Goal: Task Accomplishment & Management: Manage account settings

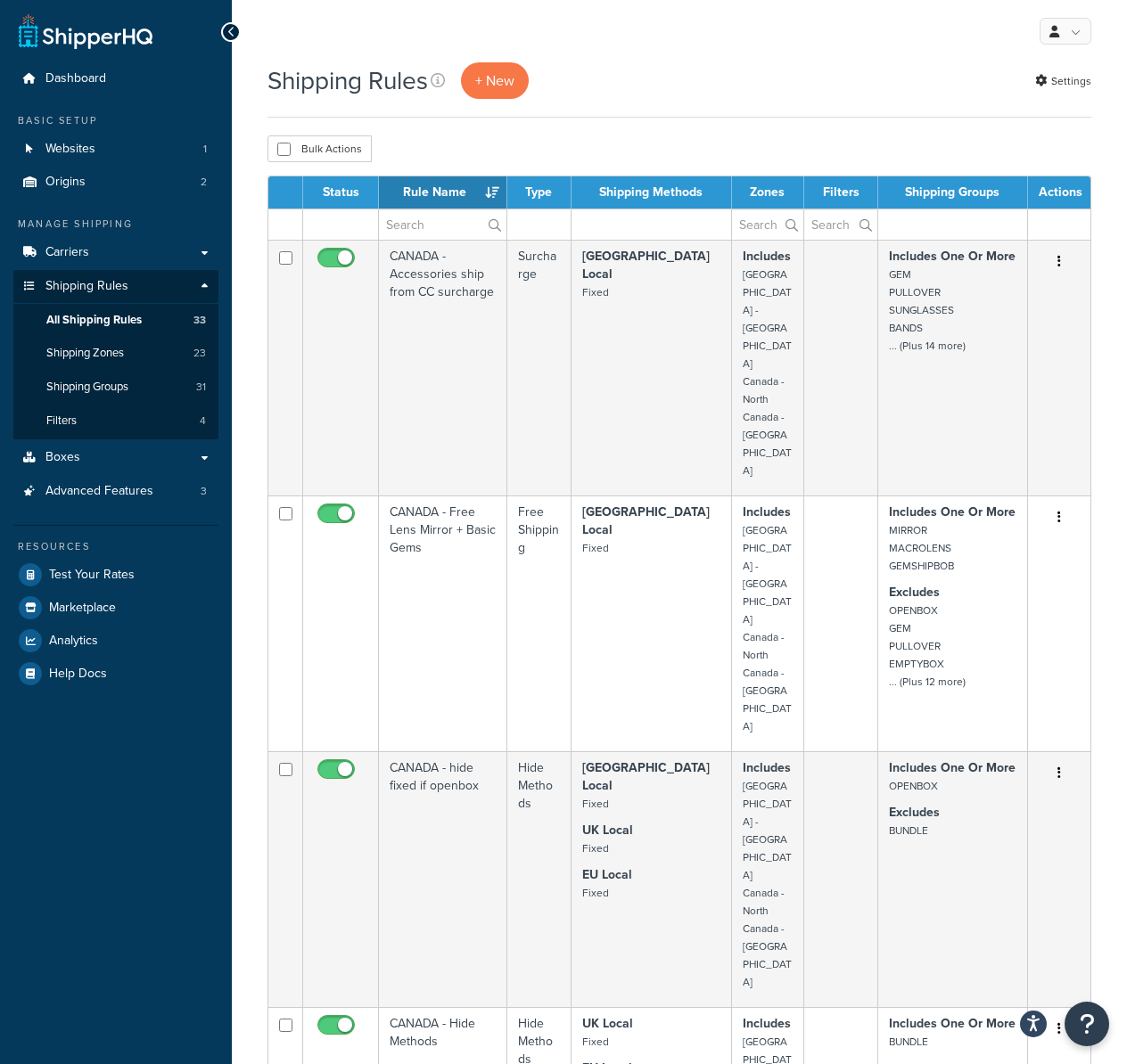
select select "50"
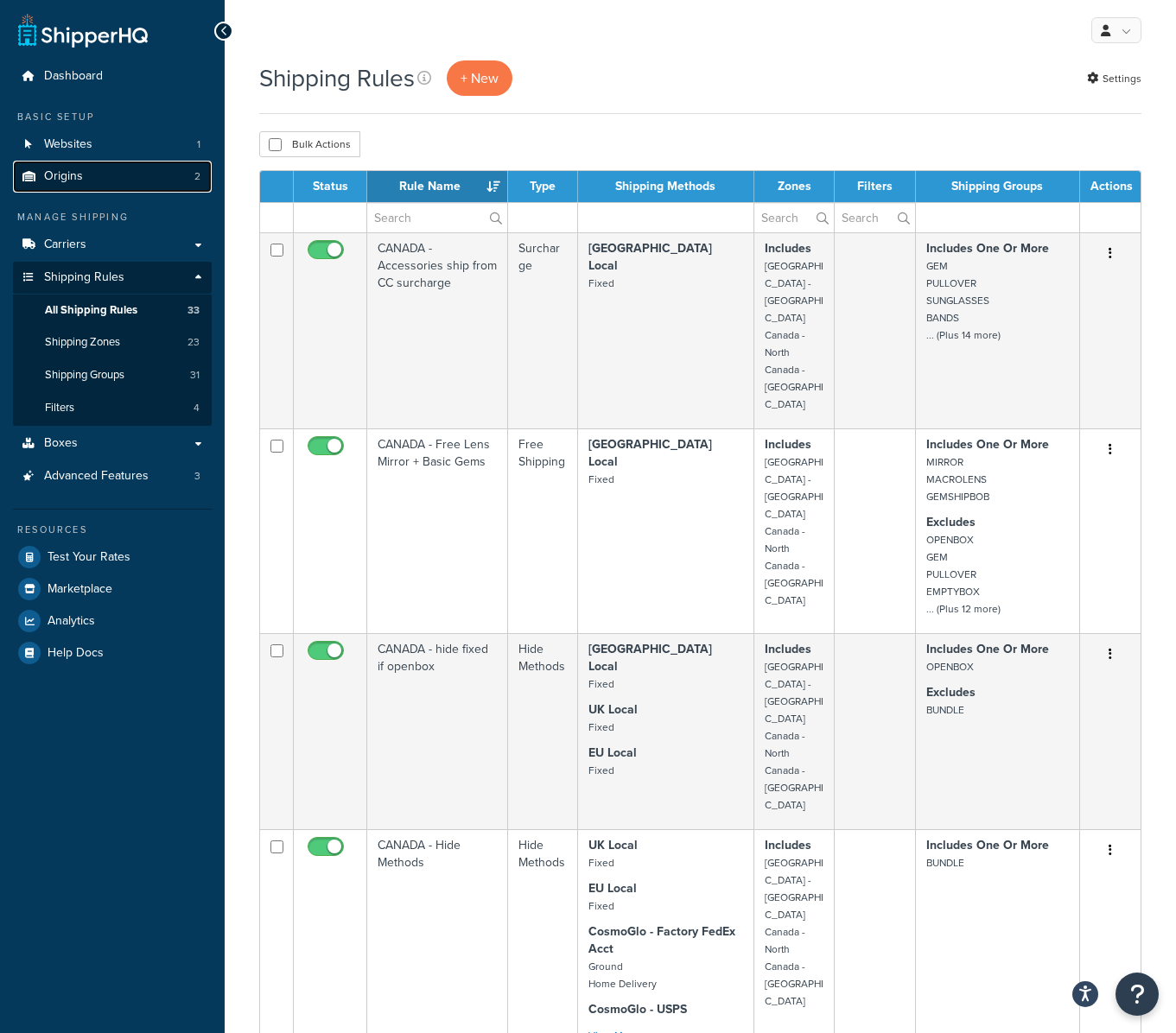
click at [84, 173] on link "Origins 2" at bounding box center [111, 176] width 198 height 32
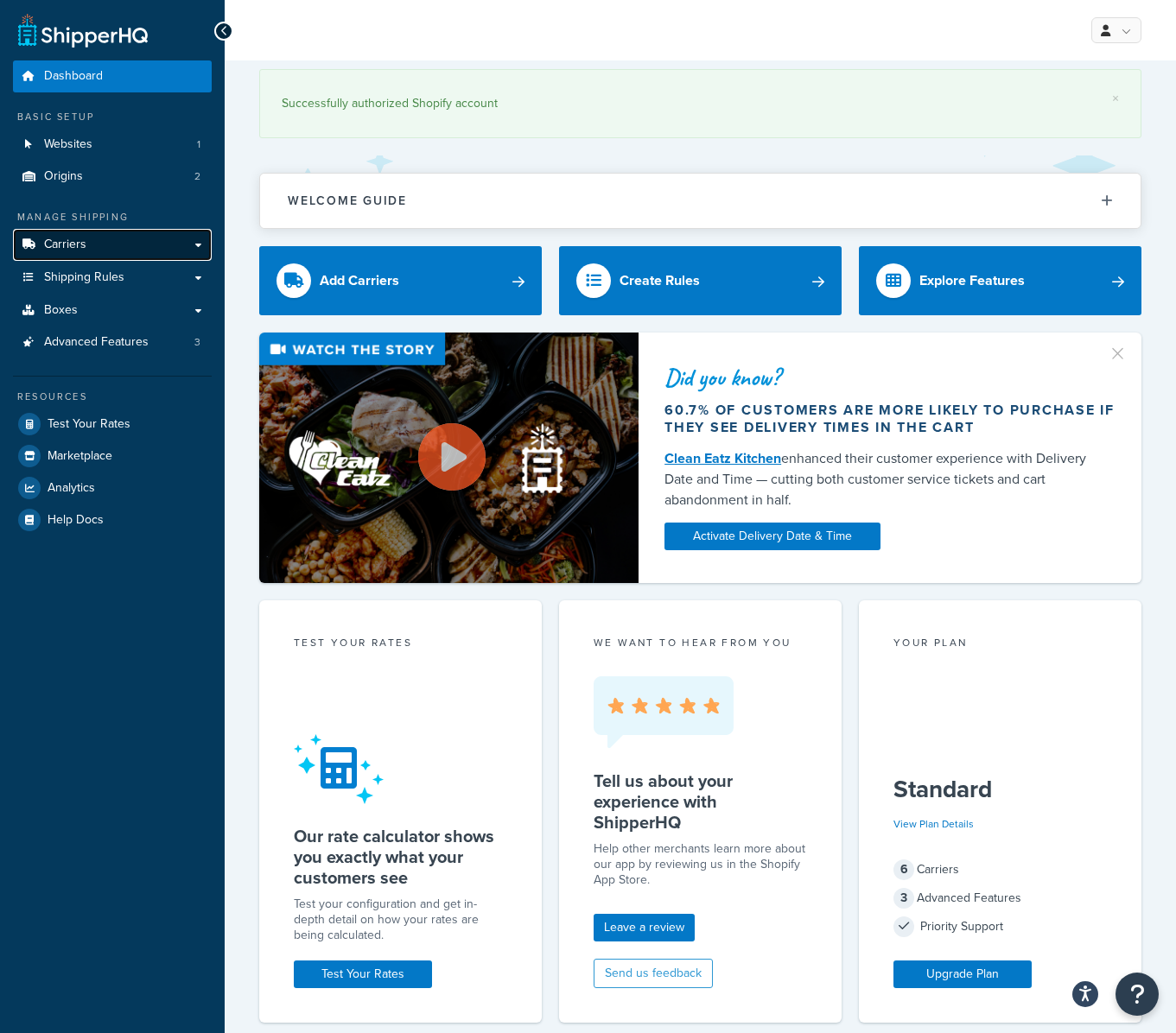
click at [112, 242] on link "Carriers" at bounding box center [111, 245] width 198 height 32
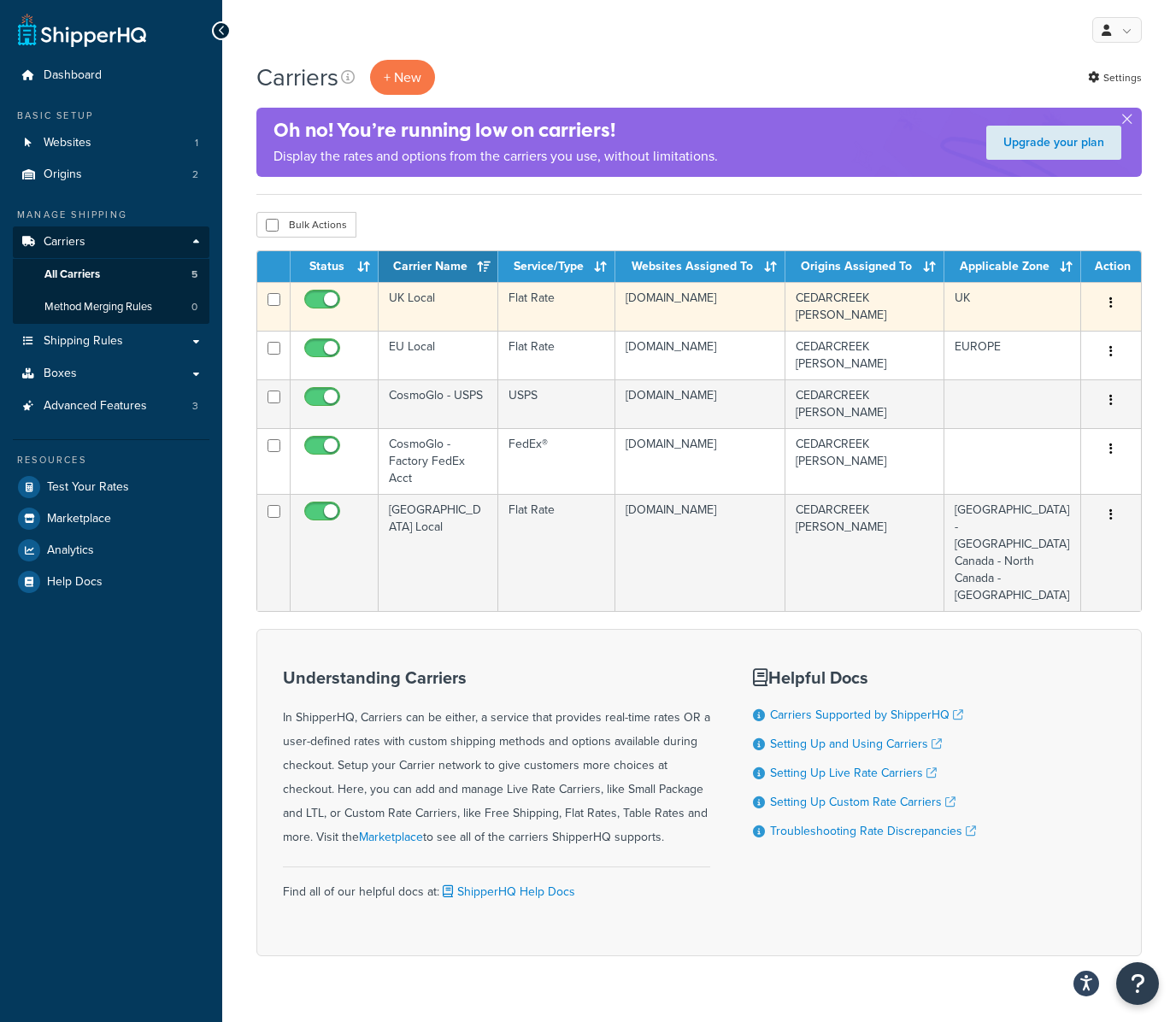
click at [447, 304] on td "UK Local" at bounding box center [437, 307] width 119 height 48
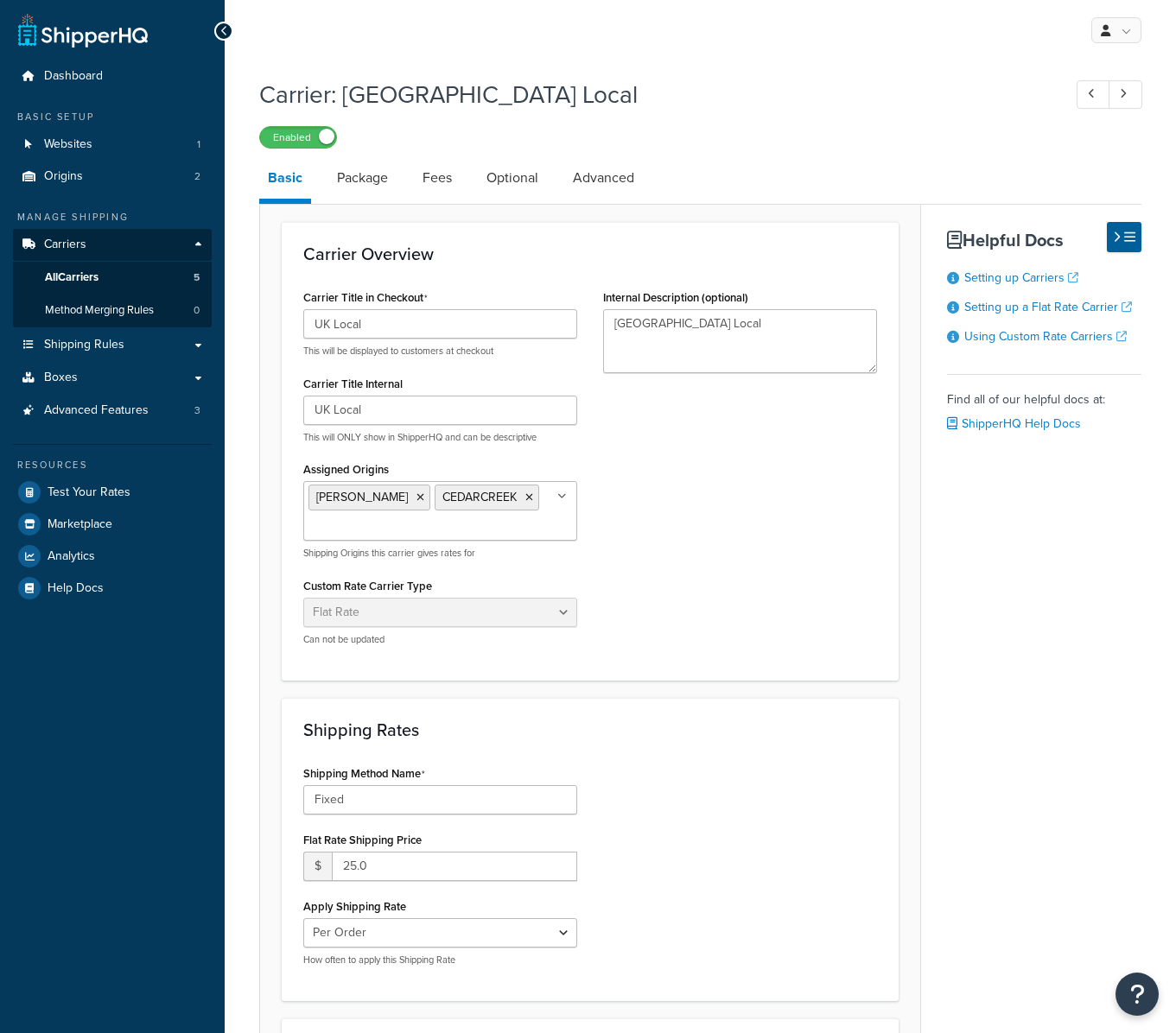
select select "flat"
drag, startPoint x: 364, startPoint y: 324, endPoint x: 332, endPoint y: 325, distance: 32.0
click at [332, 325] on input "UK Local" at bounding box center [440, 323] width 274 height 29
type input "UK - International Shipping"
drag, startPoint x: 717, startPoint y: 333, endPoint x: 539, endPoint y: 310, distance: 179.5
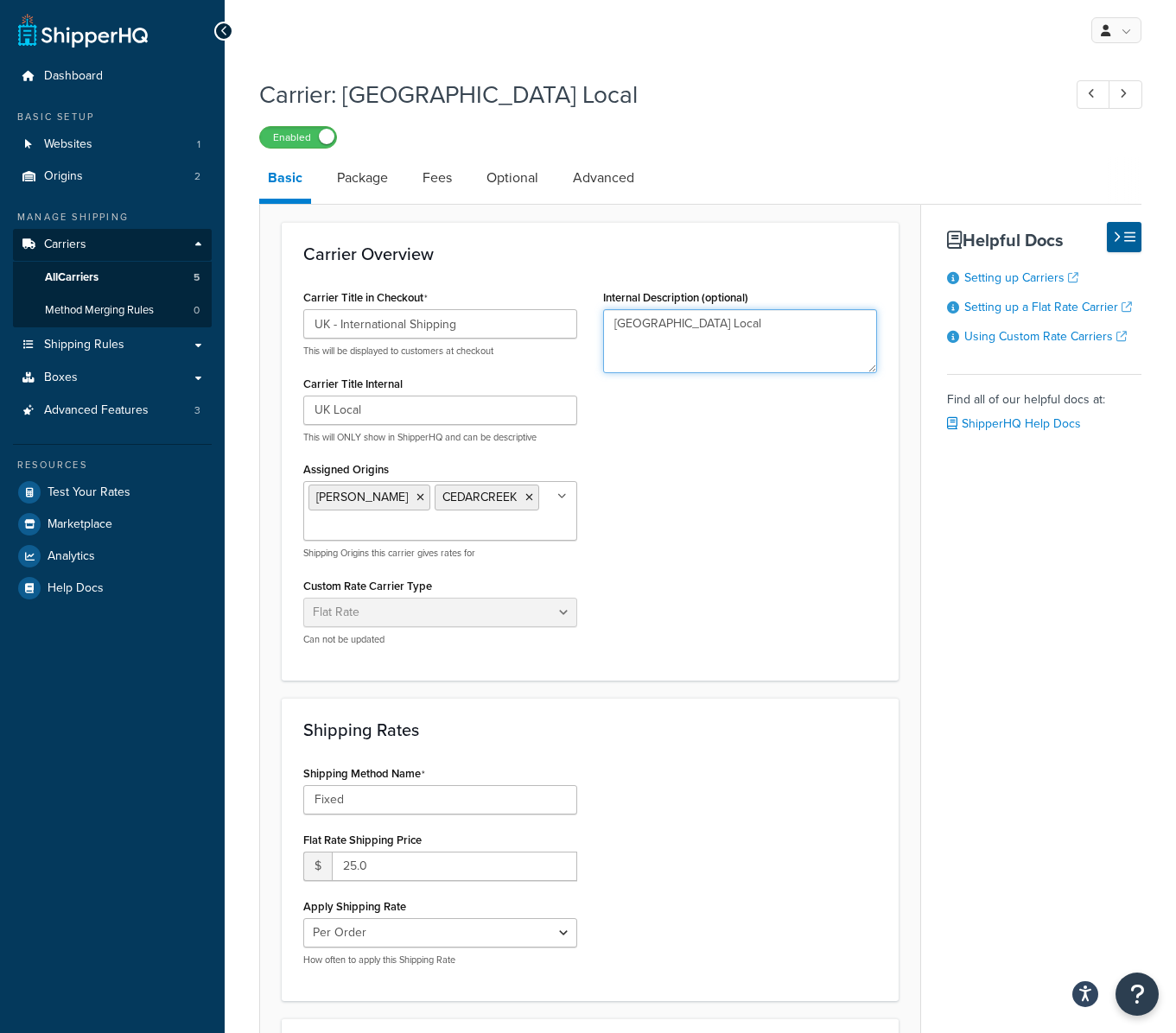
click at [539, 310] on div "Carrier Title in Checkout UK - International Shipping This will be displayed to…" at bounding box center [590, 472] width 600 height 374
drag, startPoint x: 345, startPoint y: 316, endPoint x: 233, endPoint y: 310, distance: 112.2
click at [233, 310] on div "Carrier: UK Local Enabled Basic Package Fees Optional Advanced Carrier Overview…" at bounding box center [700, 701] width 951 height 1266
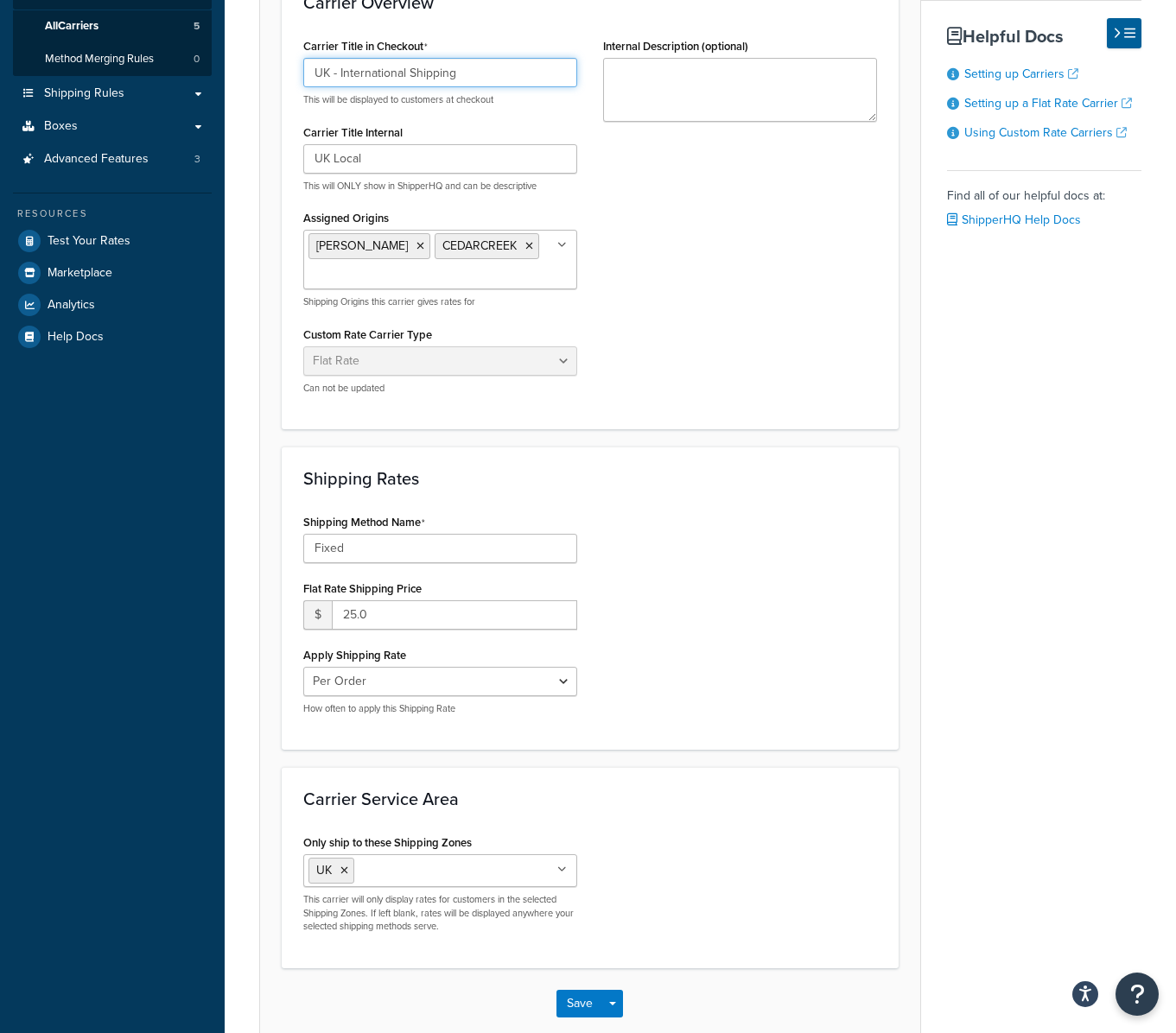
scroll to position [344, 0]
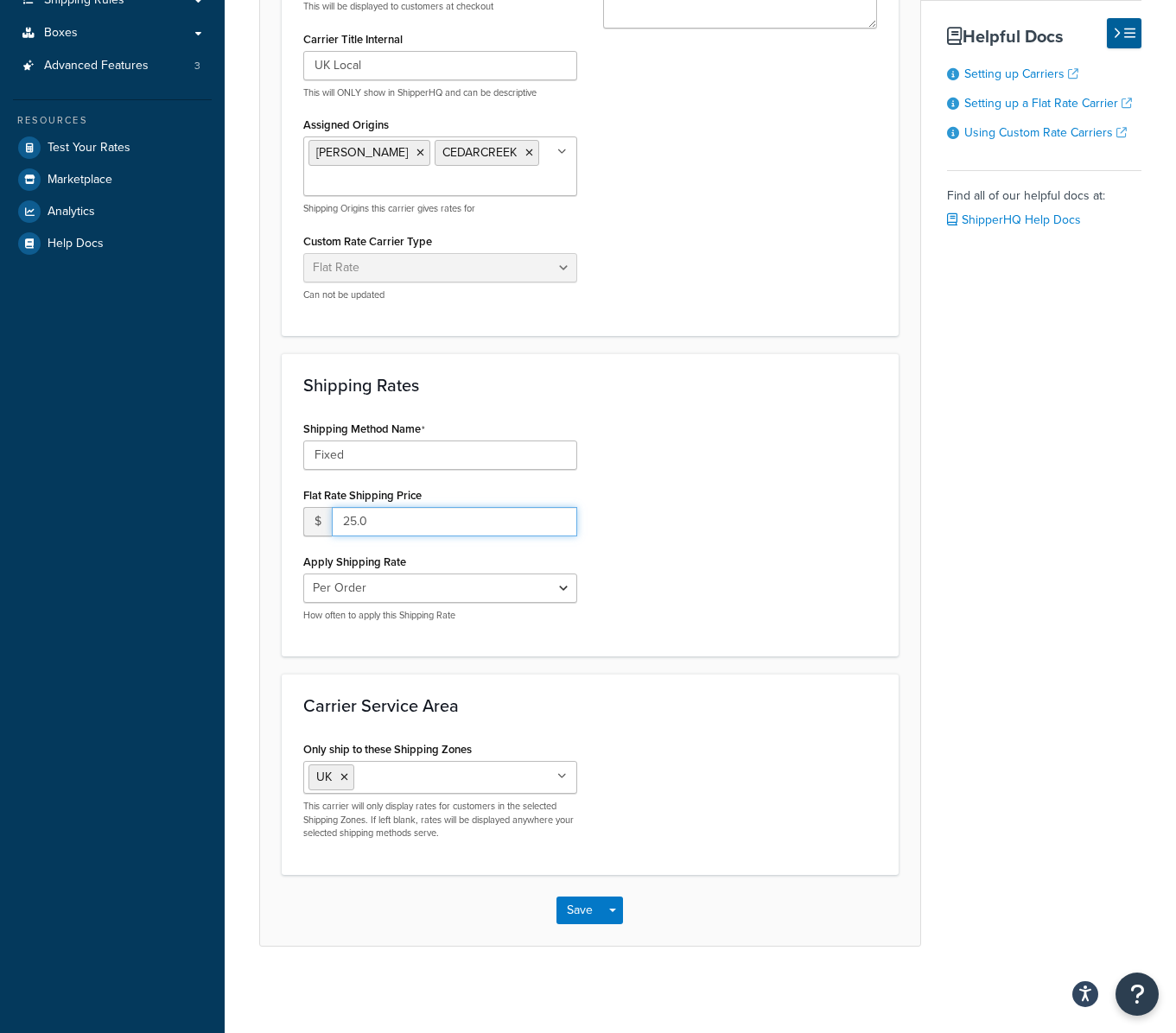
drag, startPoint x: 356, startPoint y: 521, endPoint x: 256, endPoint y: 510, distance: 100.6
click at [256, 510] on div "Carrier: UK Local Enabled Basic Package Fees Optional Advanced Carrier Overview…" at bounding box center [700, 357] width 951 height 1266
type input "0.0"
click at [596, 914] on button "Save" at bounding box center [579, 911] width 46 height 28
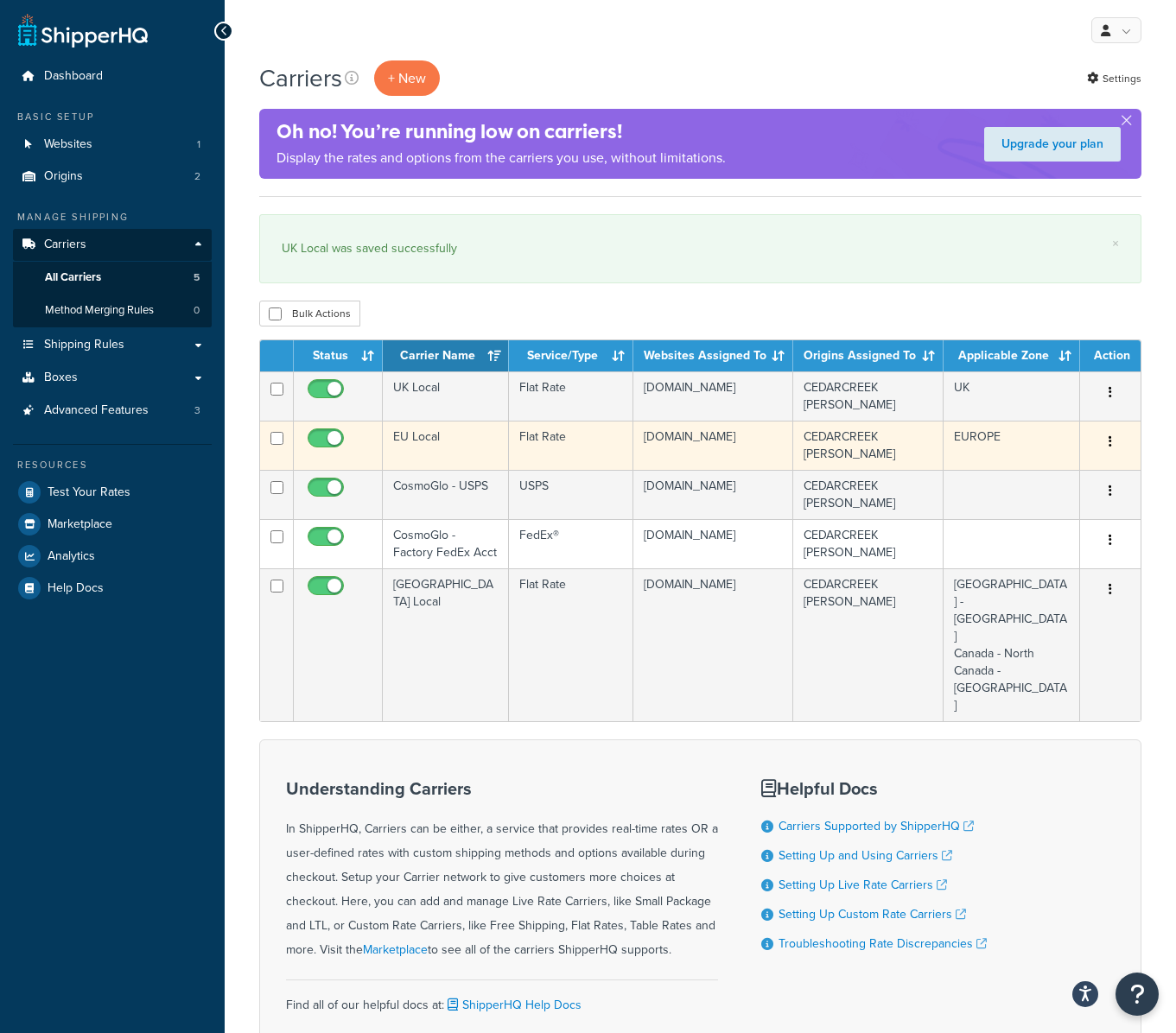
click at [425, 443] on td "EU Local" at bounding box center [445, 445] width 126 height 49
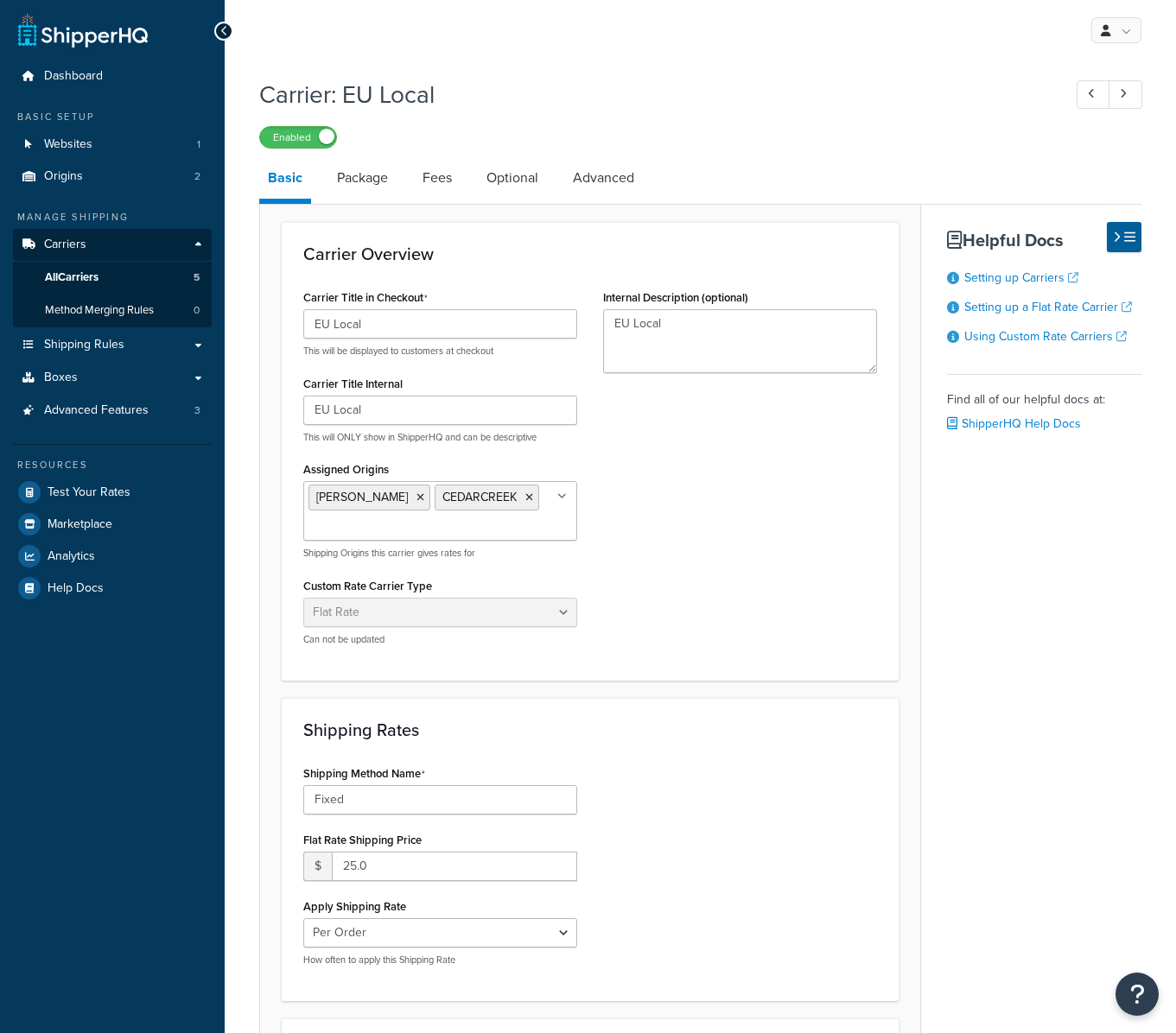
select select "flat"
drag, startPoint x: 399, startPoint y: 328, endPoint x: 247, endPoint y: 320, distance: 152.2
click at [247, 320] on div "Carrier: EU Local Enabled Basic Package Fees Optional Advanced Carrier Overview…" at bounding box center [700, 701] width 951 height 1266
paste input "UK - International Shipping"
drag, startPoint x: 327, startPoint y: 325, endPoint x: 279, endPoint y: 323, distance: 48.0
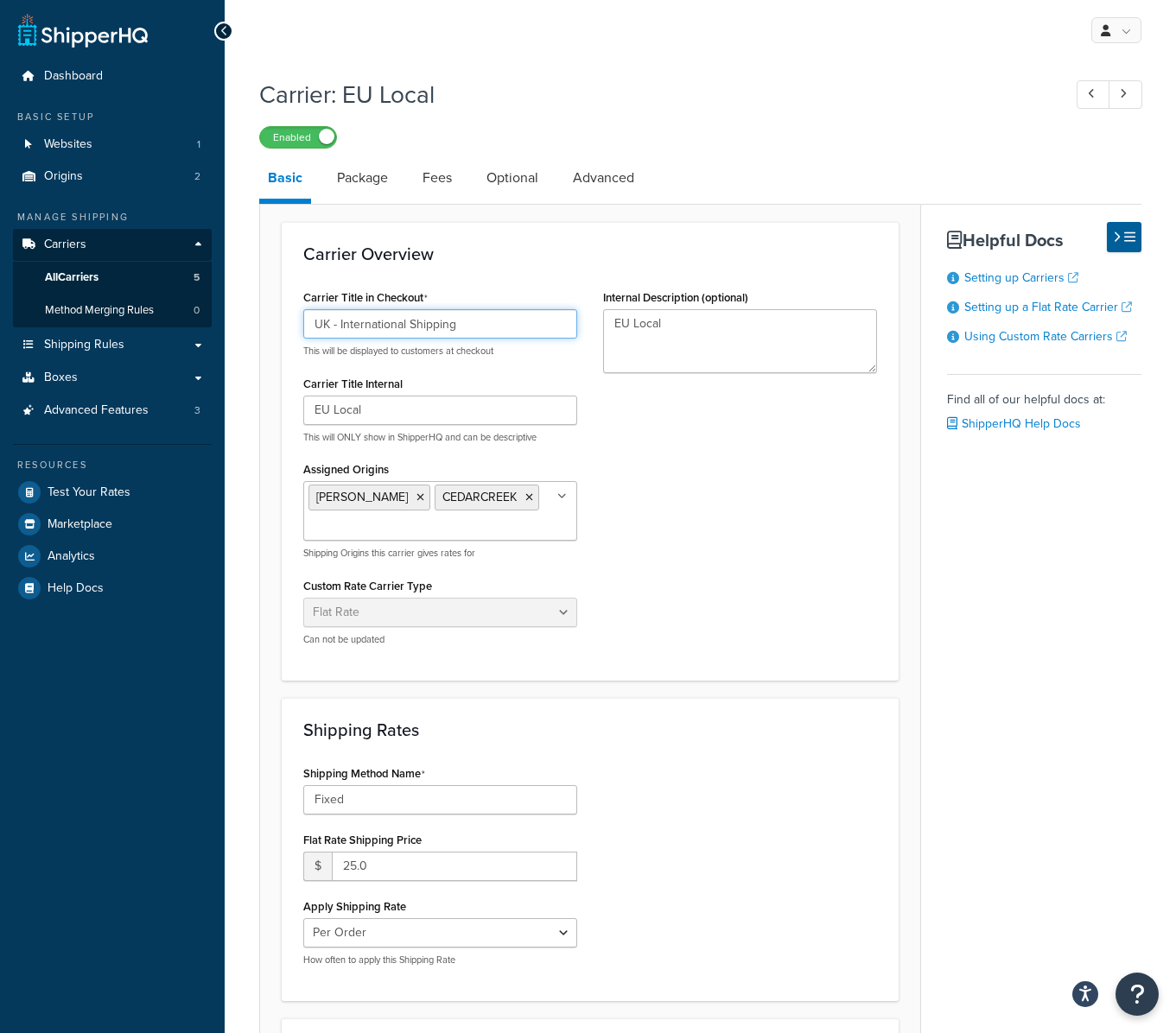
click at [279, 323] on form "Carrier Overview Carrier Title in Checkout UK - International Shipping This wil…" at bounding box center [590, 756] width 660 height 1067
type input "EU - International Shipping"
drag, startPoint x: 732, startPoint y: 573, endPoint x: 716, endPoint y: 584, distance: 19.4
click at [727, 575] on div "Carrier Title in Checkout EU - International Shipping This will be displayed to…" at bounding box center [590, 472] width 600 height 374
drag, startPoint x: 343, startPoint y: 864, endPoint x: 303, endPoint y: 851, distance: 42.1
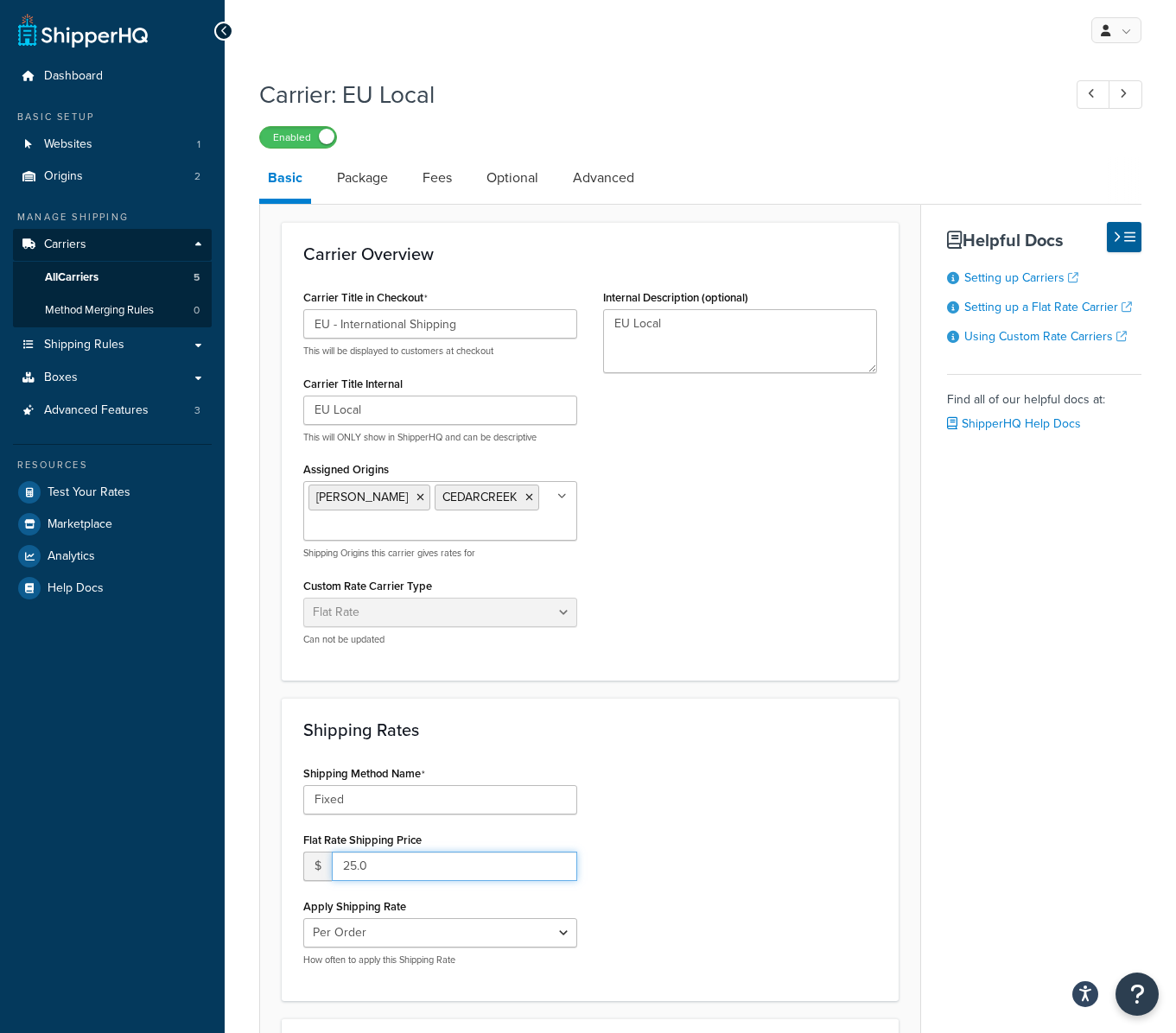
click at [313, 857] on div "$ 25.0" at bounding box center [440, 866] width 274 height 29
type input "0.0"
click at [718, 843] on div "Shipping Method Name Fixed Flat Rate Shipping Price $ 0.0 Apply Shipping Rate P…" at bounding box center [590, 870] width 600 height 218
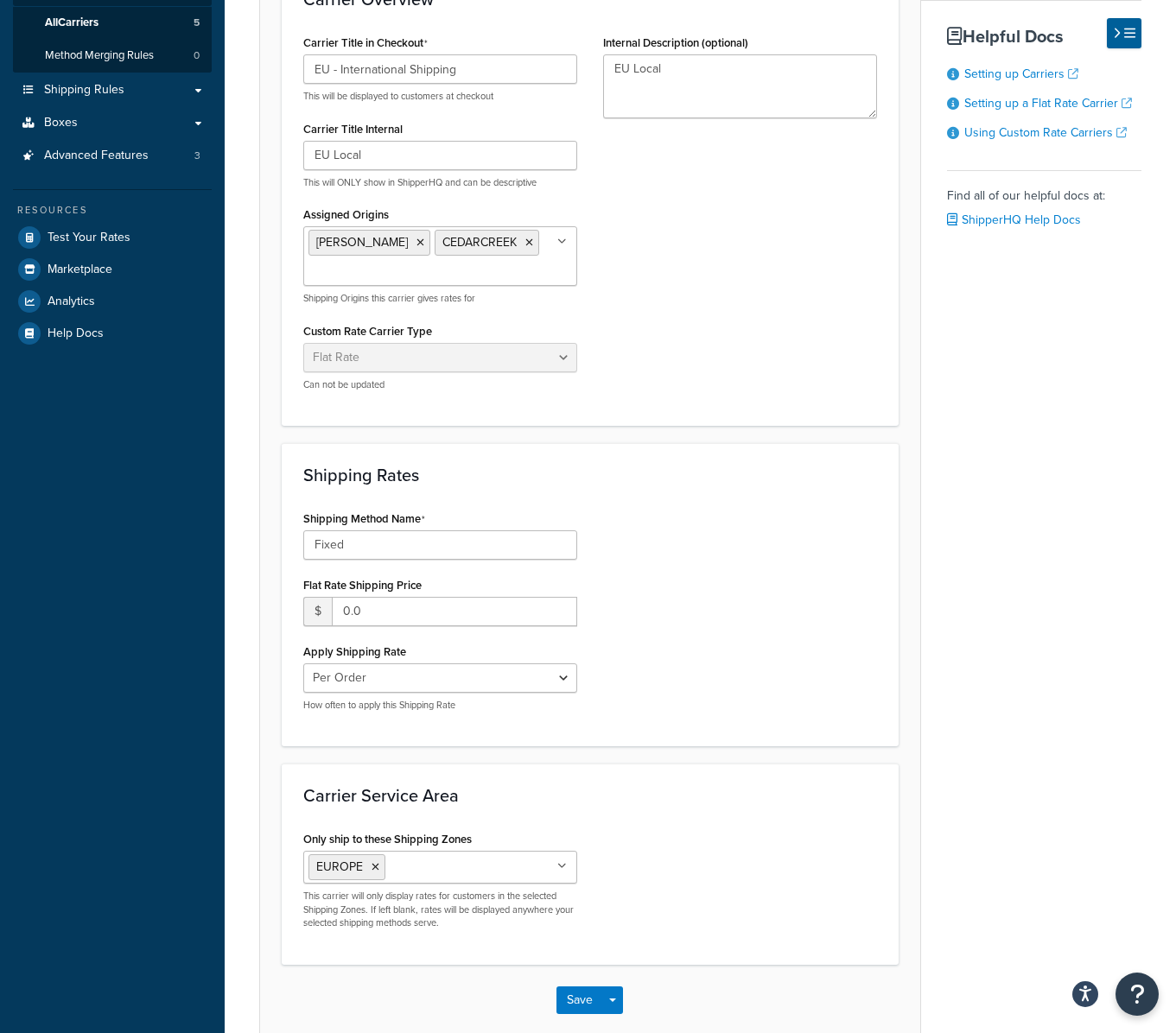
scroll to position [267, 0]
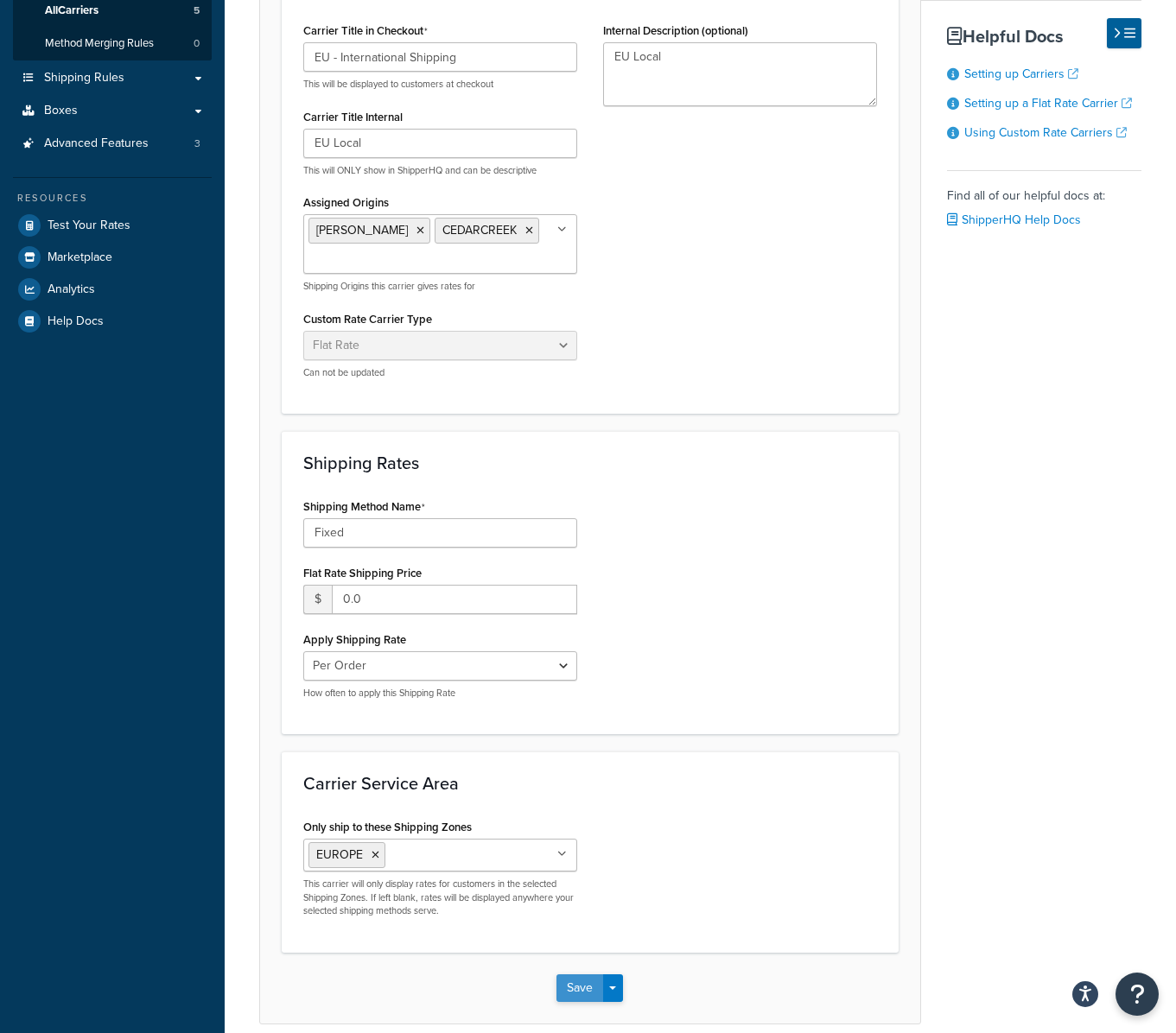
click at [576, 986] on button "Save" at bounding box center [579, 988] width 46 height 28
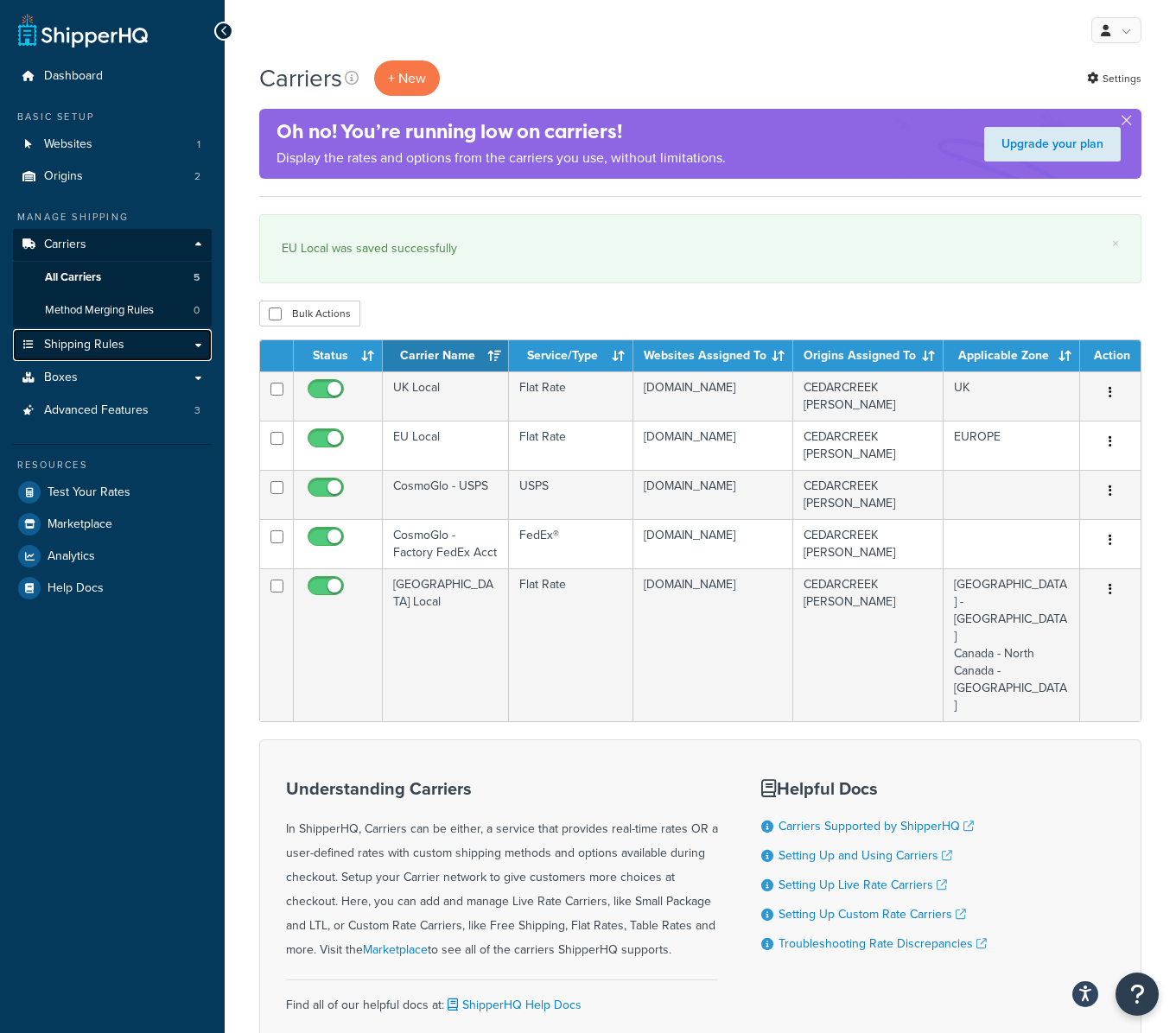
click at [87, 346] on span "Shipping Rules" at bounding box center [84, 345] width 81 height 14
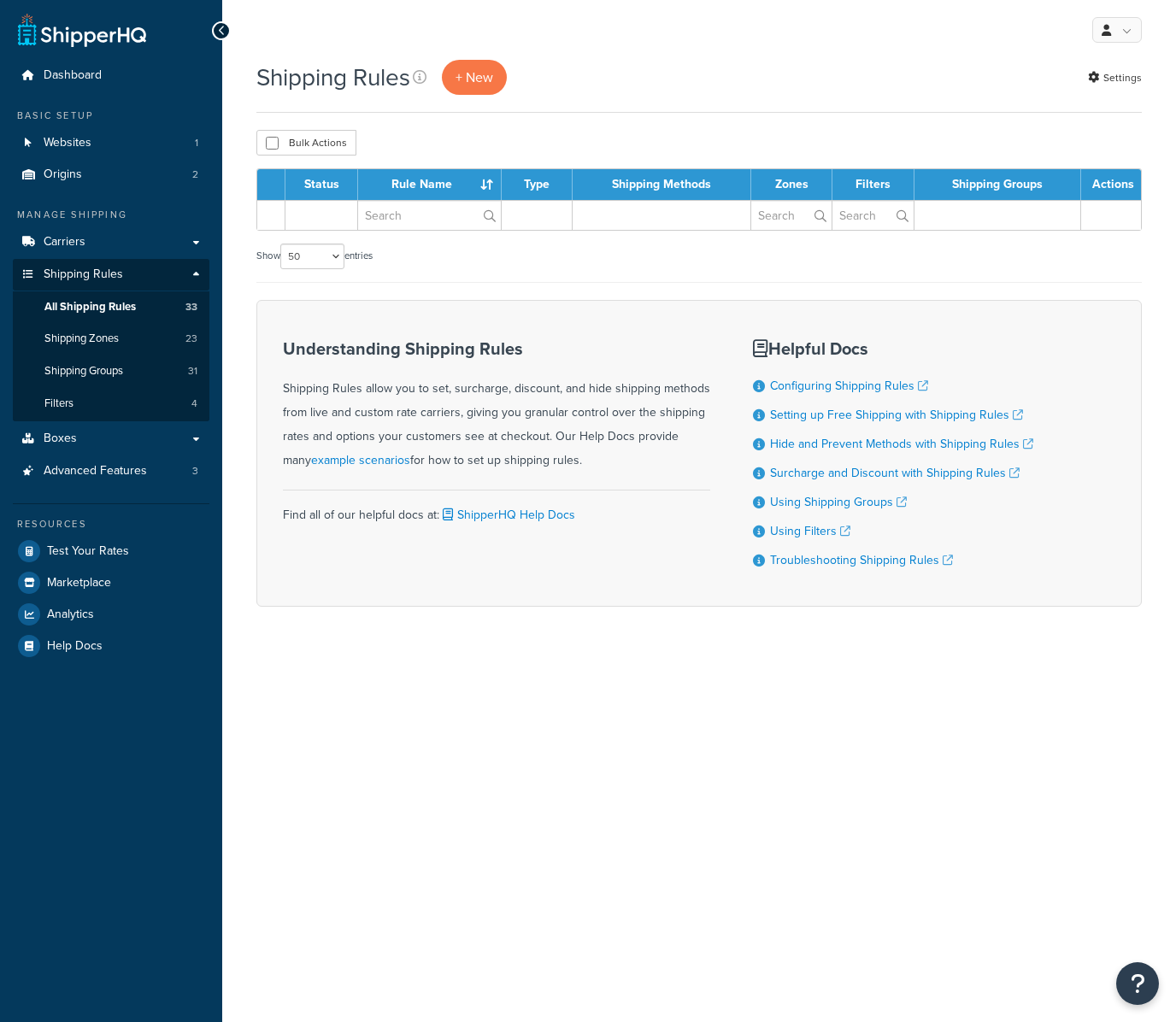
select select "50"
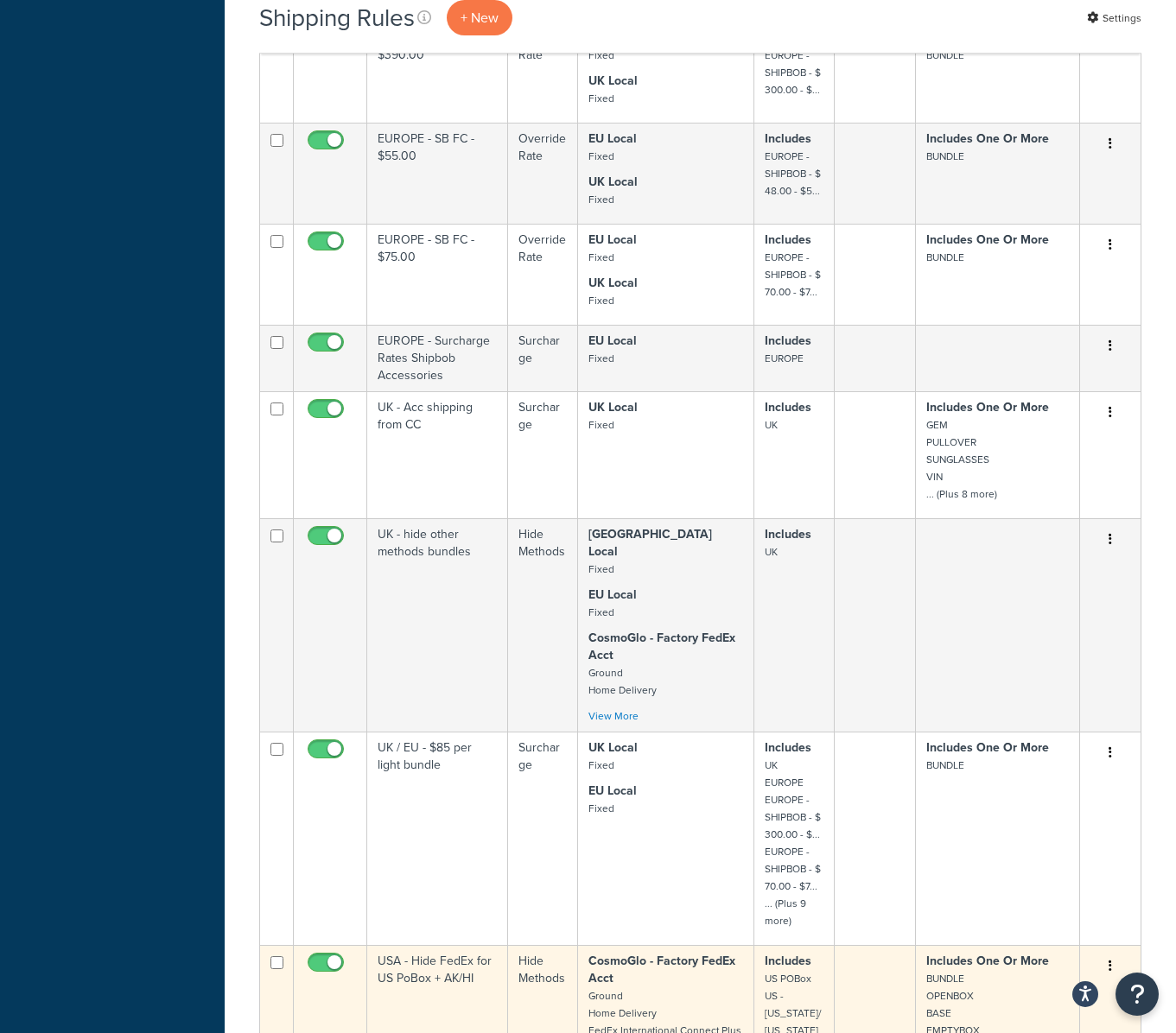
scroll to position [2986, 0]
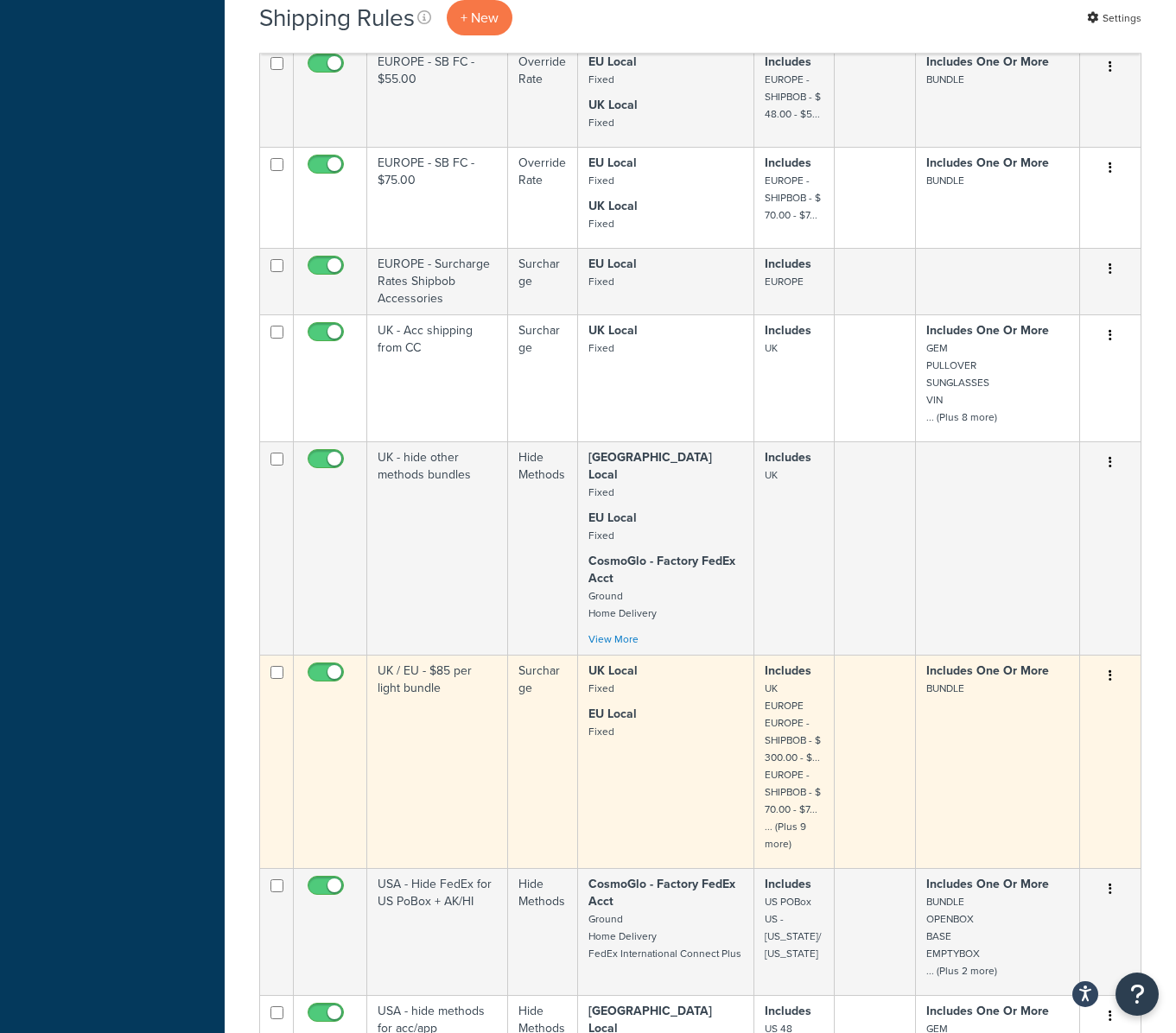
click at [682, 655] on td "UK Local Fixed EU Local Fixed" at bounding box center [666, 761] width 176 height 213
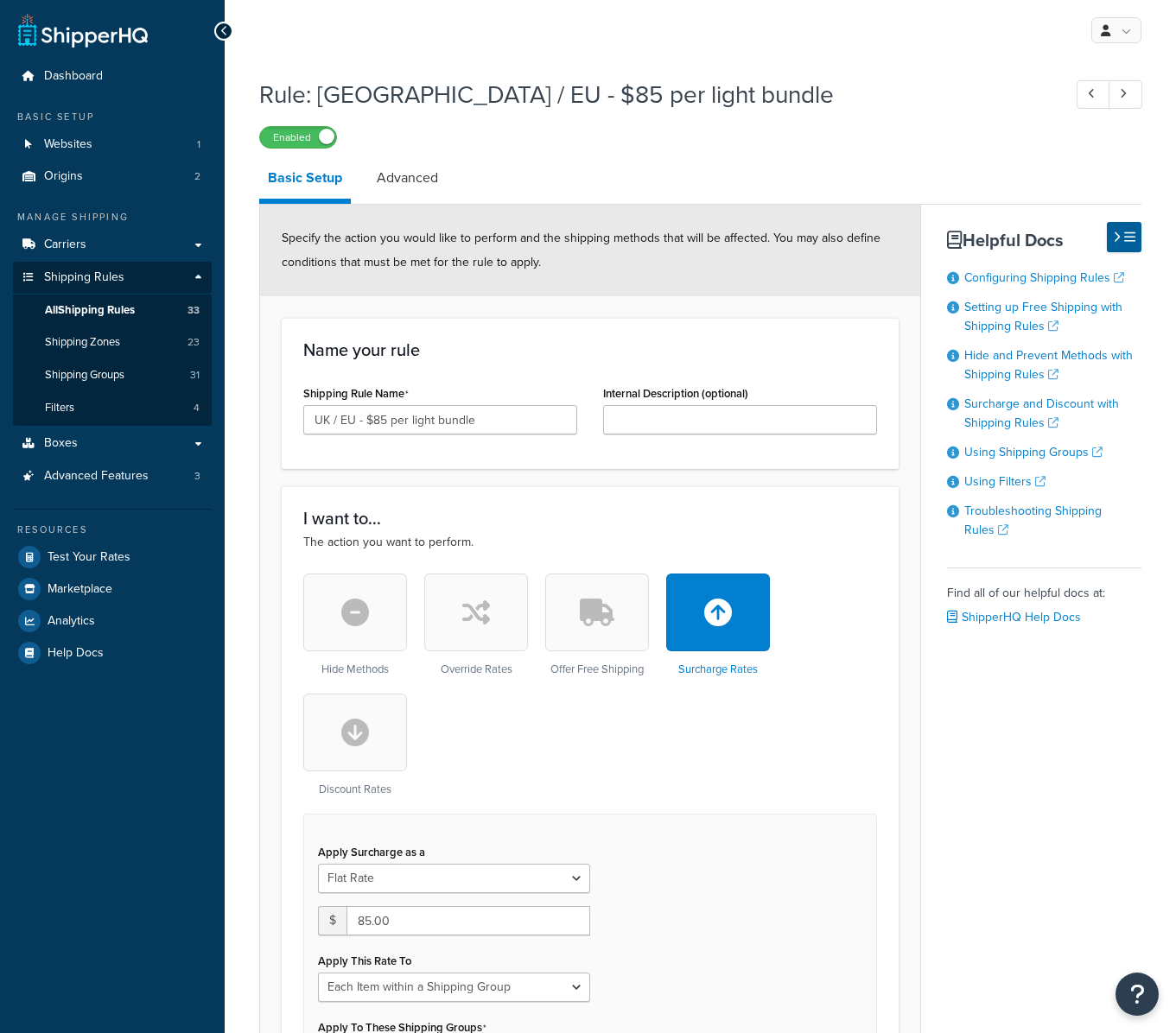
select select "ITEM"
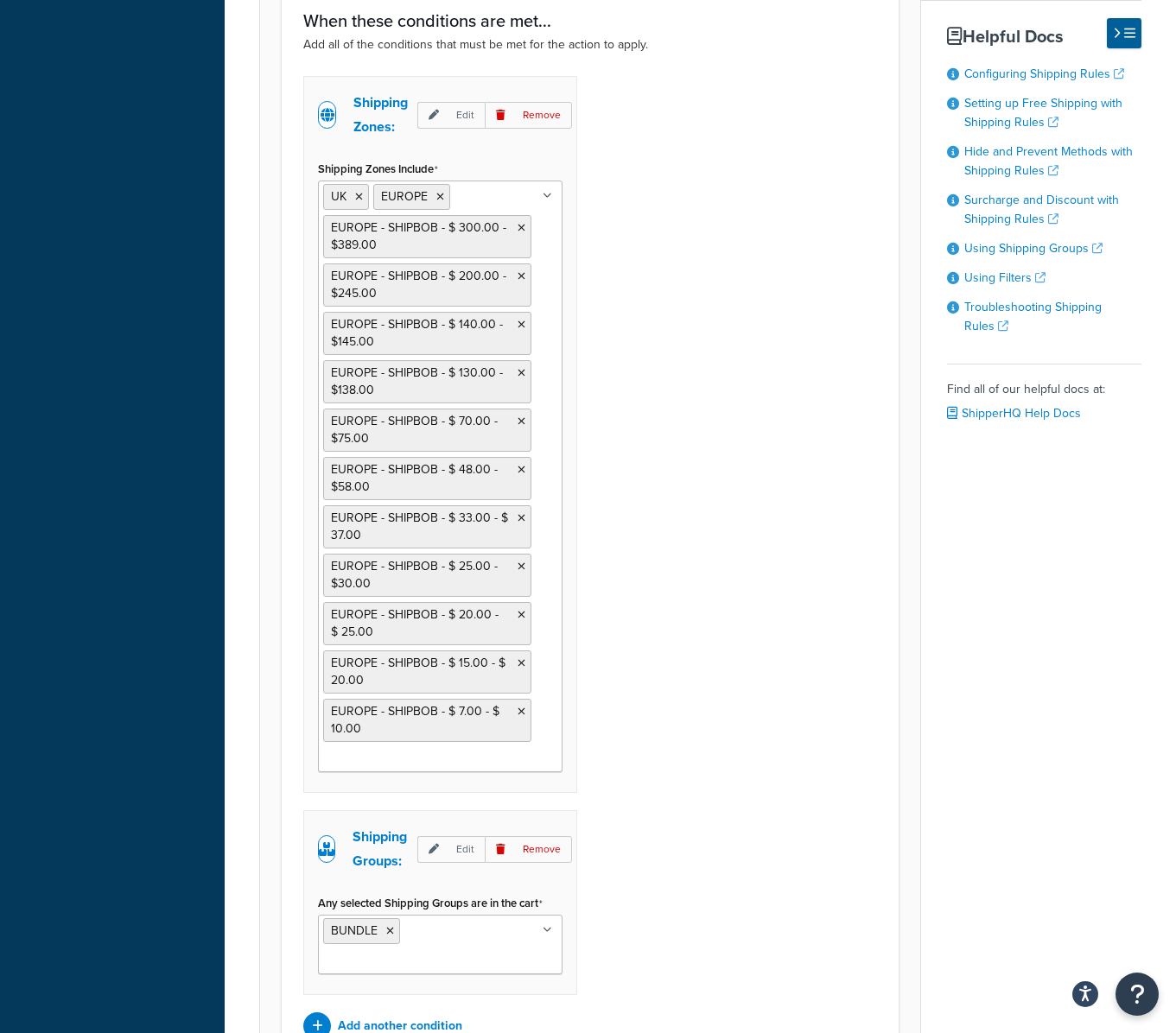
scroll to position [1813, 0]
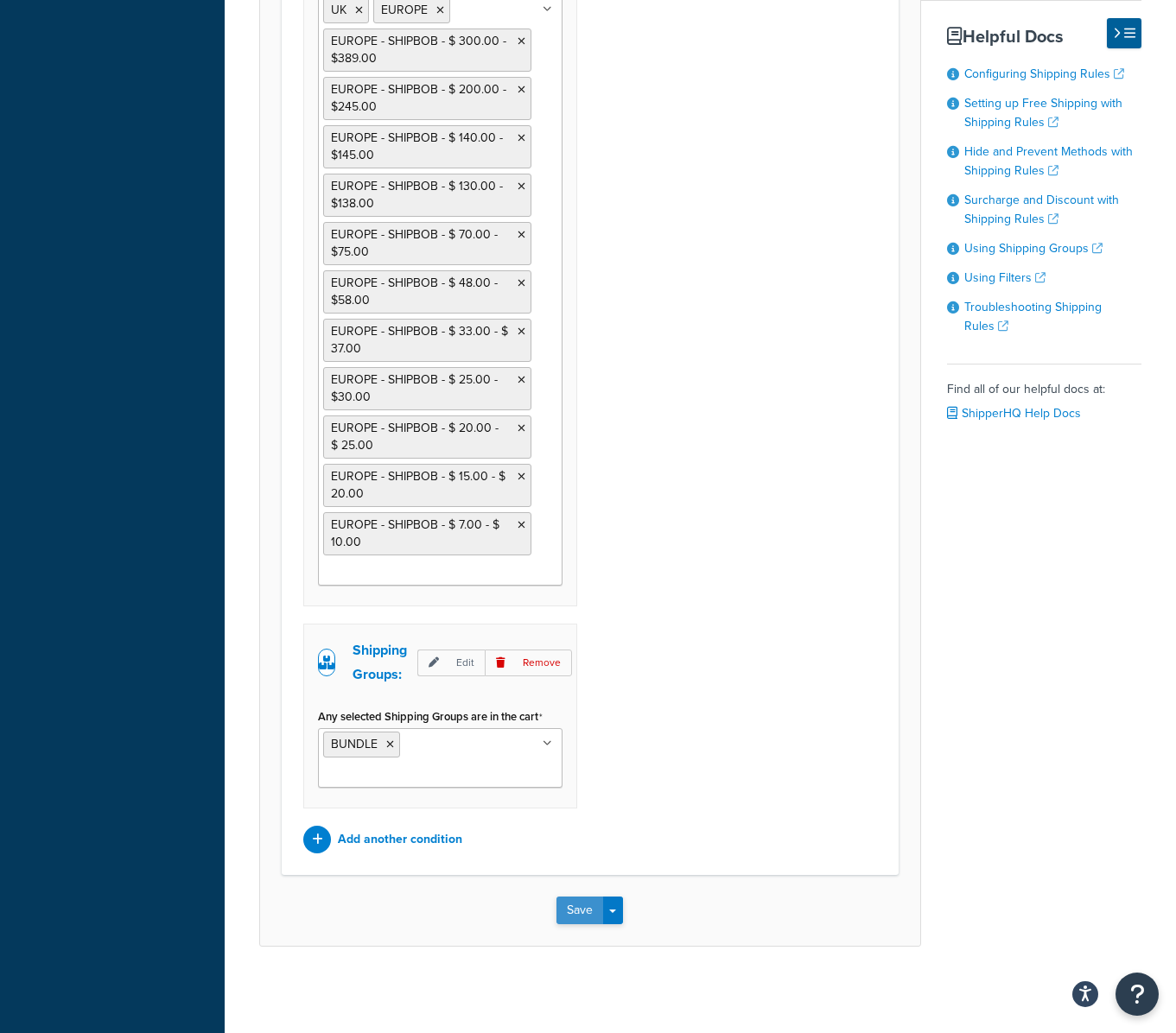
click at [565, 909] on button "Save" at bounding box center [579, 911] width 46 height 28
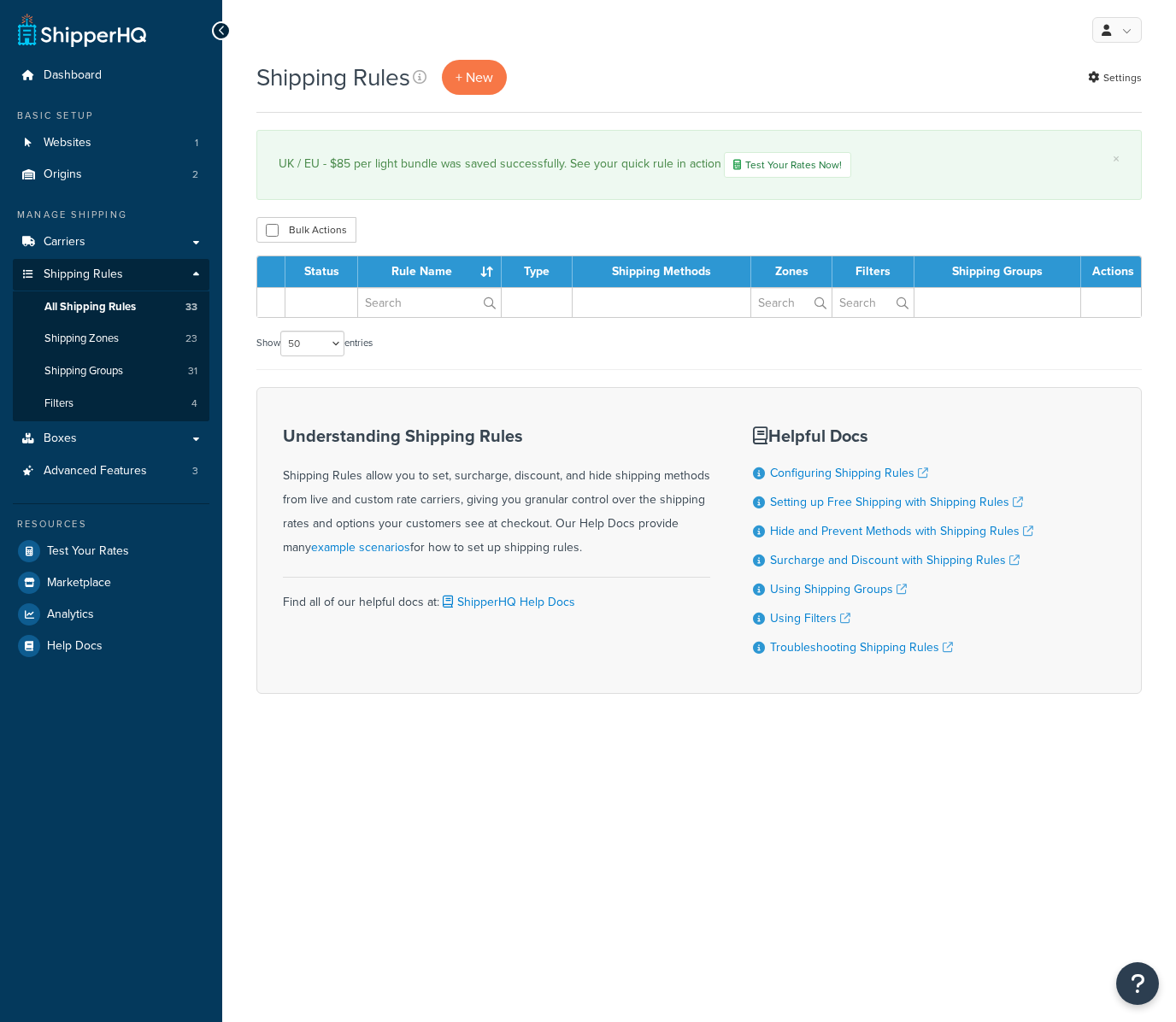
select select "50"
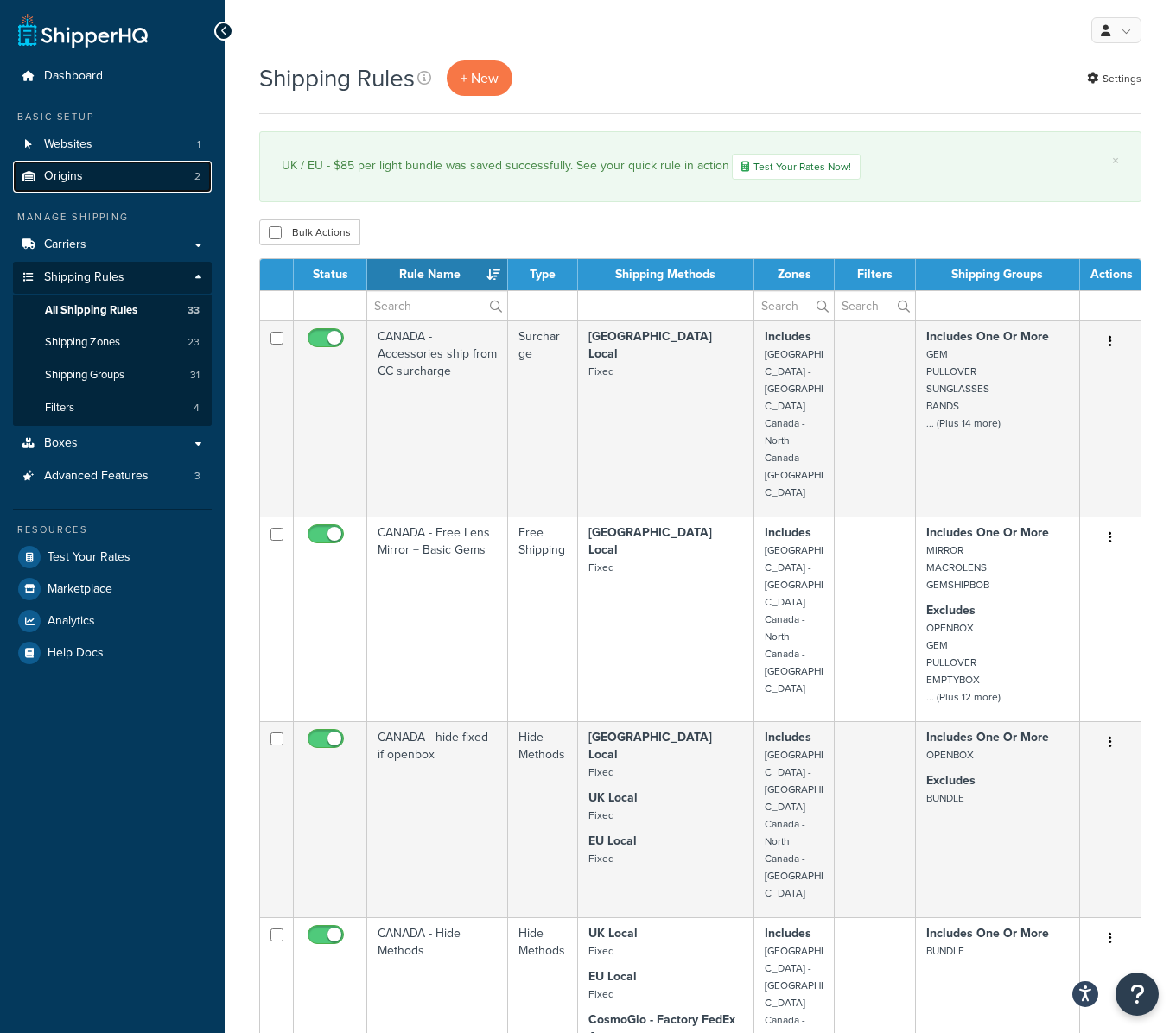
click at [76, 165] on link "Origins 2" at bounding box center [111, 176] width 198 height 32
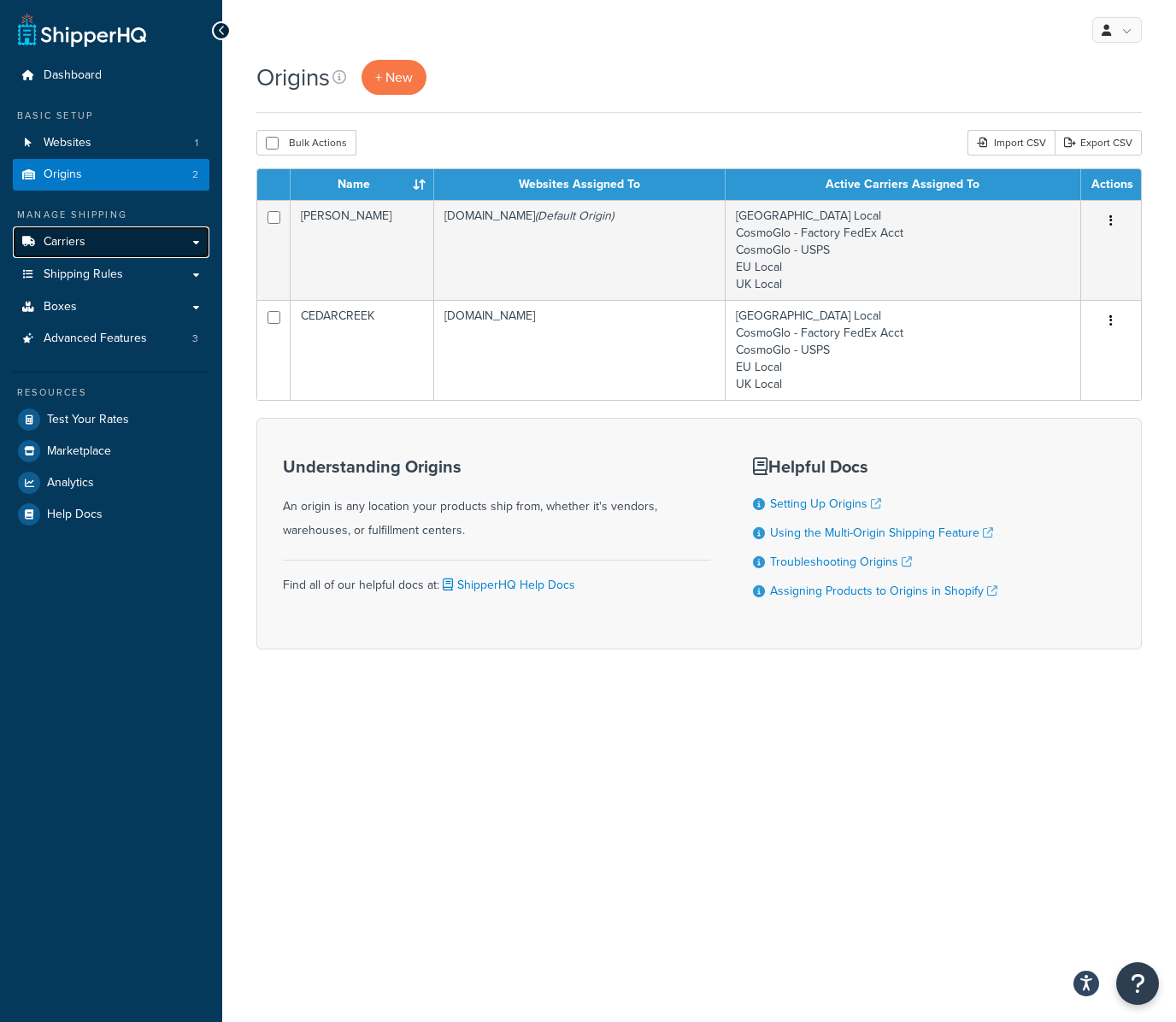
click at [103, 239] on link "Carriers" at bounding box center [110, 242] width 196 height 31
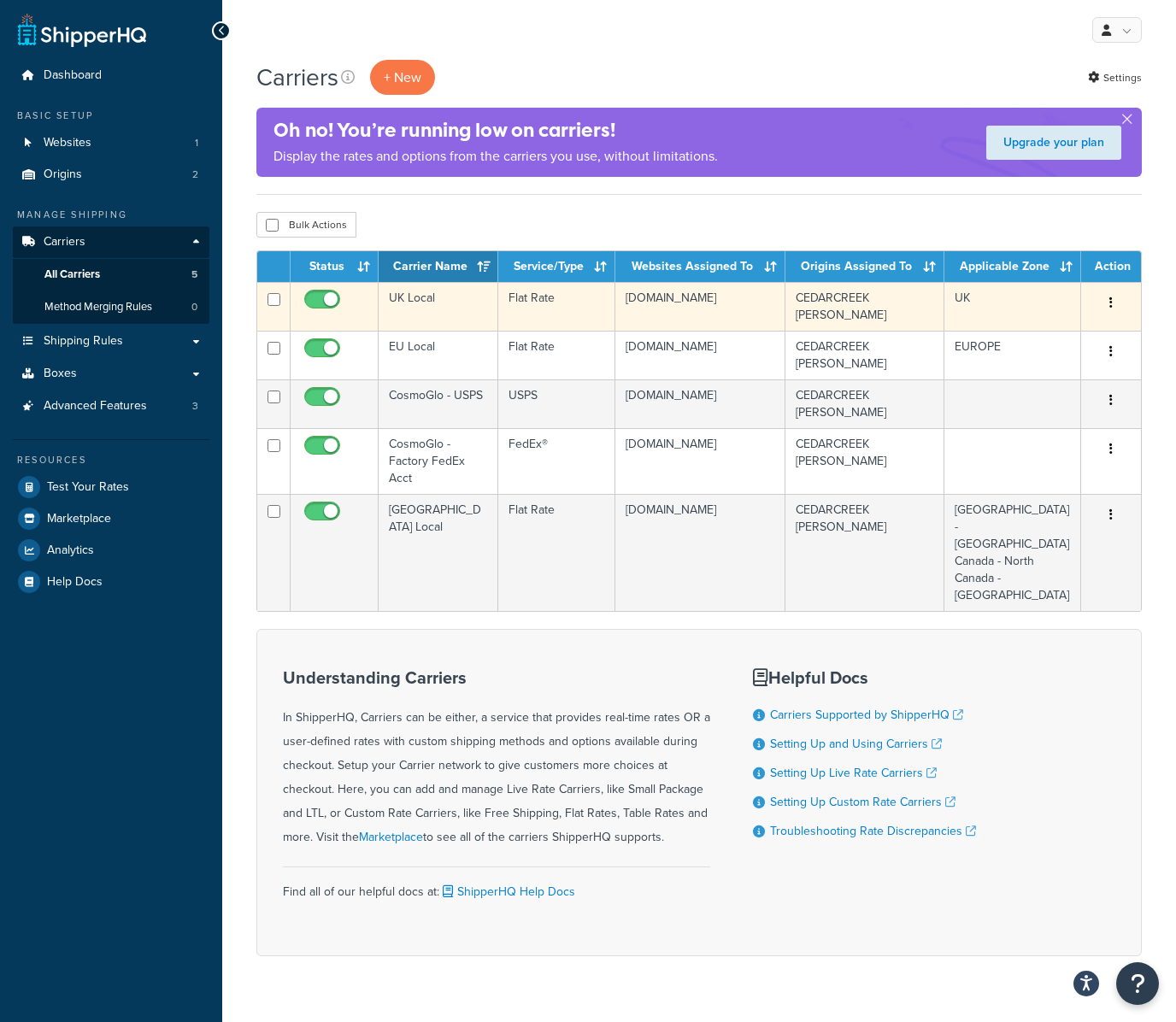
click at [548, 303] on td "Flat Rate" at bounding box center [557, 307] width 117 height 48
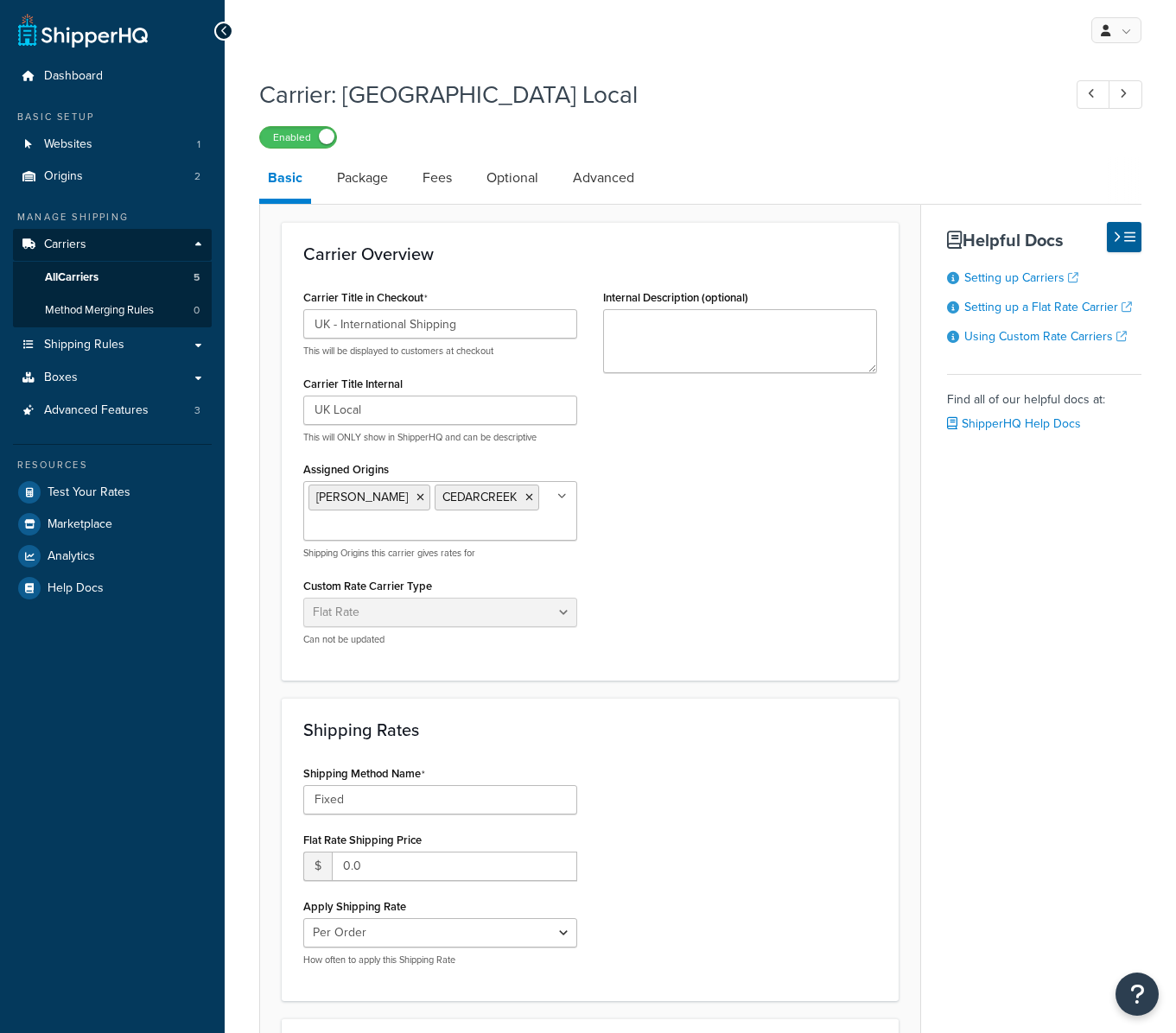
select select "flat"
click at [353, 172] on link "Package" at bounding box center [361, 179] width 68 height 42
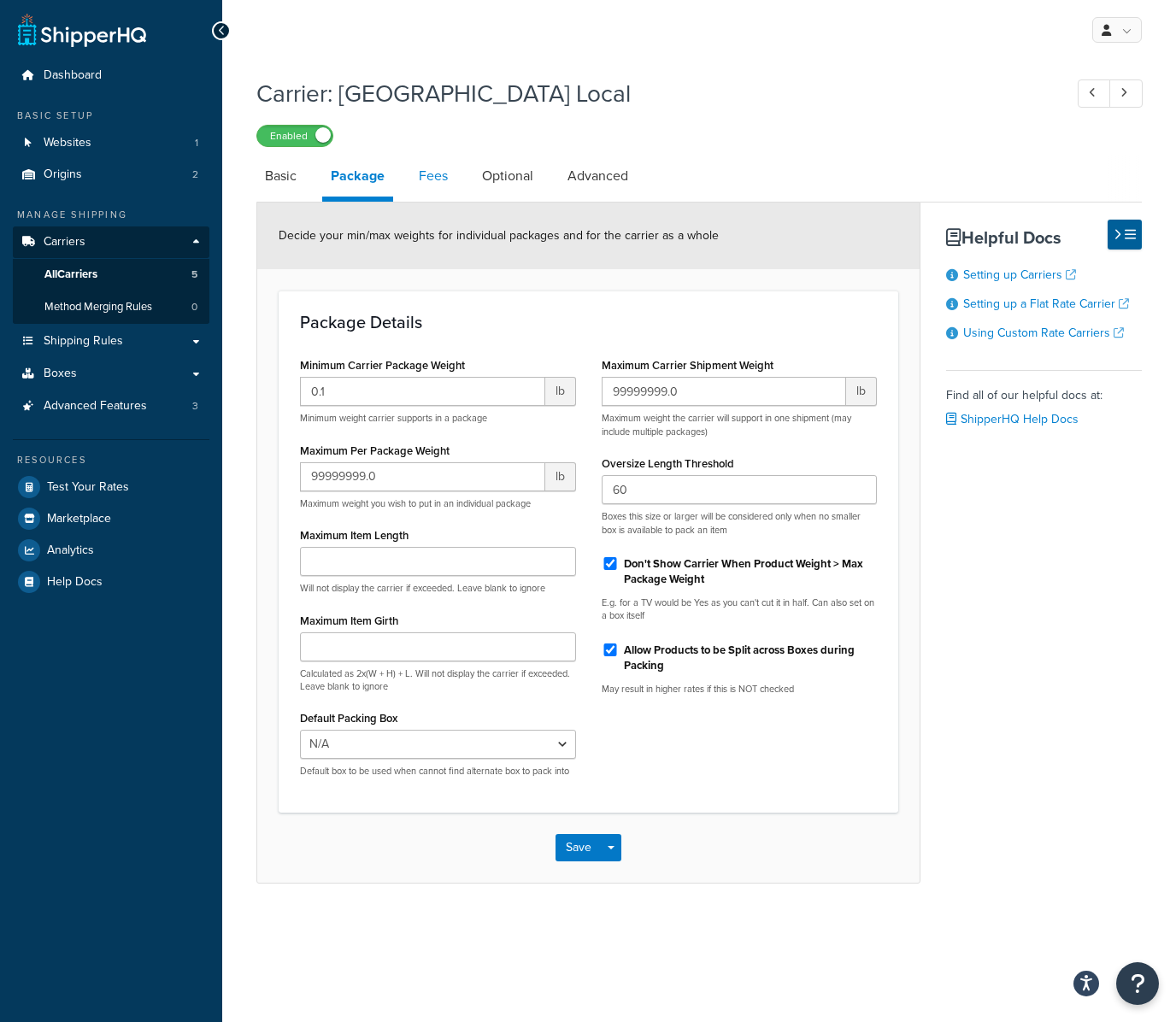
click at [431, 179] on link "Fees" at bounding box center [433, 177] width 46 height 41
select select "AFTER"
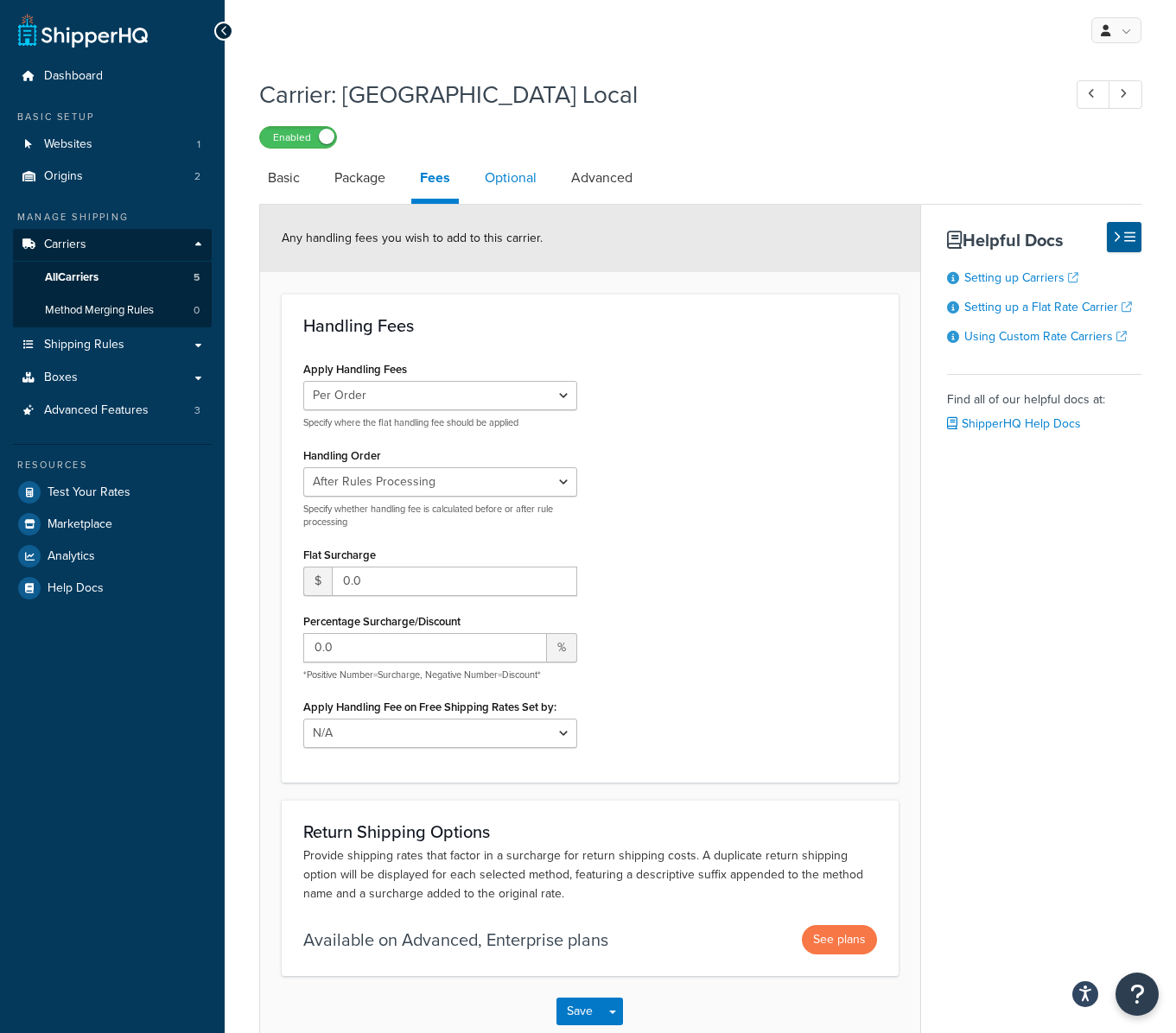
click at [521, 176] on link "Optional" at bounding box center [510, 179] width 69 height 42
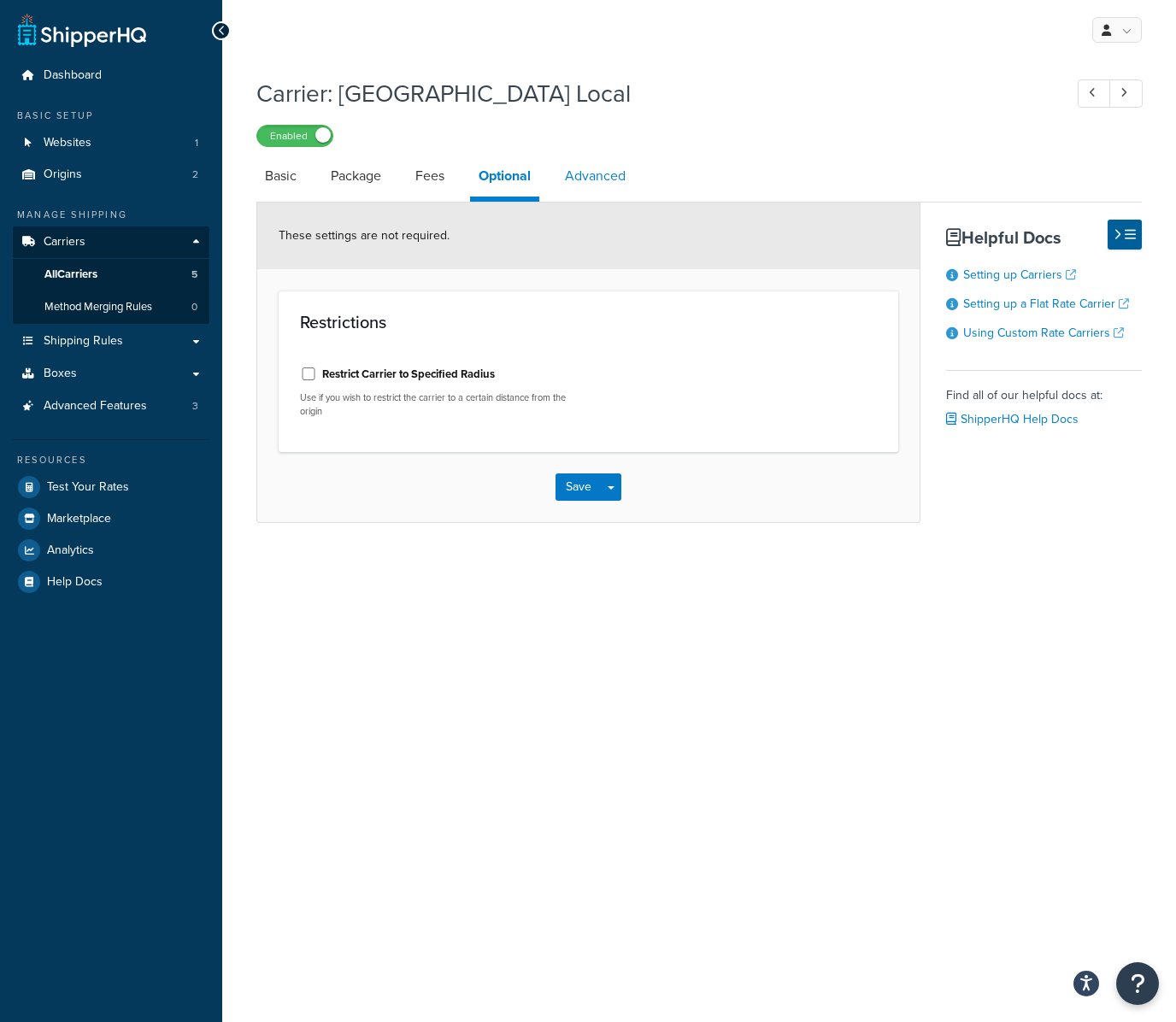
click at [605, 172] on link "Advanced" at bounding box center [595, 177] width 78 height 41
select select "false"
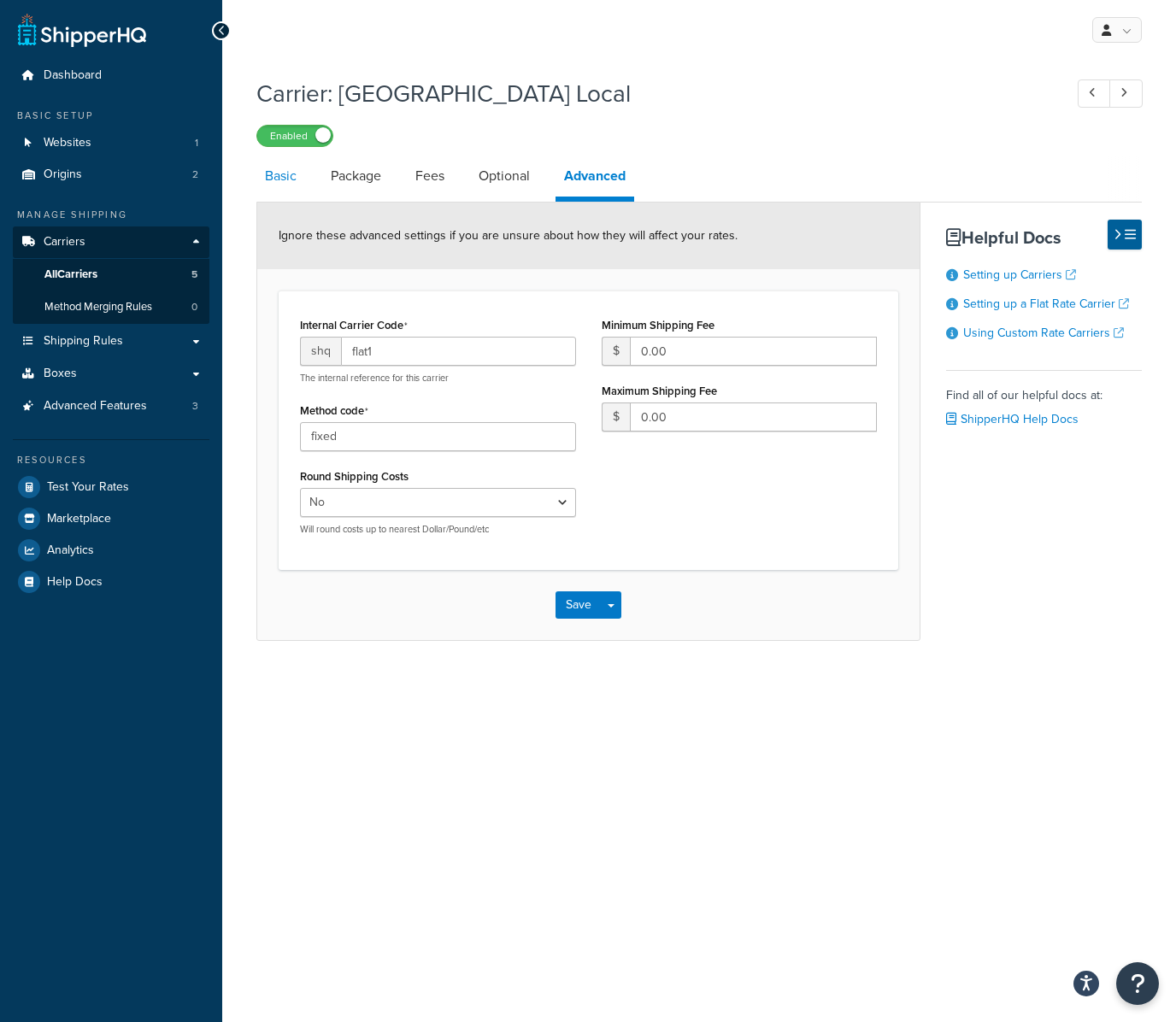
click at [277, 176] on link "Basic" at bounding box center [281, 177] width 48 height 41
select select "flat"
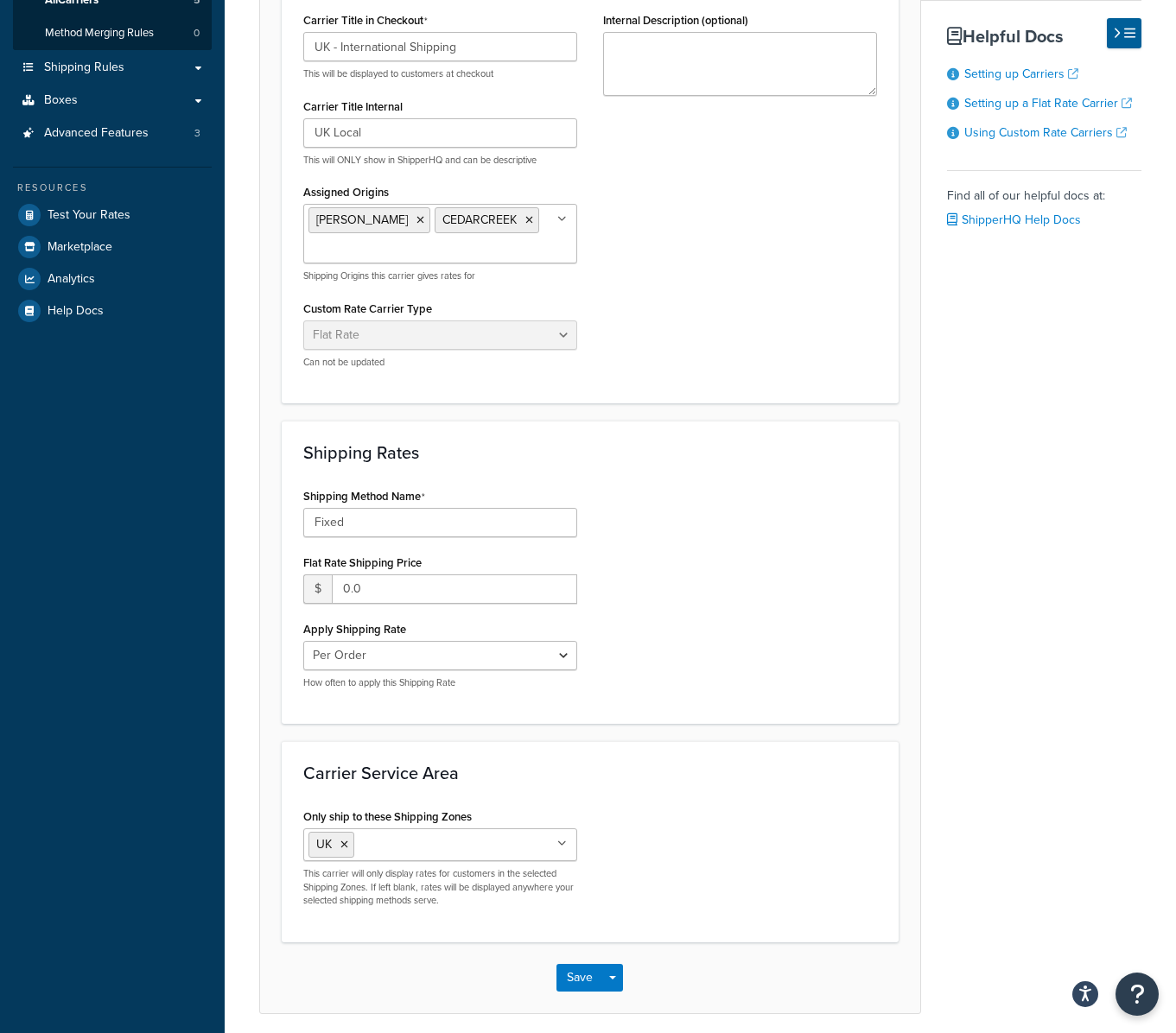
scroll to position [297, 0]
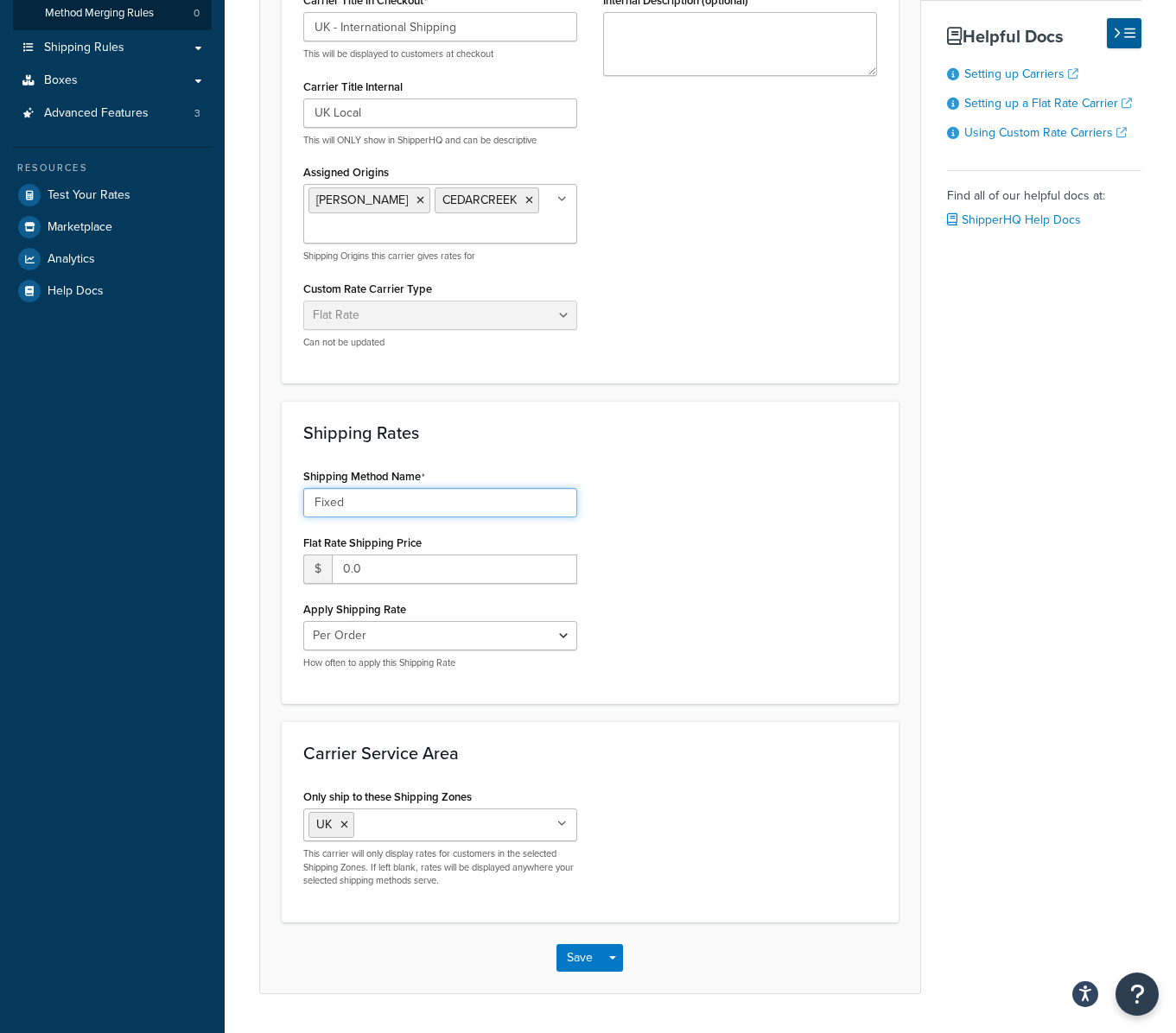
click at [400, 502] on input "Fixed" at bounding box center [440, 503] width 274 height 29
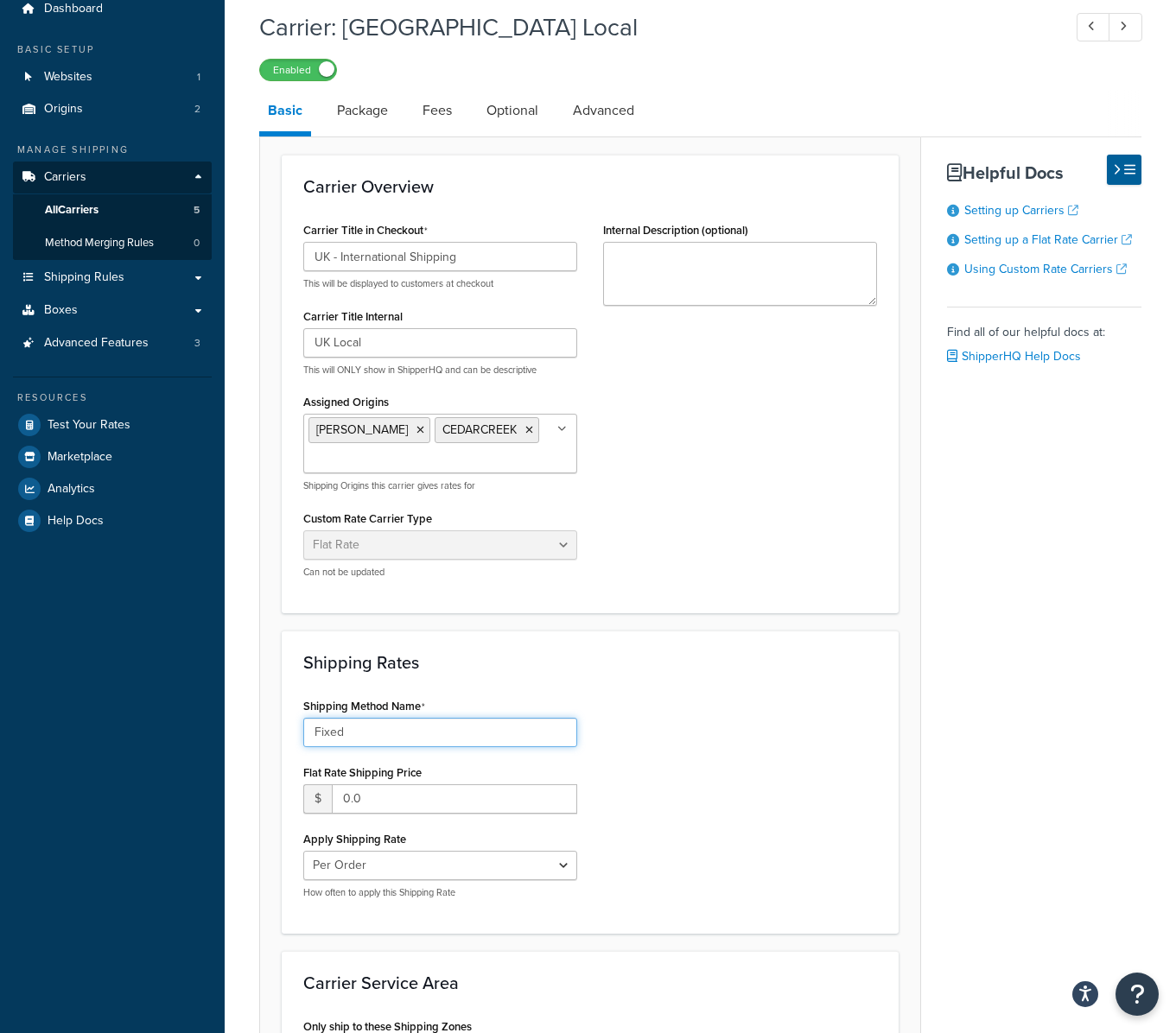
scroll to position [66, 0]
drag, startPoint x: 360, startPoint y: 732, endPoint x: 203, endPoint y: 716, distance: 157.8
click at [203, 716] on div "Dashboard Basic Setup Websites 1 Origins 2 Manage Shipping Carriers Carriers Al…" at bounding box center [588, 623] width 1176 height 1378
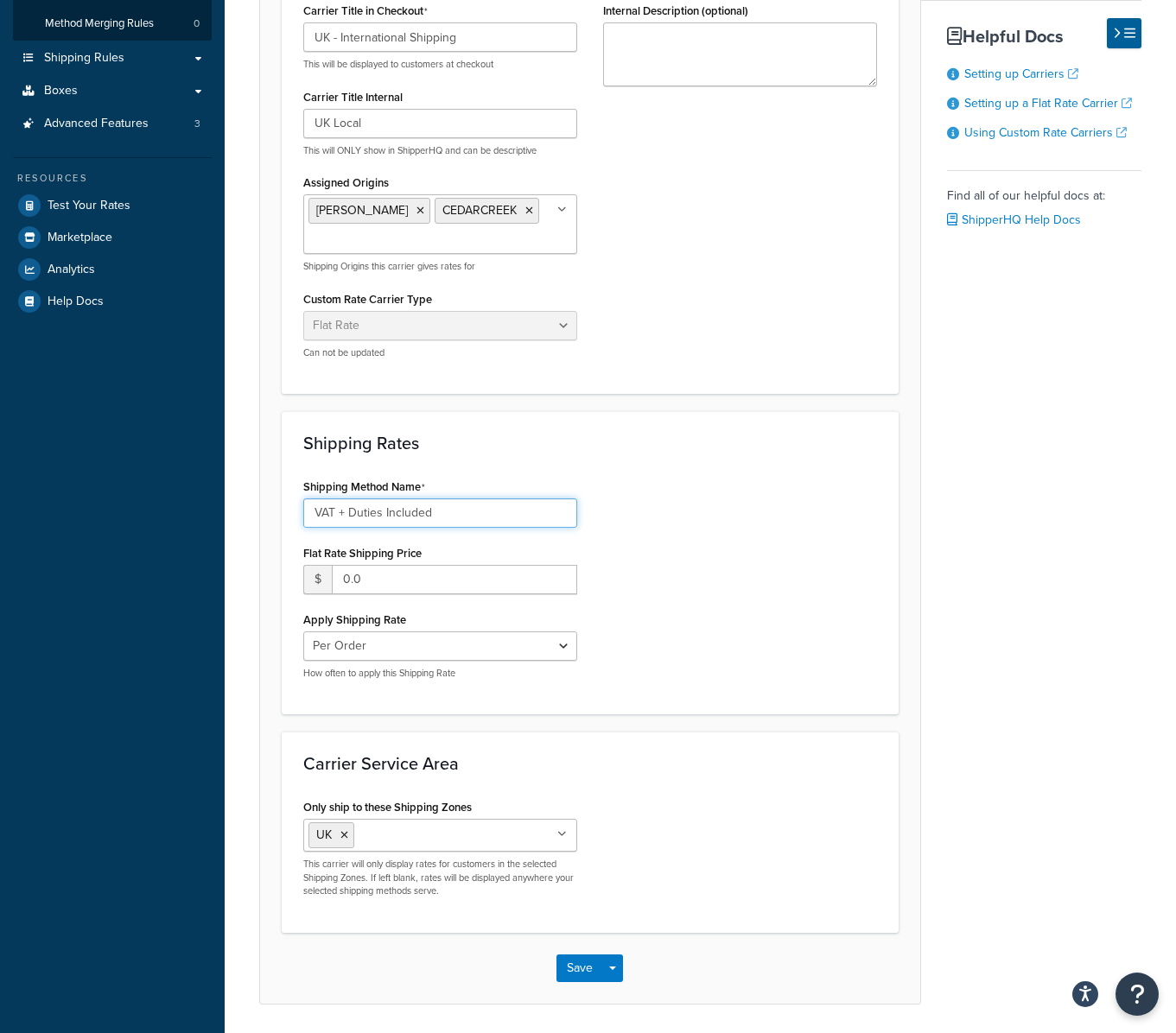
scroll to position [344, 0]
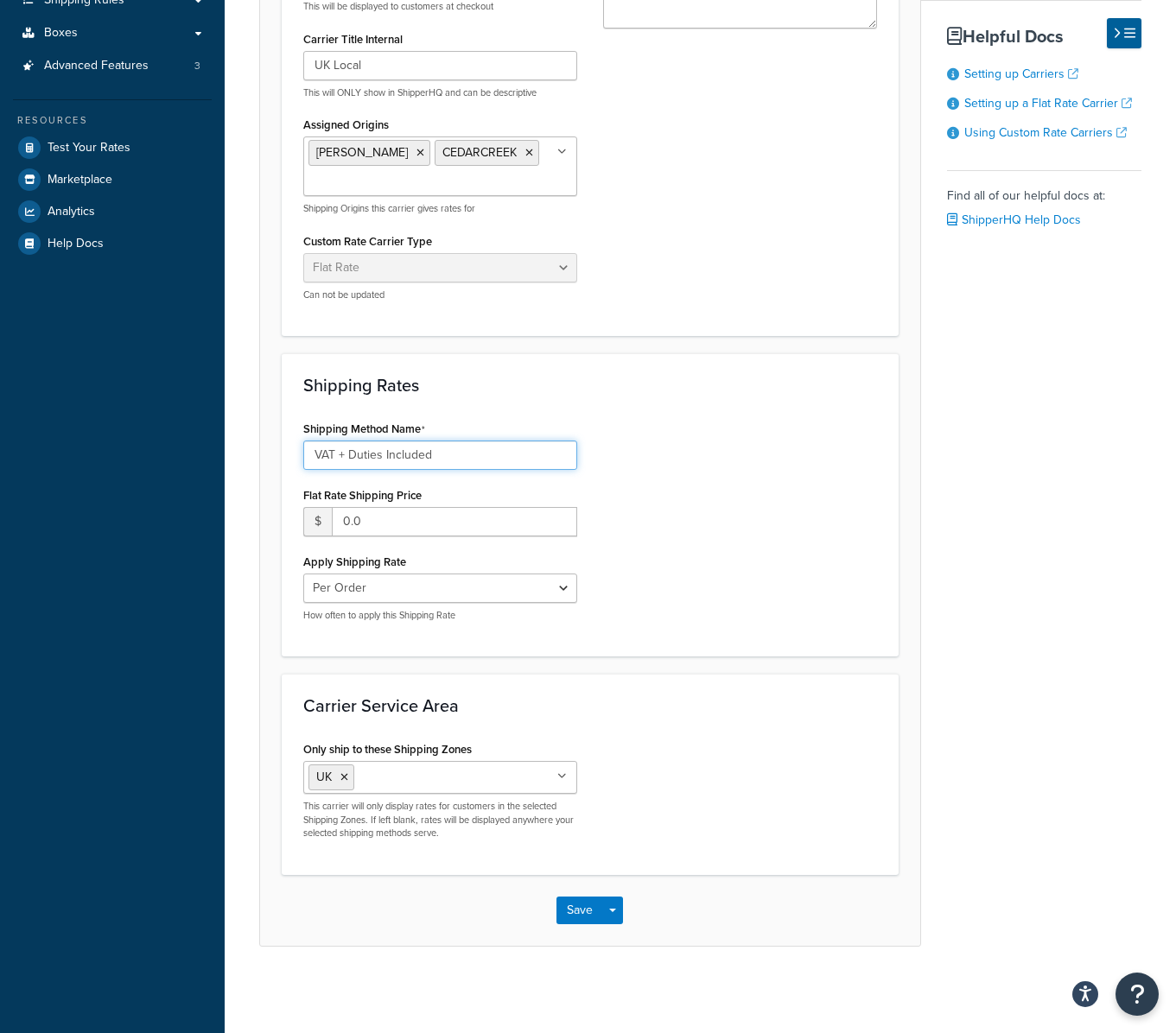
drag, startPoint x: 256, startPoint y: 454, endPoint x: 247, endPoint y: 454, distance: 9.0
click at [247, 454] on div "Carrier: UK Local Enabled Basic Package Fees Optional Advanced Carrier Overview…" at bounding box center [700, 357] width 951 height 1266
type input "VAT + Duties Included"
click at [583, 908] on button "Save" at bounding box center [579, 911] width 46 height 28
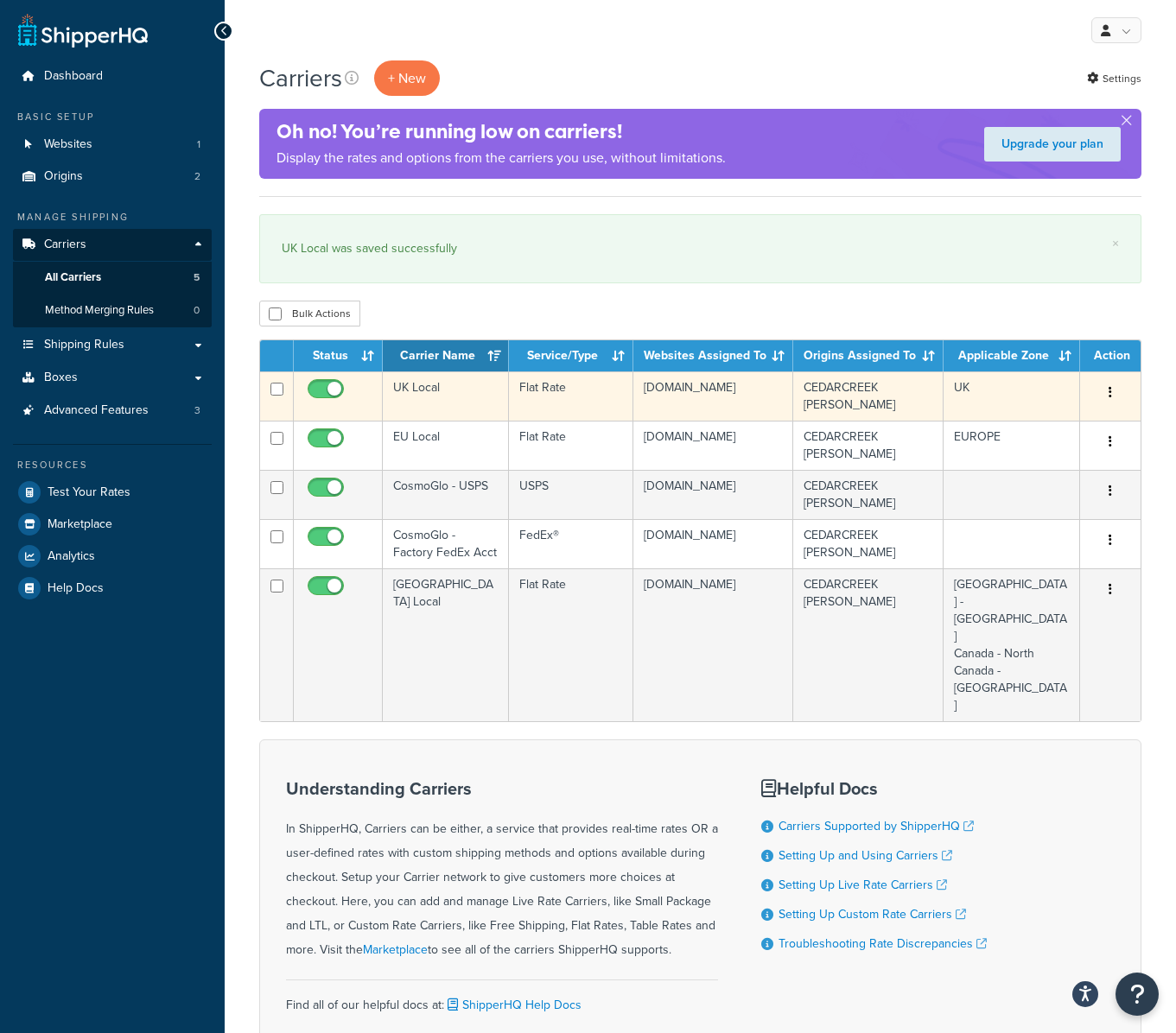
click at [397, 392] on td "UK Local" at bounding box center [445, 396] width 126 height 49
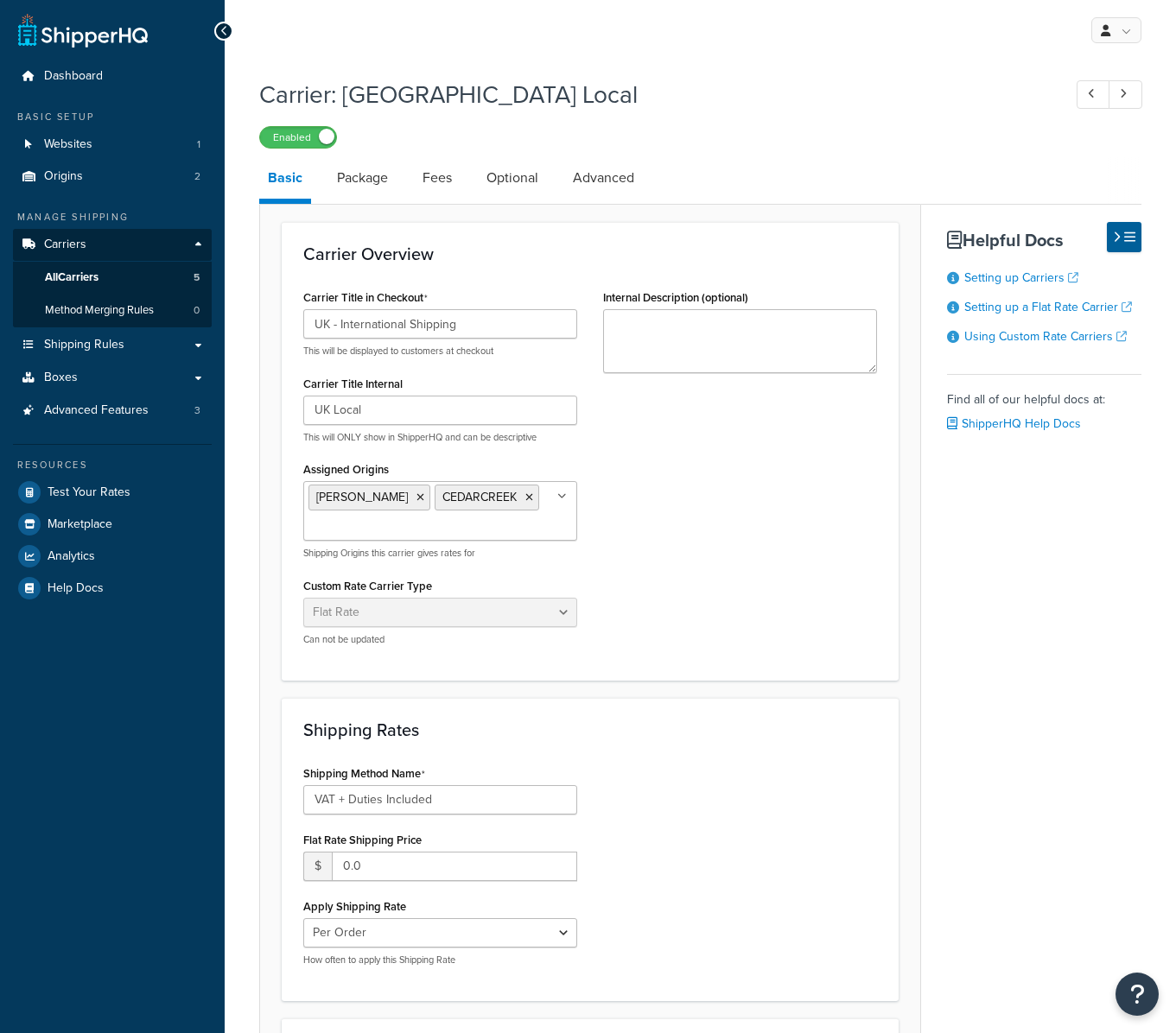
select select "flat"
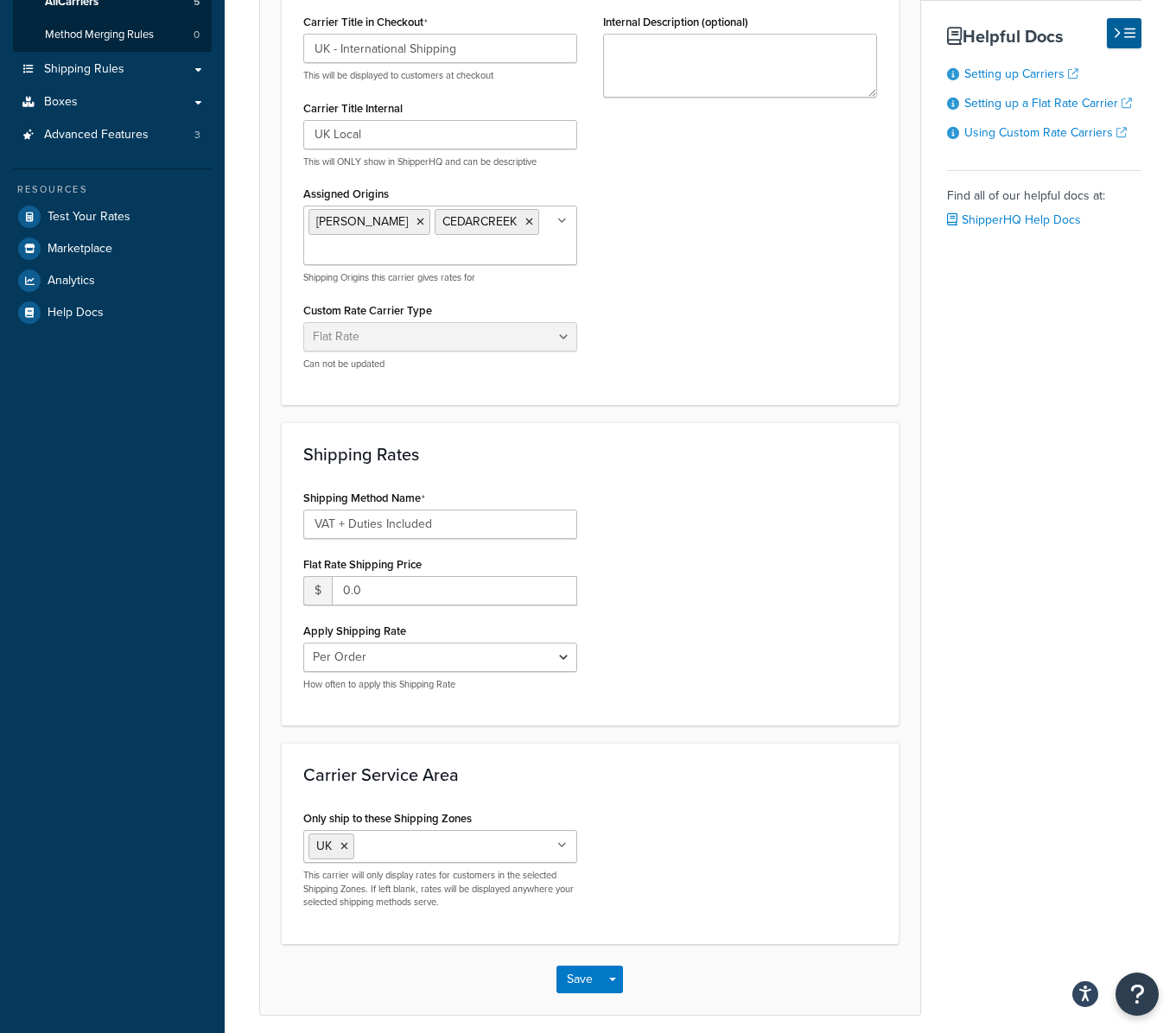
scroll to position [275, 0]
drag, startPoint x: 463, startPoint y: 528, endPoint x: 211, endPoint y: 504, distance: 253.1
click at [211, 504] on div "Dashboard Basic Setup Websites 1 Origins 2 Manage Shipping Carriers Carriers Al…" at bounding box center [588, 414] width 1176 height 1378
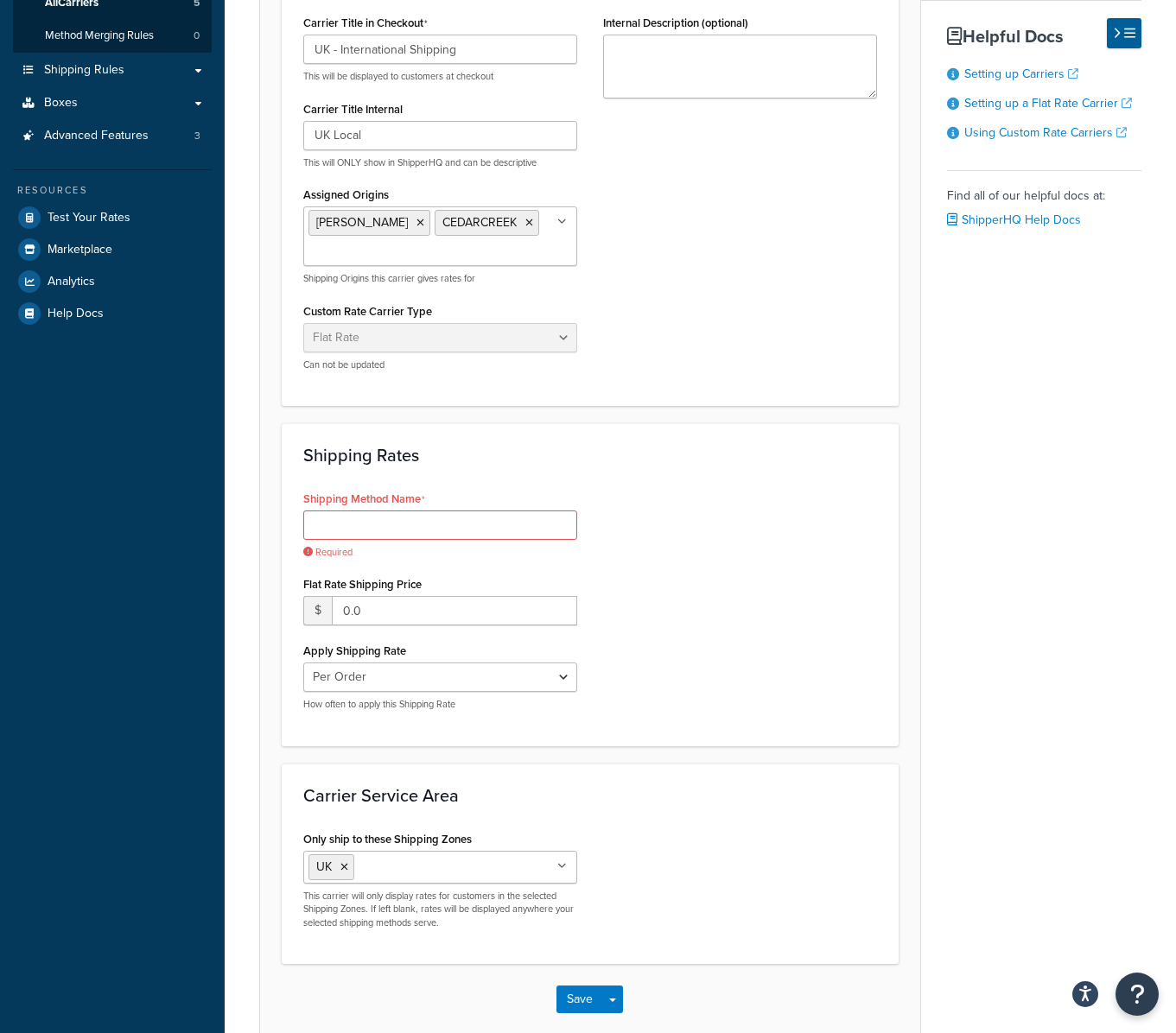
click at [713, 505] on div "Shipping Method Name Required Flat Rate Shipping Price $ 0.0 Apply Shipping Rat…" at bounding box center [590, 605] width 600 height 238
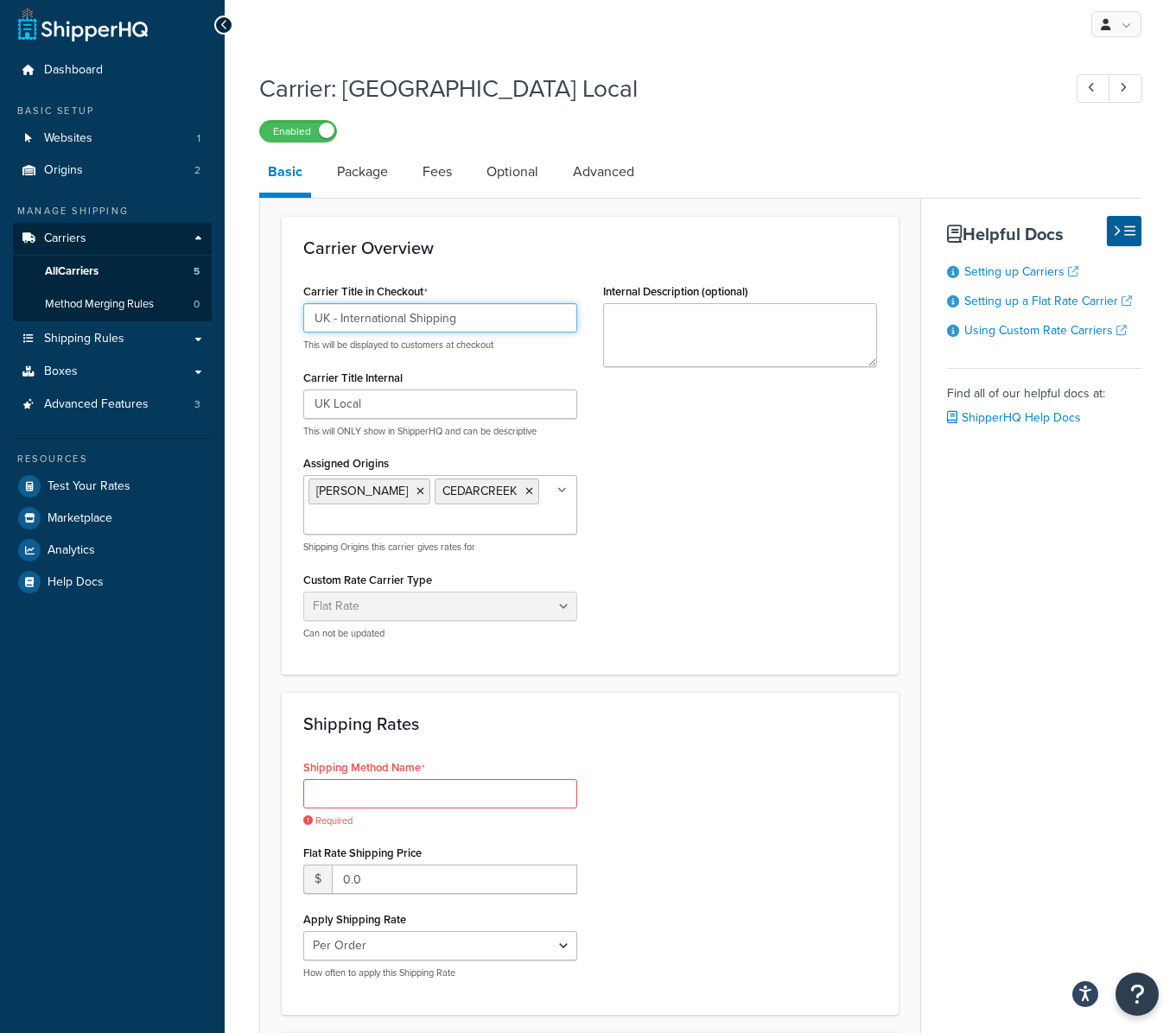
scroll to position [9, 0]
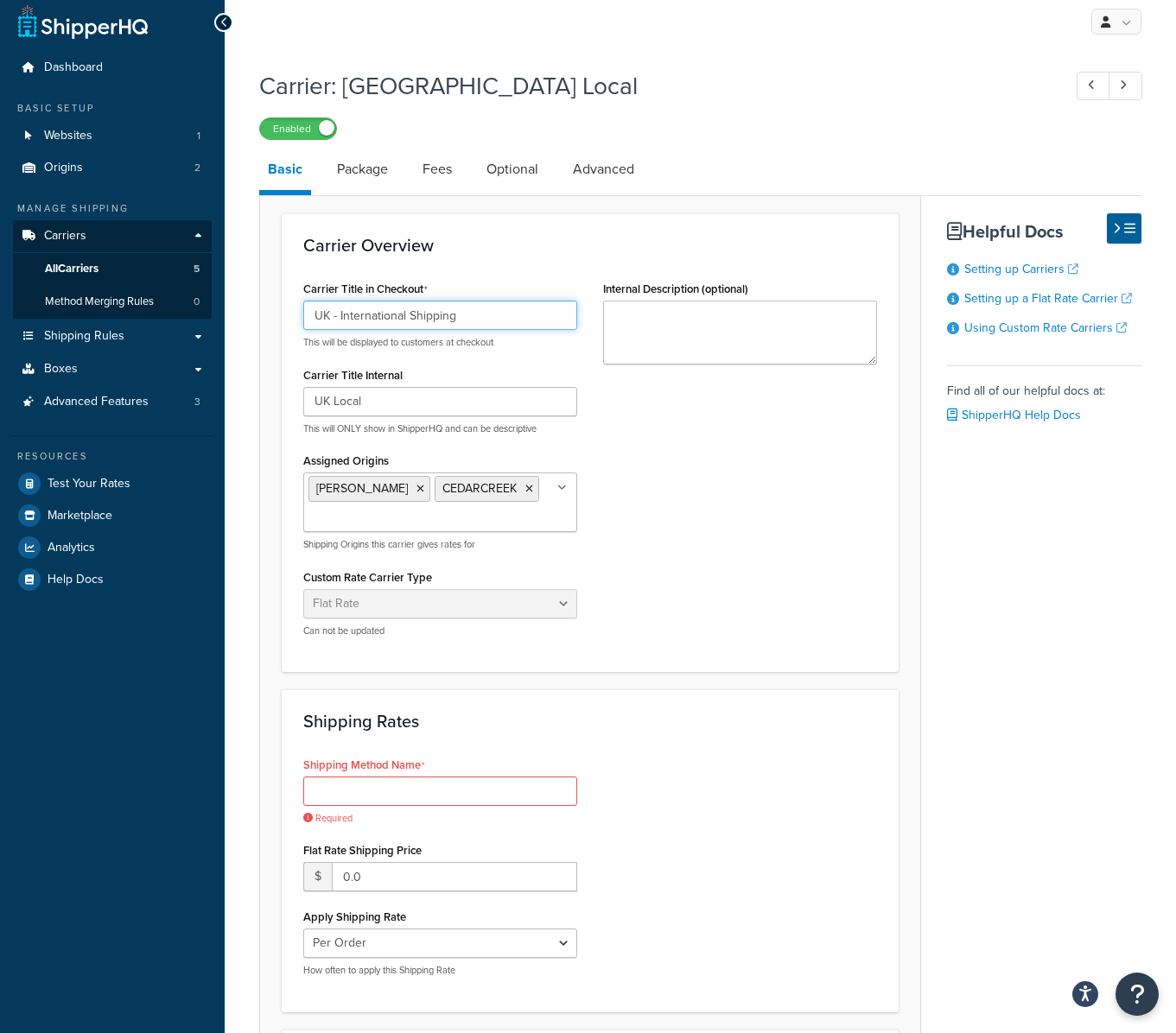
drag, startPoint x: 481, startPoint y: 324, endPoint x: 341, endPoint y: 321, distance: 140.0
click at [341, 321] on input "UK - International Shipping" at bounding box center [440, 315] width 274 height 29
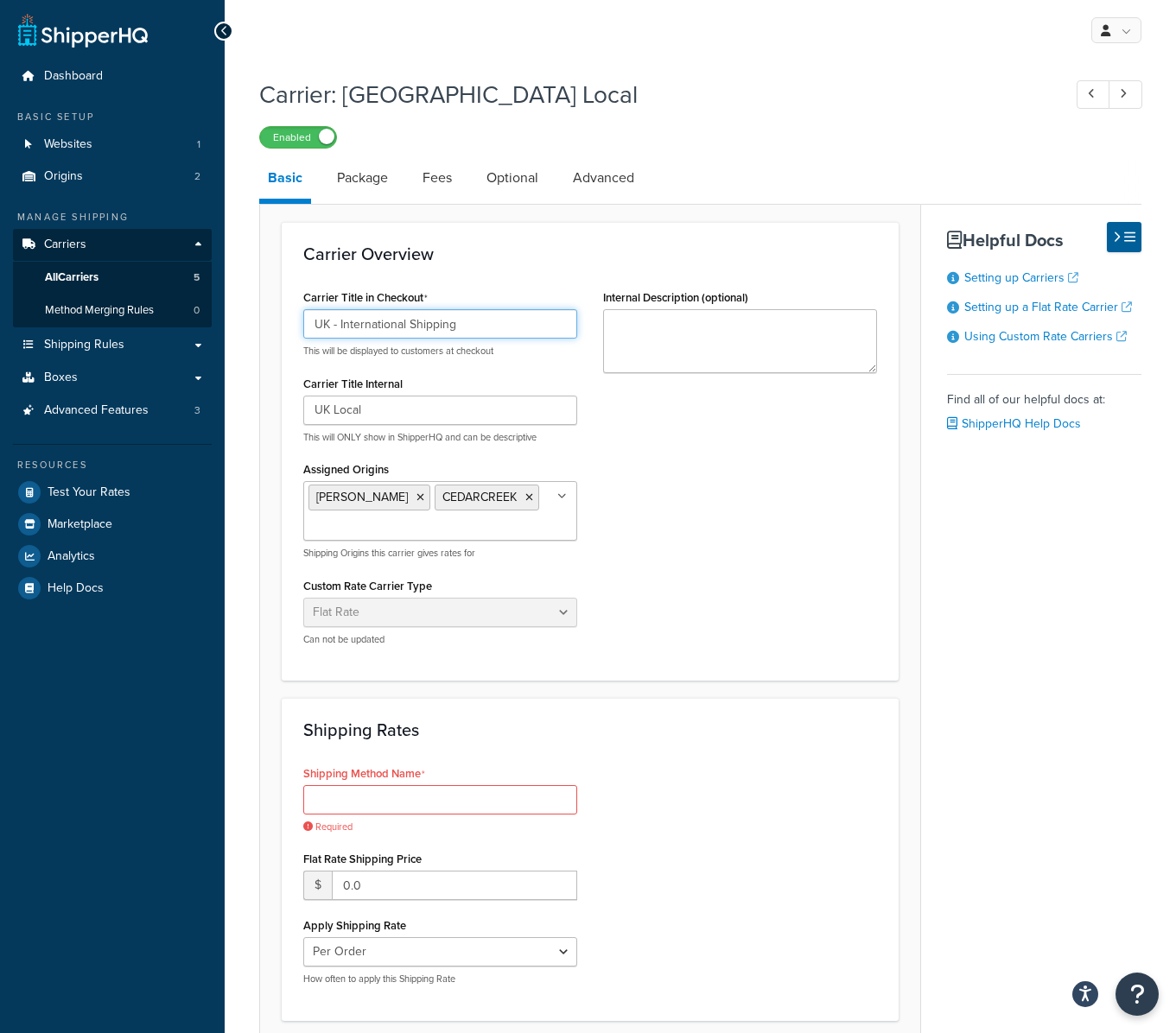
click at [487, 320] on input "UK - International Shipping" at bounding box center [440, 323] width 274 height 29
drag, startPoint x: 463, startPoint y: 324, endPoint x: 340, endPoint y: 596, distance: 298.5
click at [342, 320] on input "UK - International Shipping" at bounding box center [440, 323] width 274 height 29
click at [370, 798] on input "Shipping Method Name" at bounding box center [440, 800] width 274 height 29
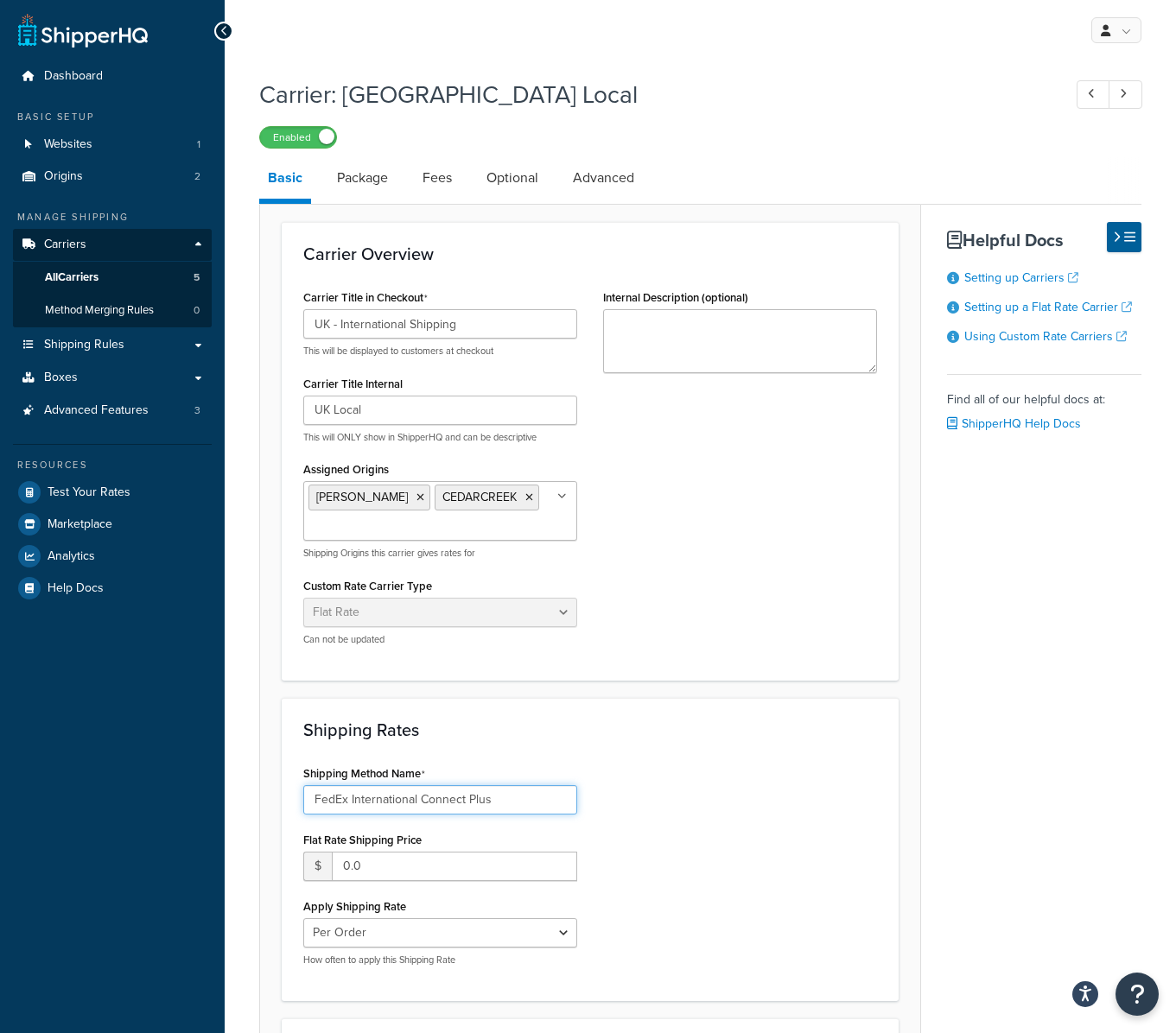
type input "FedEx International Connect Plus"
drag, startPoint x: 436, startPoint y: 323, endPoint x: 577, endPoint y: 329, distance: 141.1
click at [577, 329] on div "Carrier Title in Checkout UK - International Shipping This will be displayed to…" at bounding box center [439, 472] width 300 height 374
type input "UK"
drag, startPoint x: 667, startPoint y: 581, endPoint x: 658, endPoint y: 587, distance: 10.8
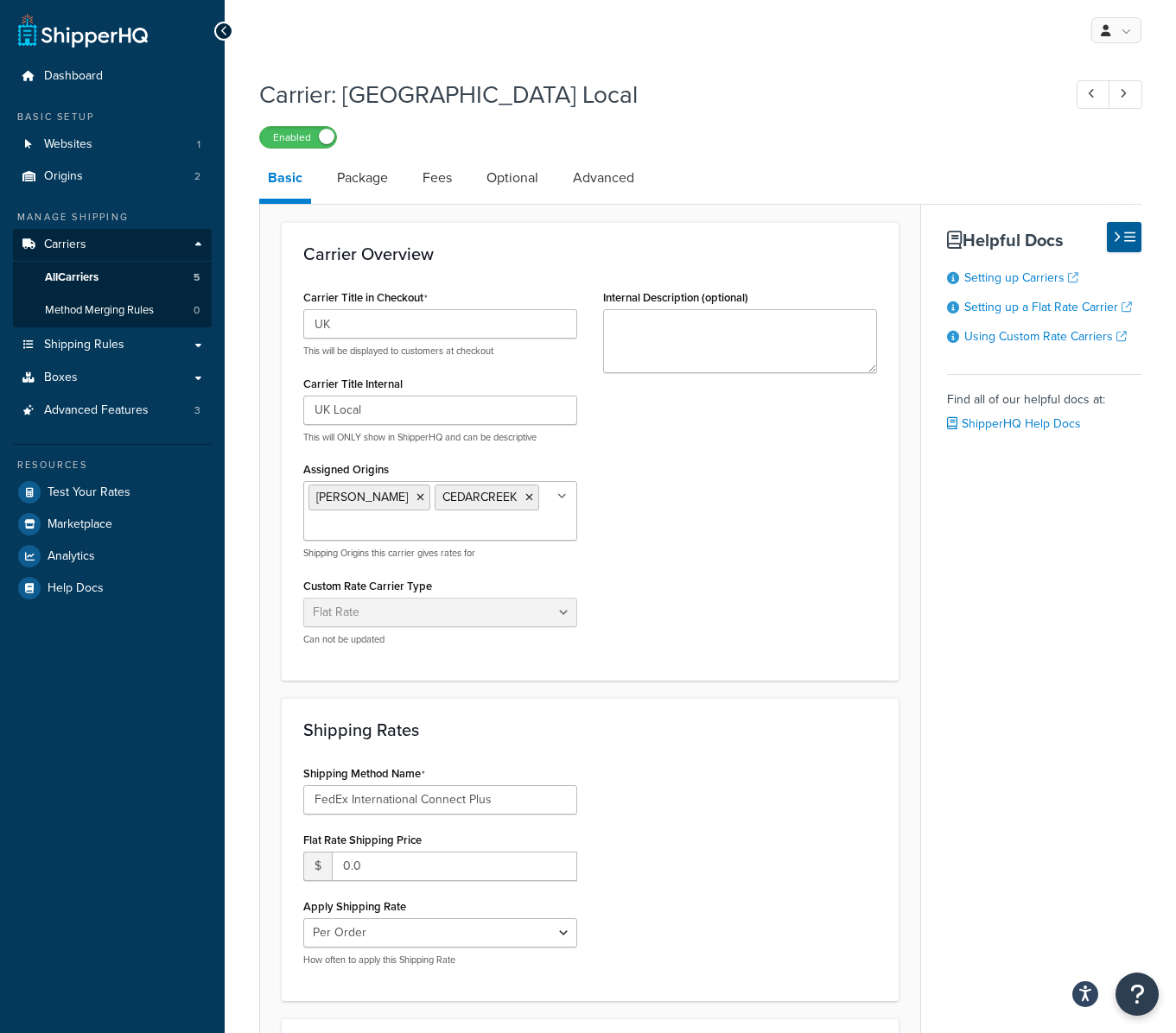
click at [666, 581] on div "Carrier Title in Checkout UK This will be displayed to customers at checkout Ca…" at bounding box center [590, 472] width 600 height 374
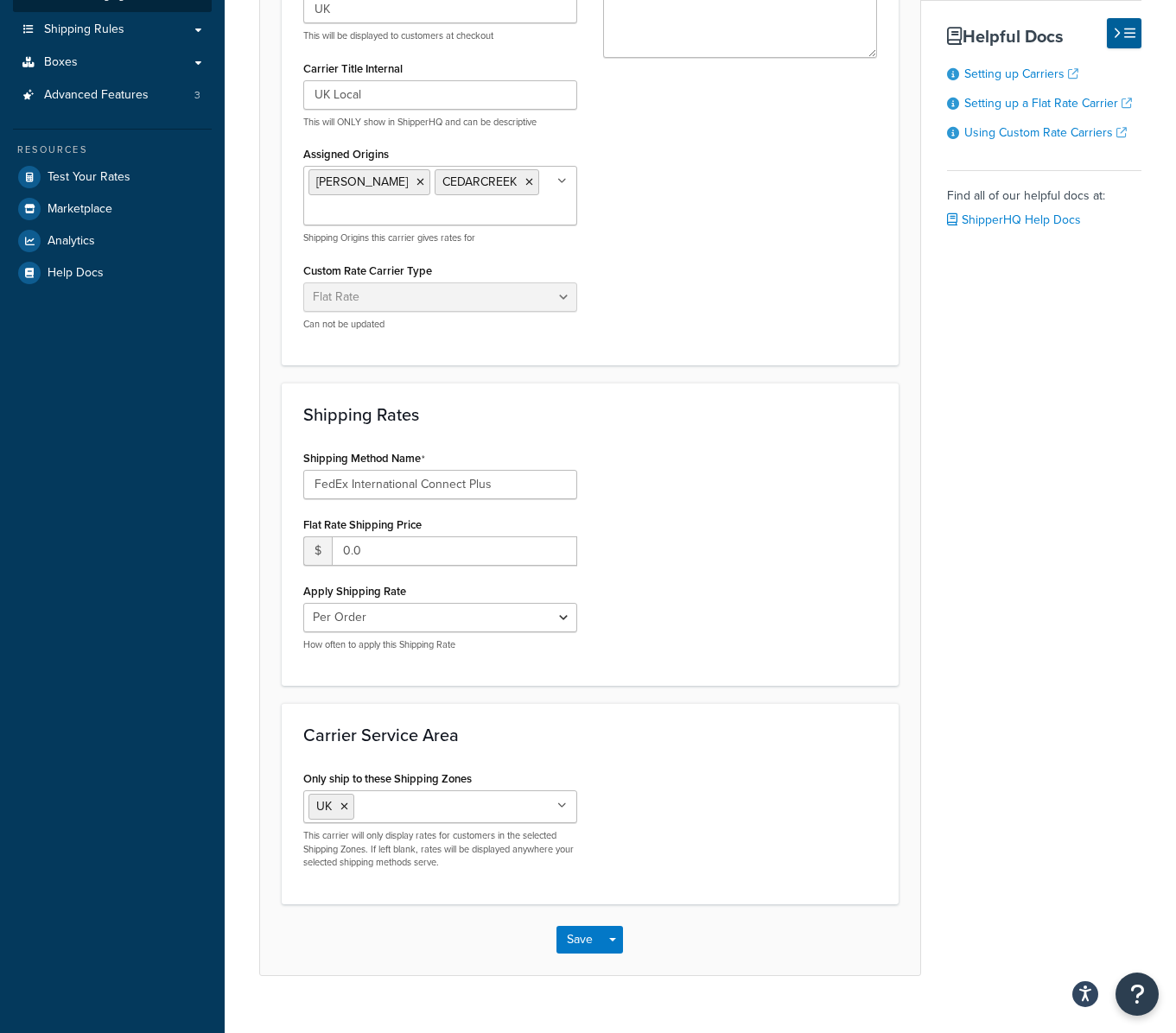
scroll to position [344, 0]
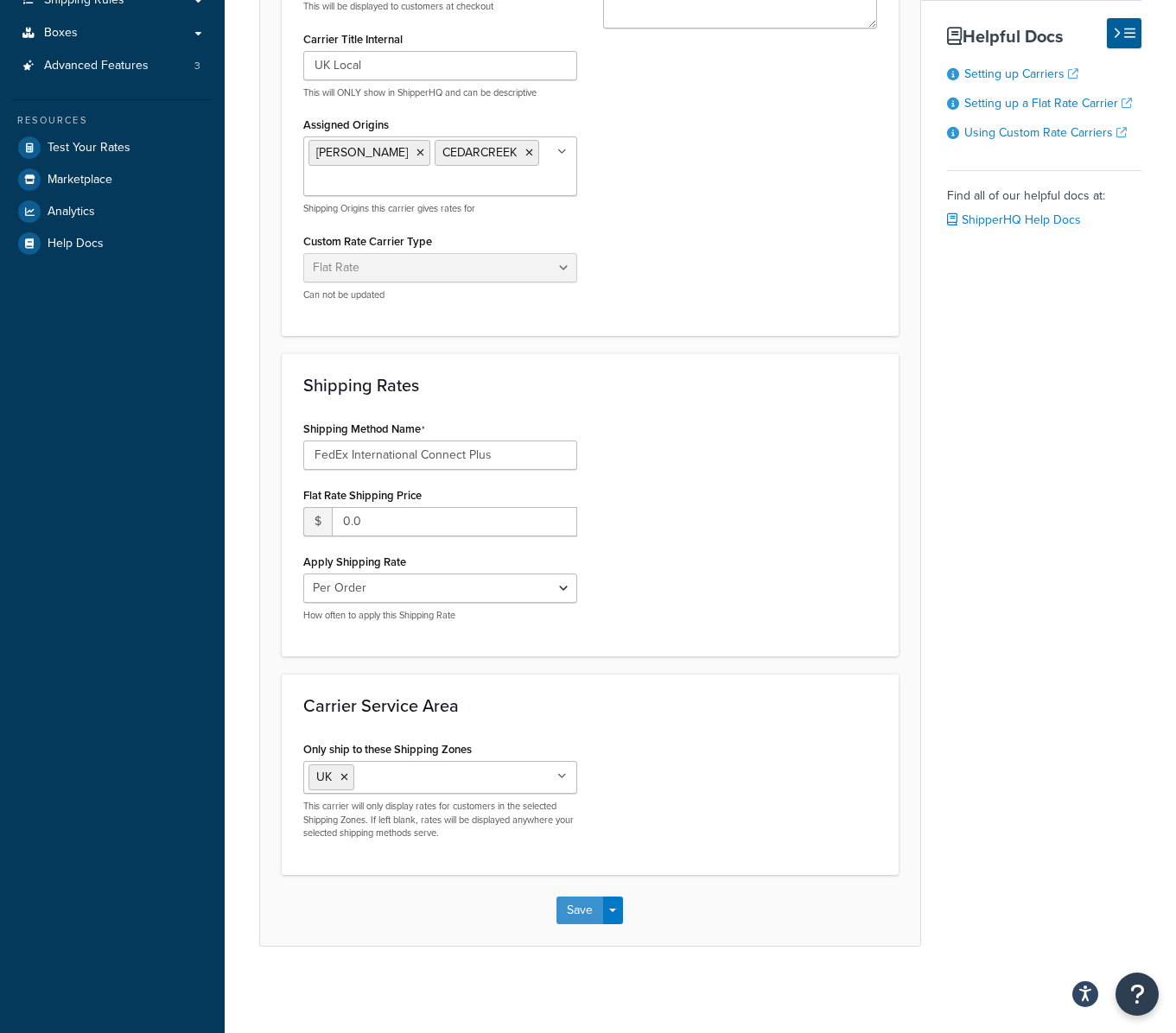
click at [577, 914] on button "Save" at bounding box center [579, 911] width 46 height 28
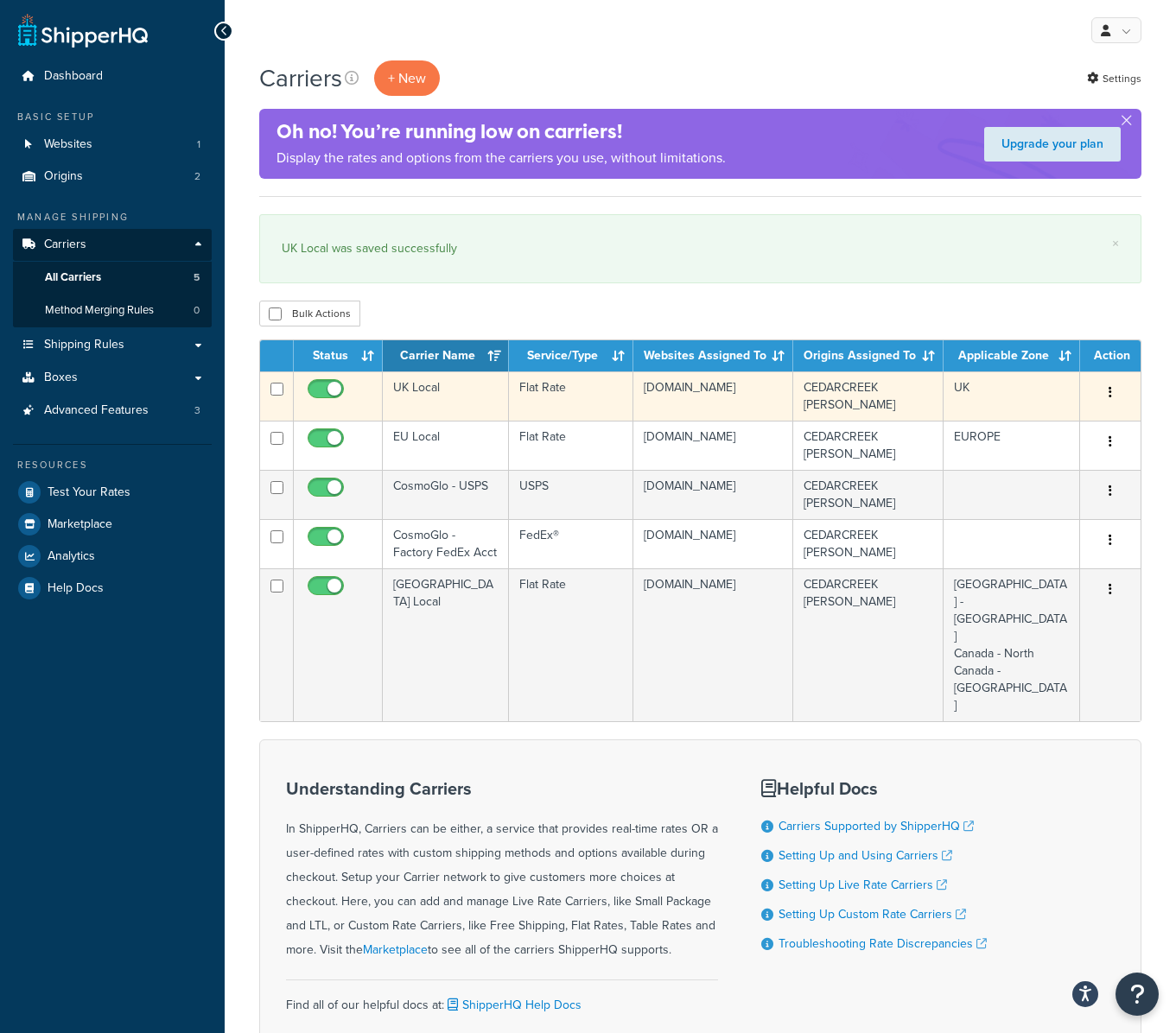
click at [460, 397] on td "UK Local" at bounding box center [445, 396] width 126 height 49
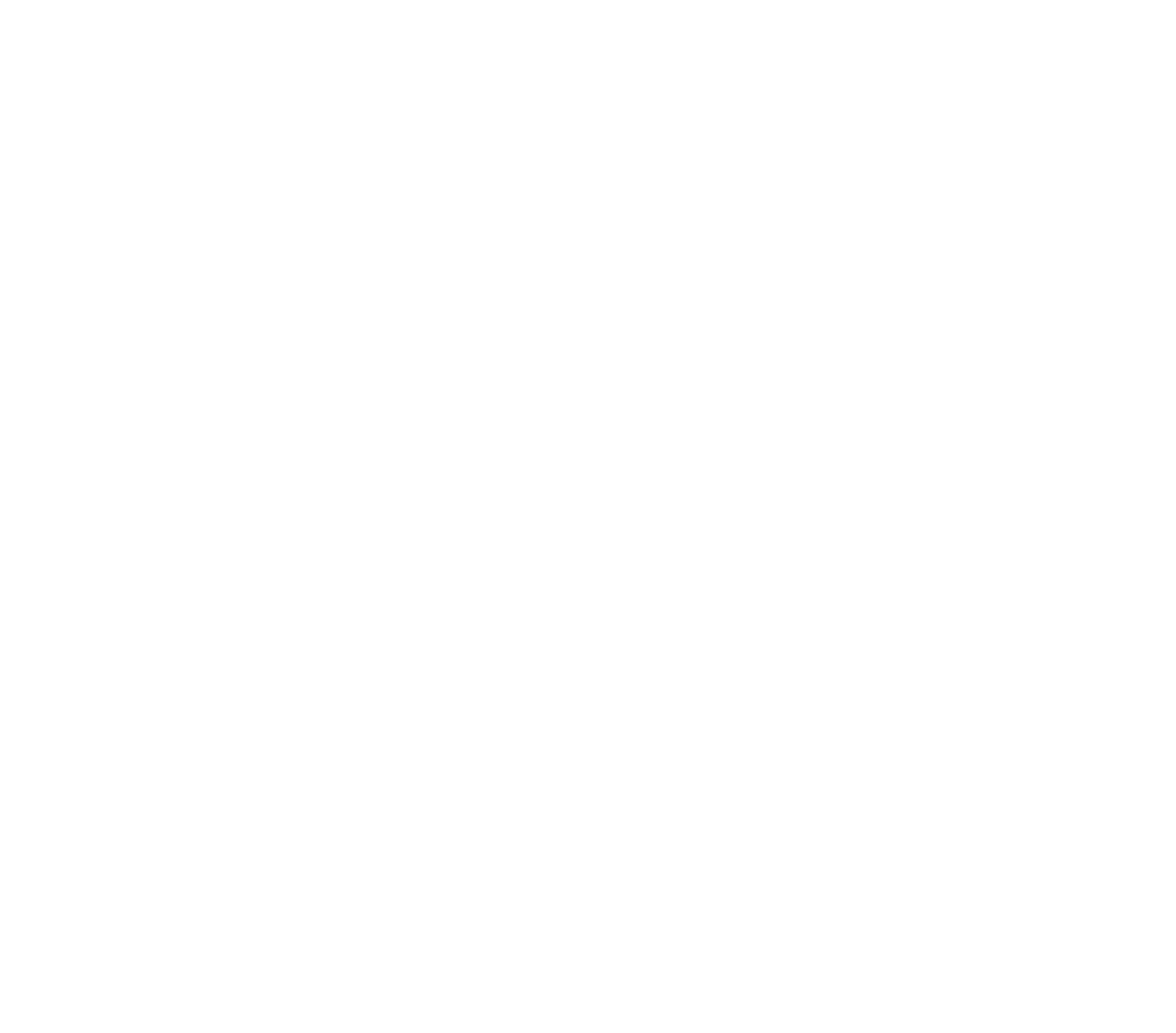
select select "flat"
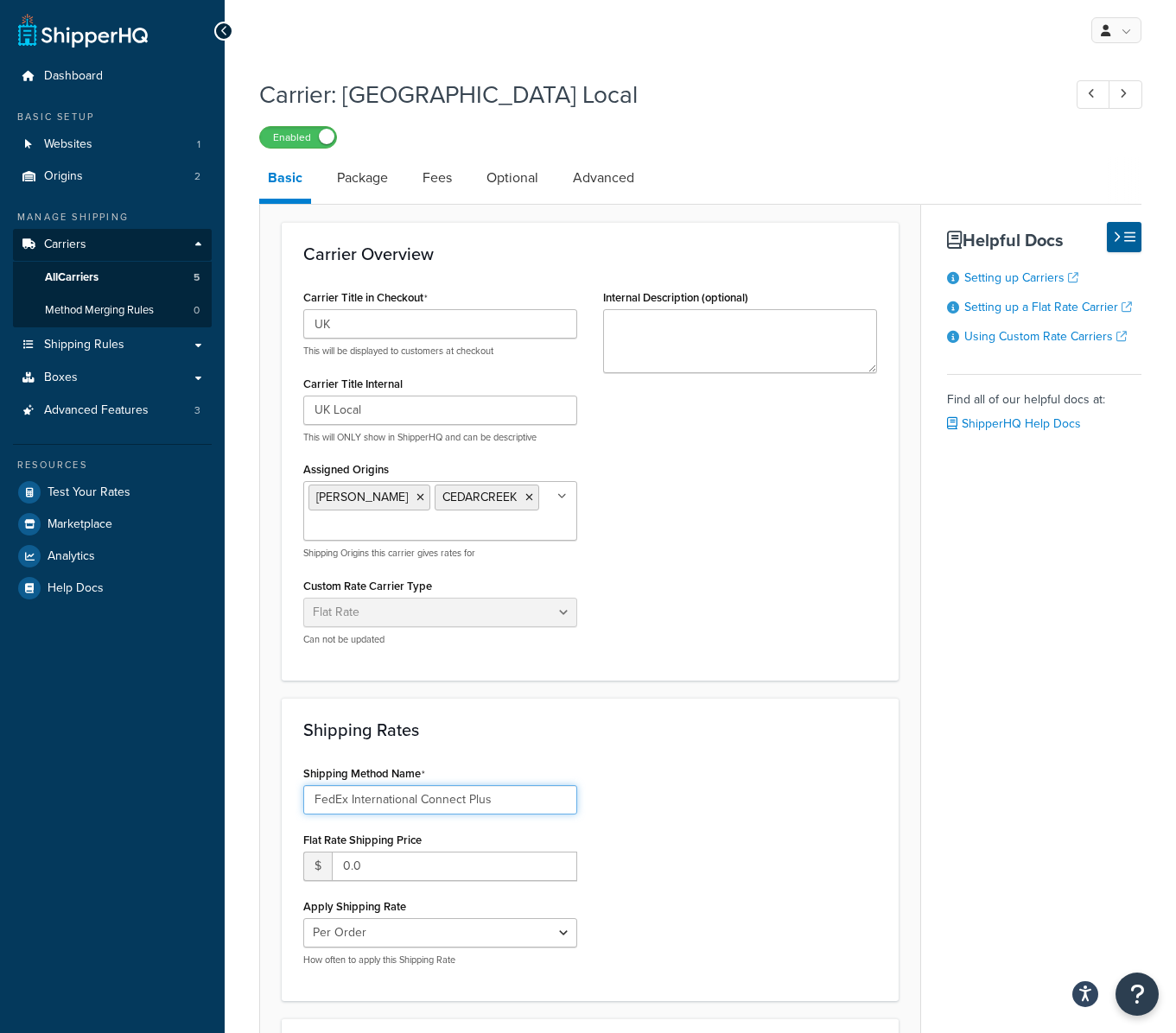
drag, startPoint x: 392, startPoint y: 793, endPoint x: 213, endPoint y: 787, distance: 179.1
click at [213, 787] on div "Dashboard Basic Setup Websites 1 Origins 2 Manage Shipping Carriers Carriers Al…" at bounding box center [588, 689] width 1176 height 1378
click at [777, 696] on form "Carrier Overview Carrier Title in Checkout UK This will be displayed to custome…" at bounding box center [590, 756] width 660 height 1067
click at [98, 273] on span "All Carriers" at bounding box center [72, 277] width 53 height 14
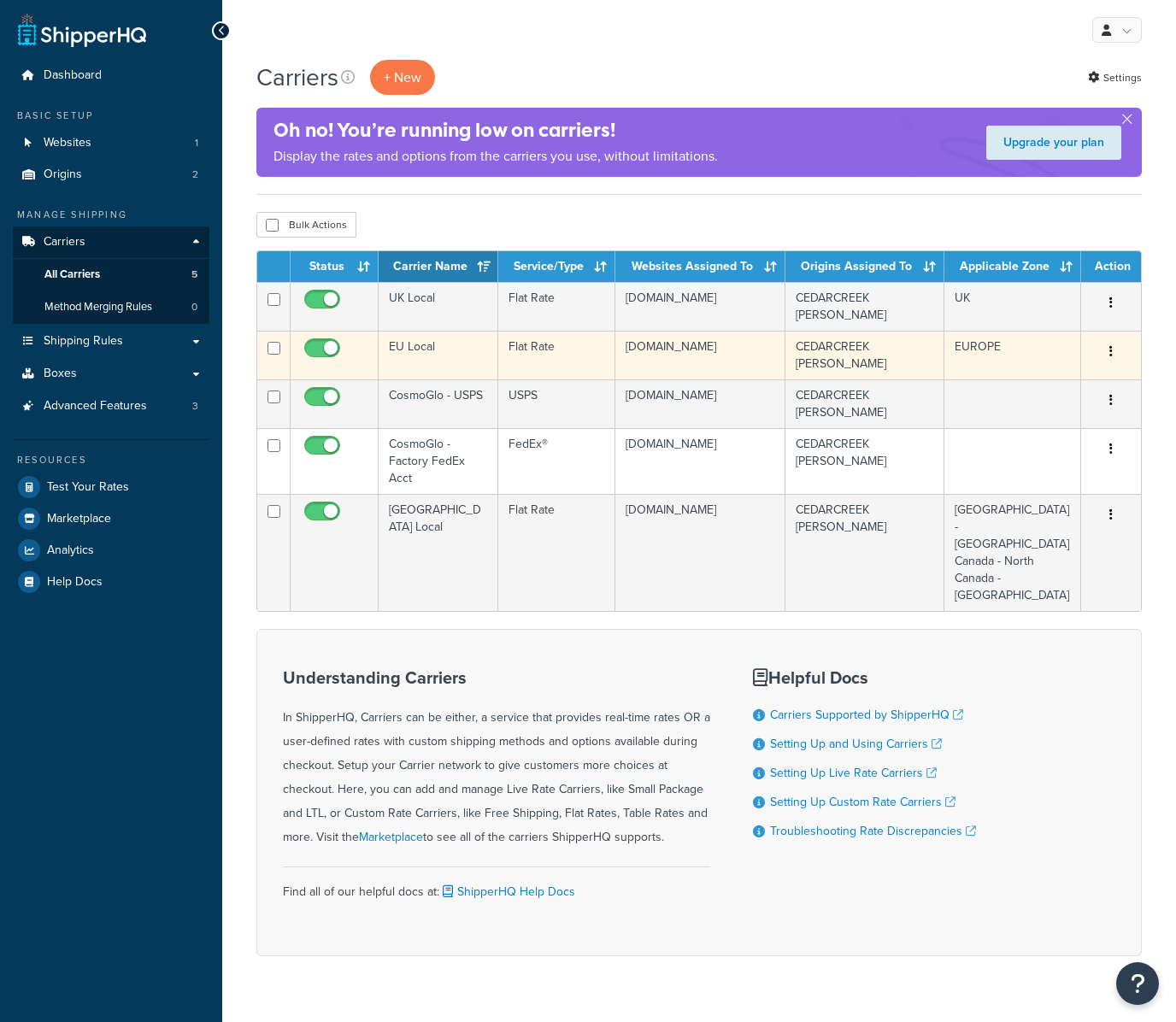
click at [425, 360] on td "EU Local" at bounding box center [437, 355] width 119 height 48
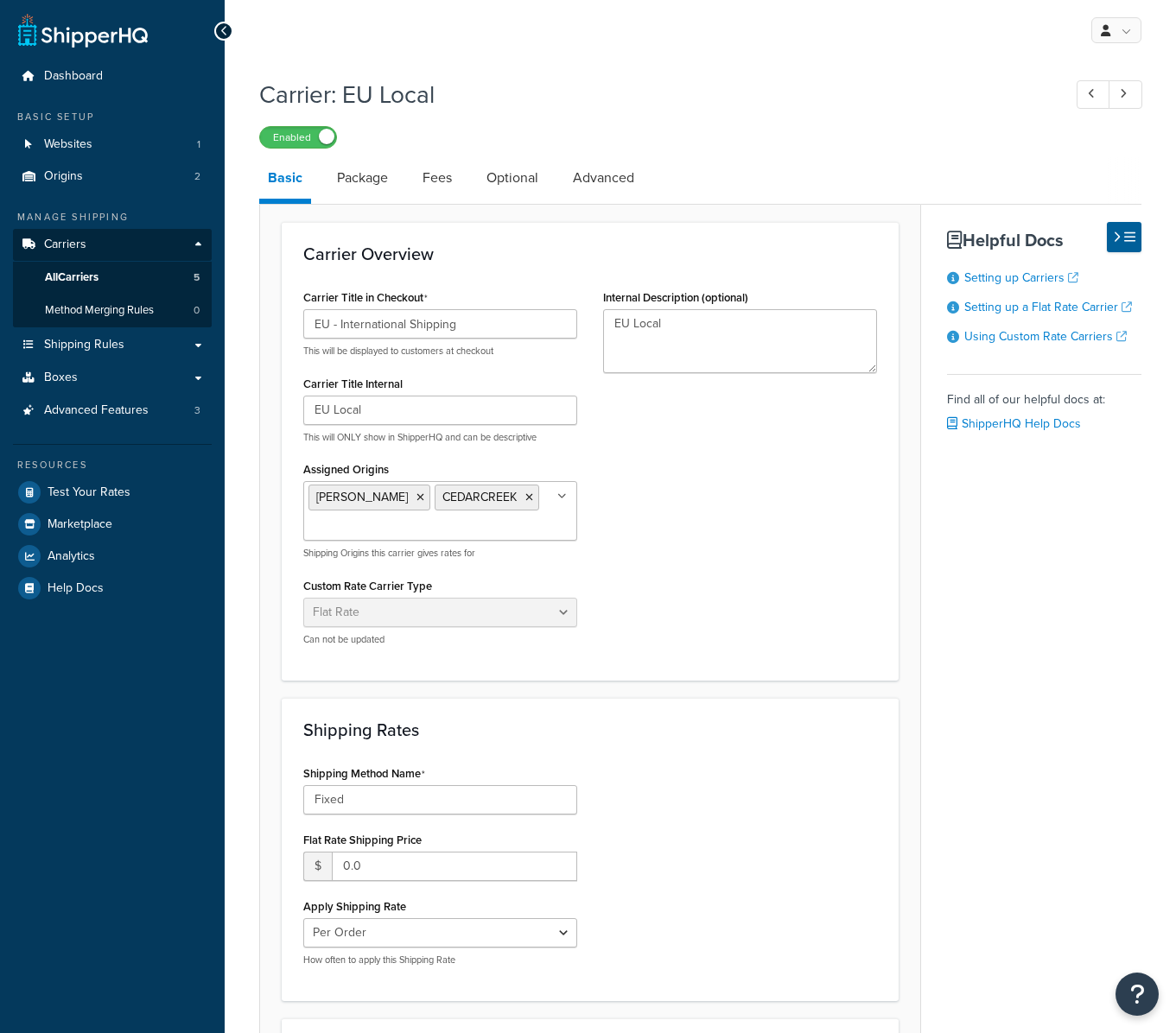
select select "flat"
drag, startPoint x: 225, startPoint y: 786, endPoint x: 210, endPoint y: 785, distance: 15.0
click at [210, 785] on div "Dashboard Basic Setup Websites 1 Origins 2 Manage Shipping Carriers Carriers Al…" at bounding box center [588, 689] width 1176 height 1378
paste input "edEx International Connect Plus"
type input "FedEx International Connect Plus"
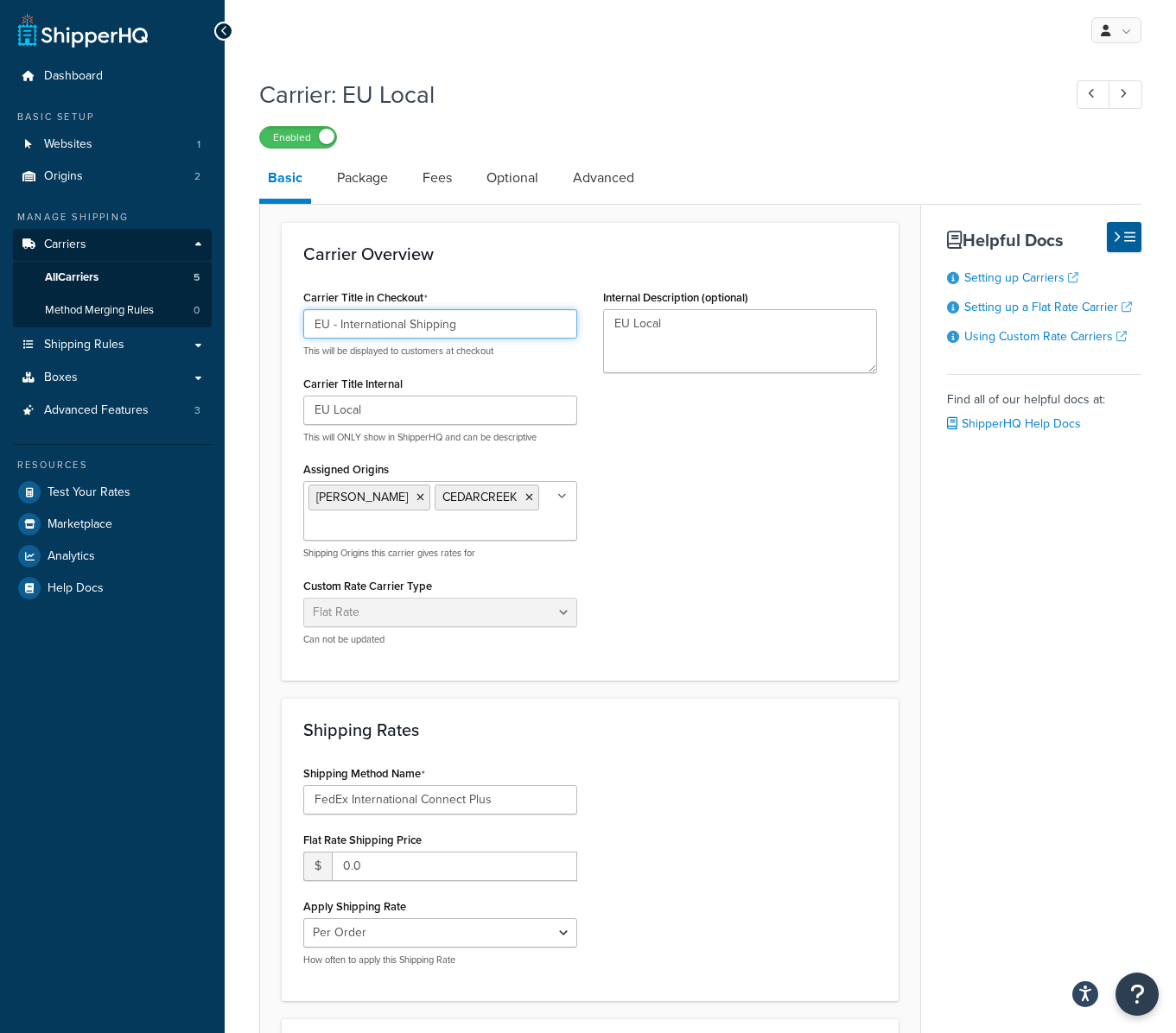
drag, startPoint x: 361, startPoint y: 323, endPoint x: 559, endPoint y: 333, distance: 198.3
click at [559, 333] on input "EU - International Shipping" at bounding box center [440, 323] width 274 height 29
type input "Europe"
click at [757, 560] on div "Carrier Title in Checkout Europe This will be displayed to customers at checkou…" at bounding box center [590, 472] width 600 height 374
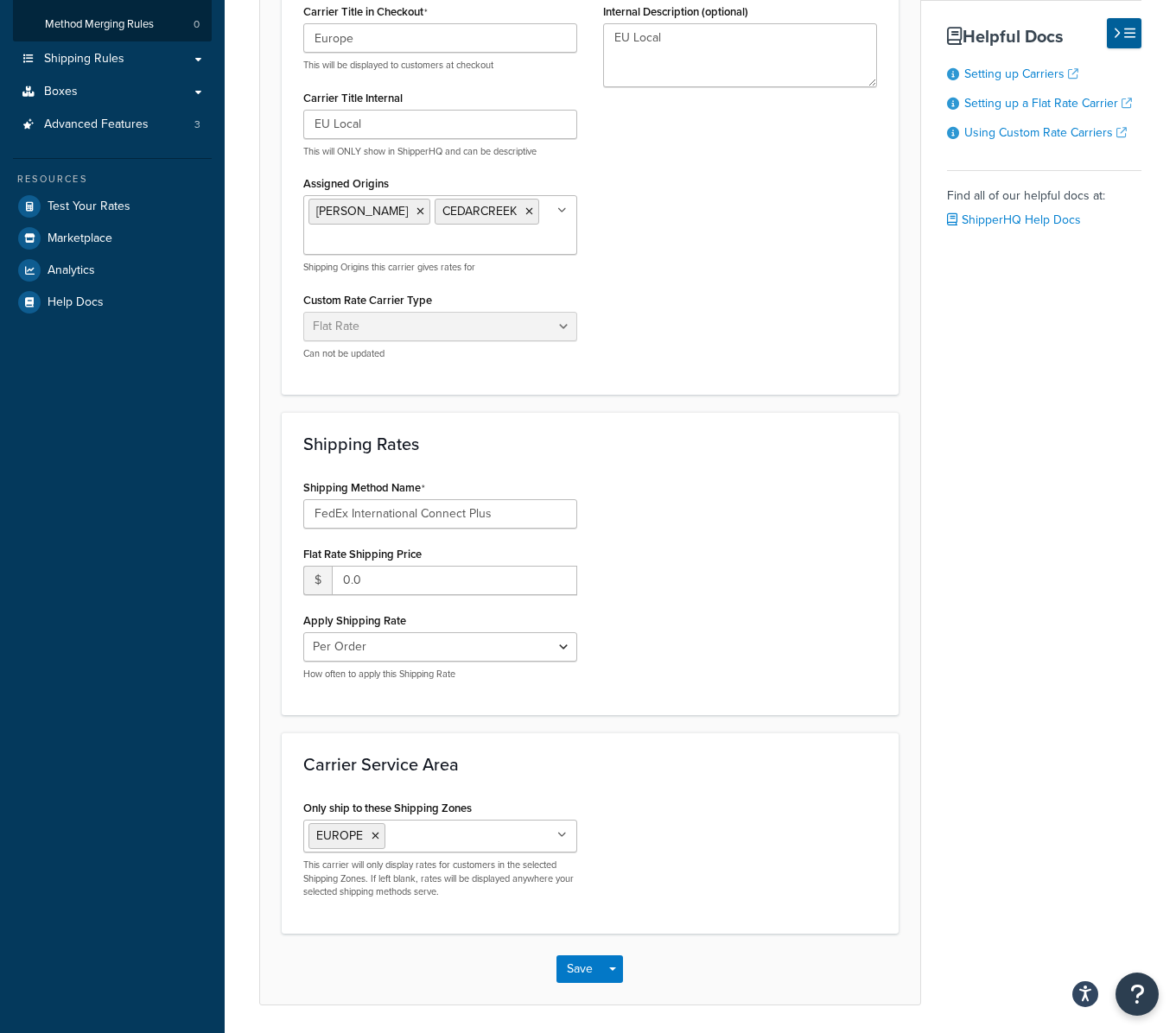
scroll to position [344, 0]
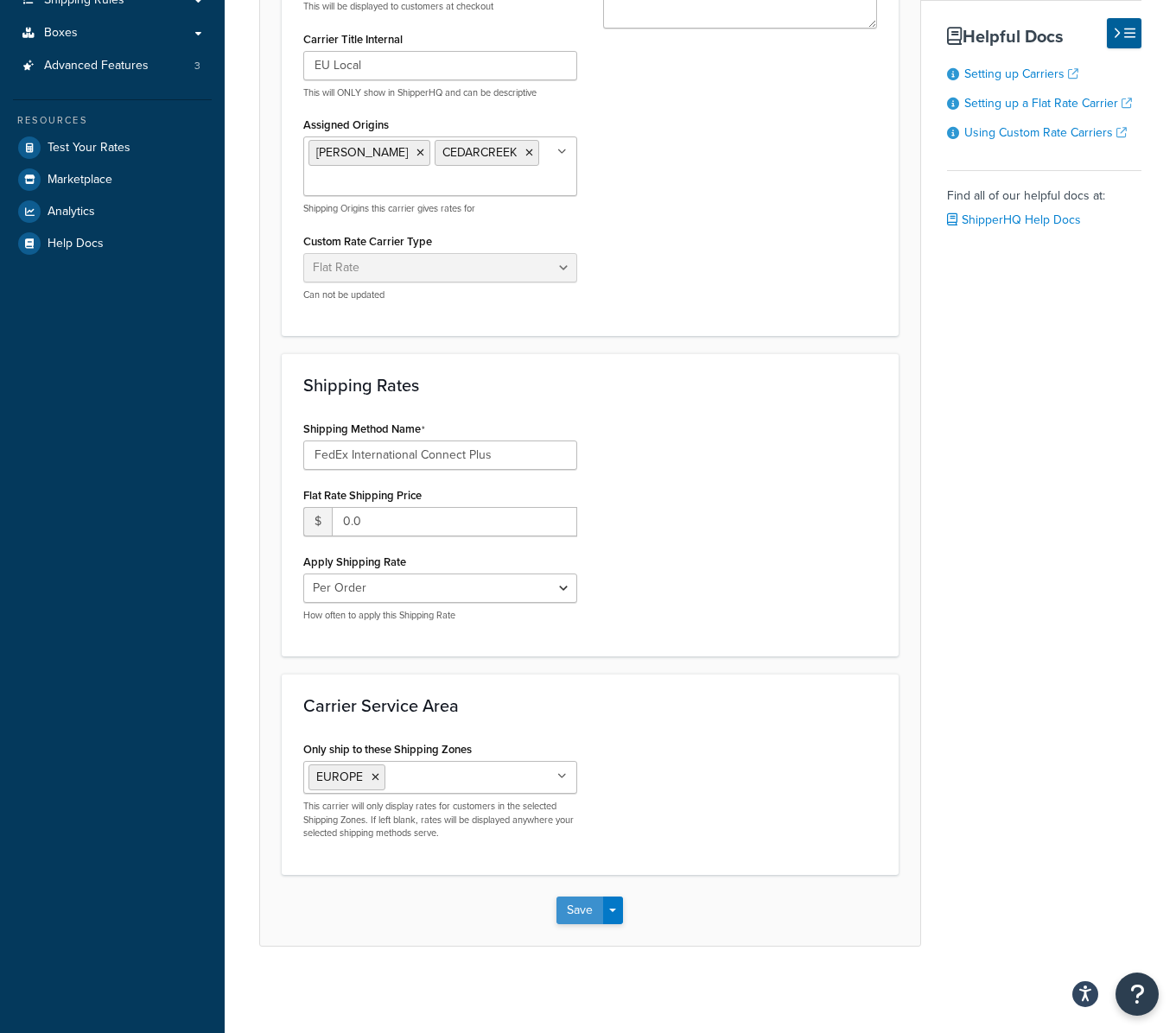
click at [573, 915] on button "Save" at bounding box center [579, 911] width 46 height 28
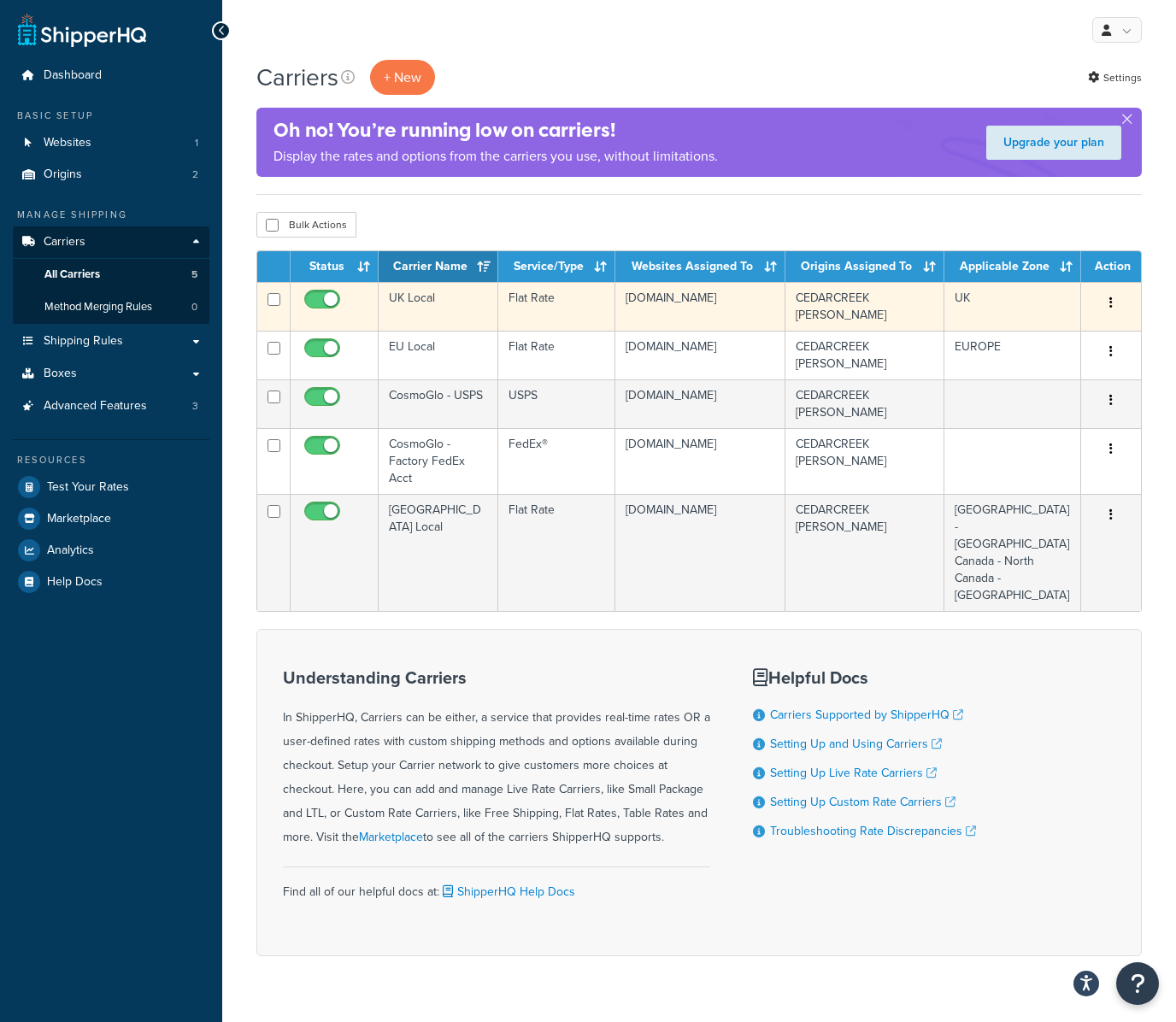
click at [431, 296] on td "UK Local" at bounding box center [437, 307] width 119 height 48
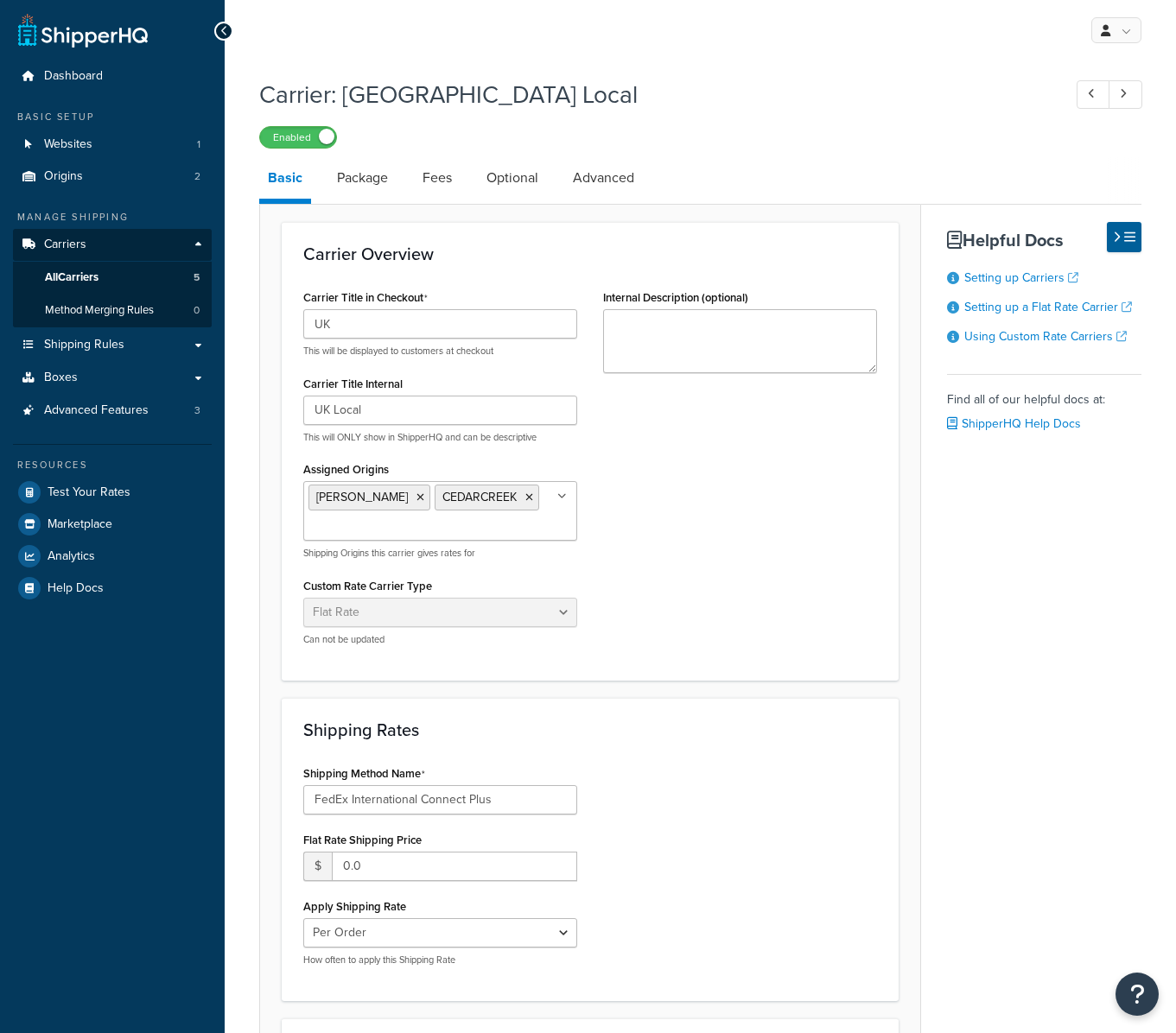
select select "flat"
click at [369, 94] on h1 "Carrier: [GEOGRAPHIC_DATA] Local" at bounding box center [651, 94] width 786 height 34
click at [621, 170] on link "Advanced" at bounding box center [603, 179] width 79 height 42
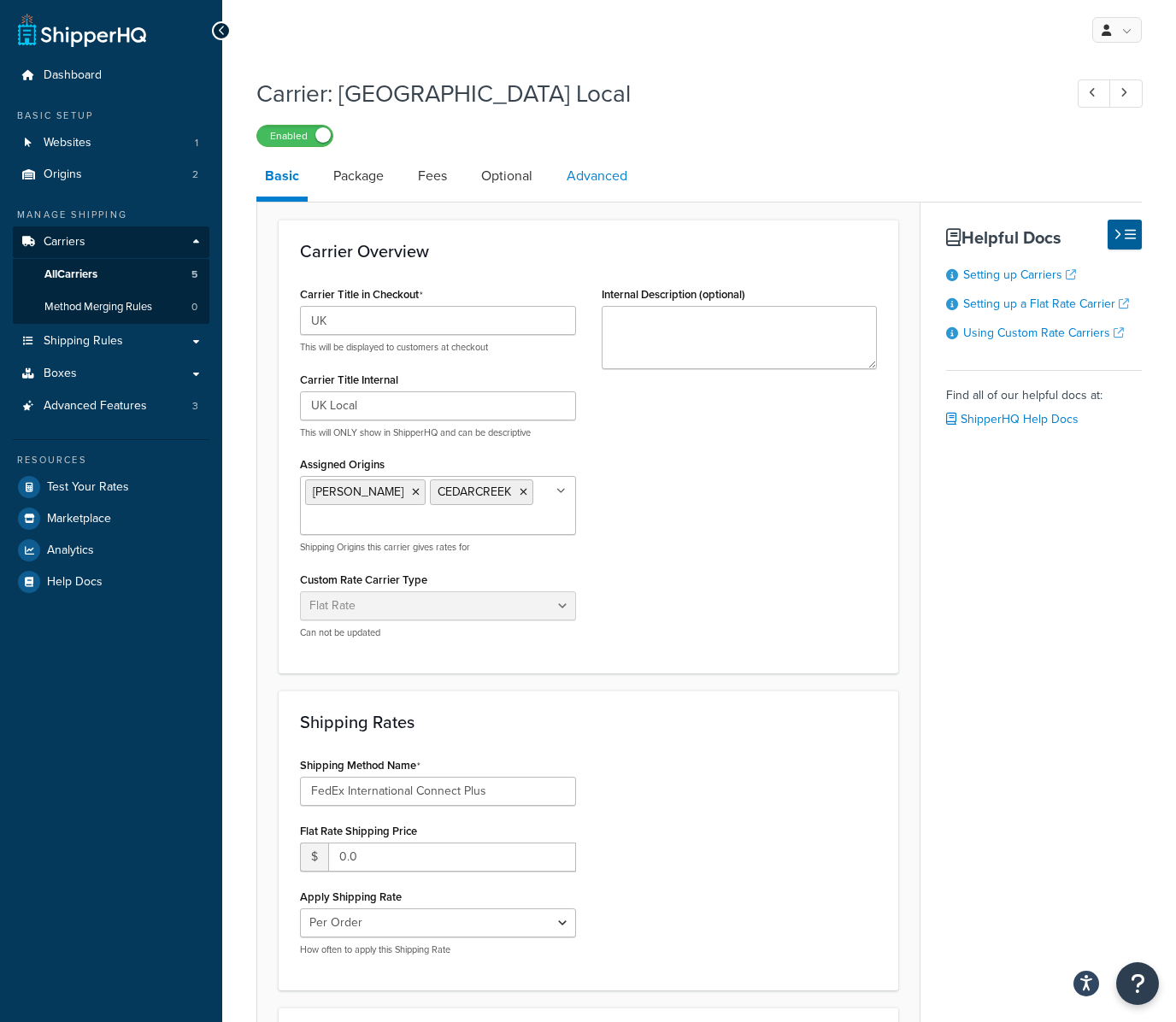
select select "false"
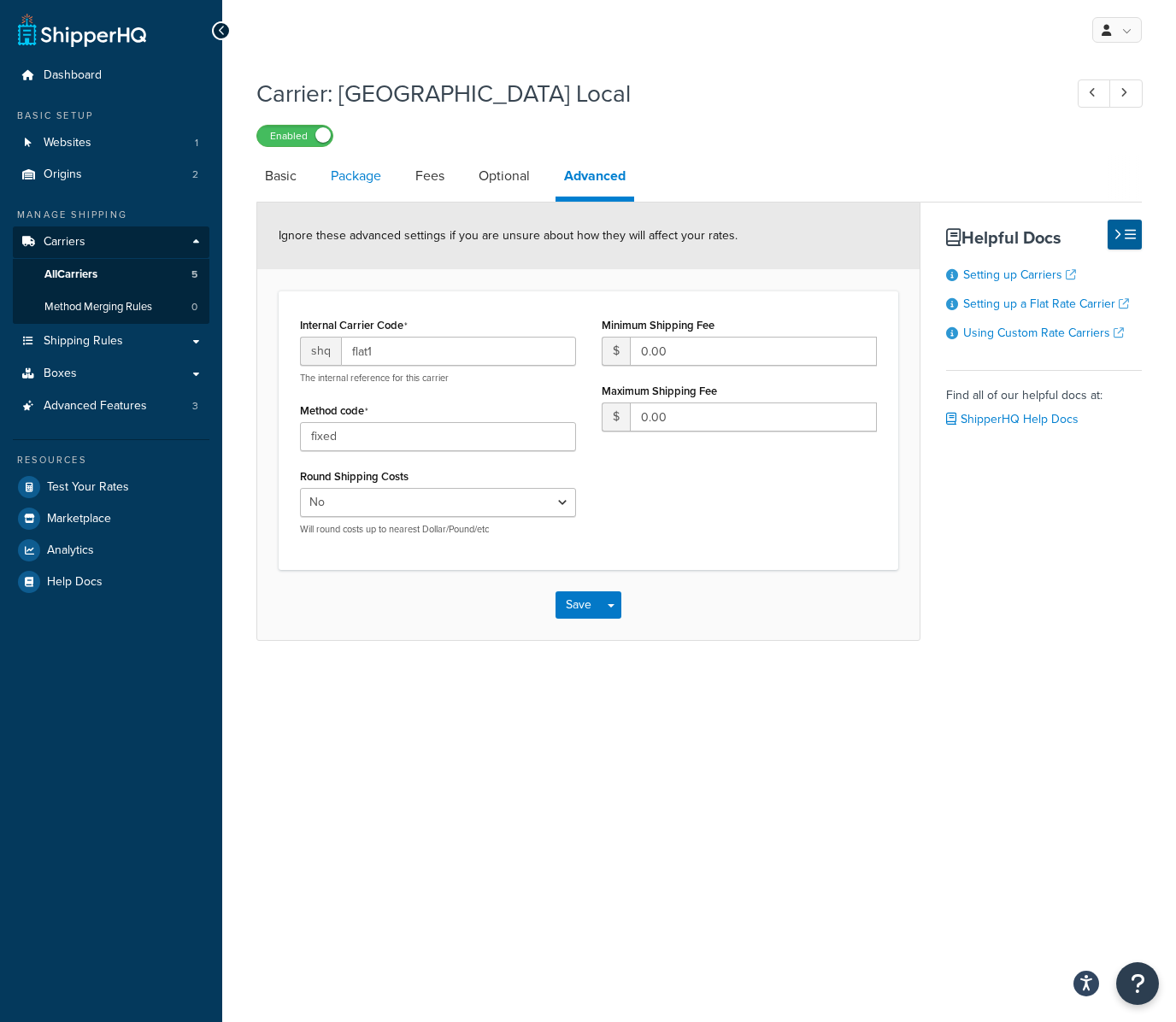
click at [328, 166] on link "Package" at bounding box center [355, 177] width 67 height 41
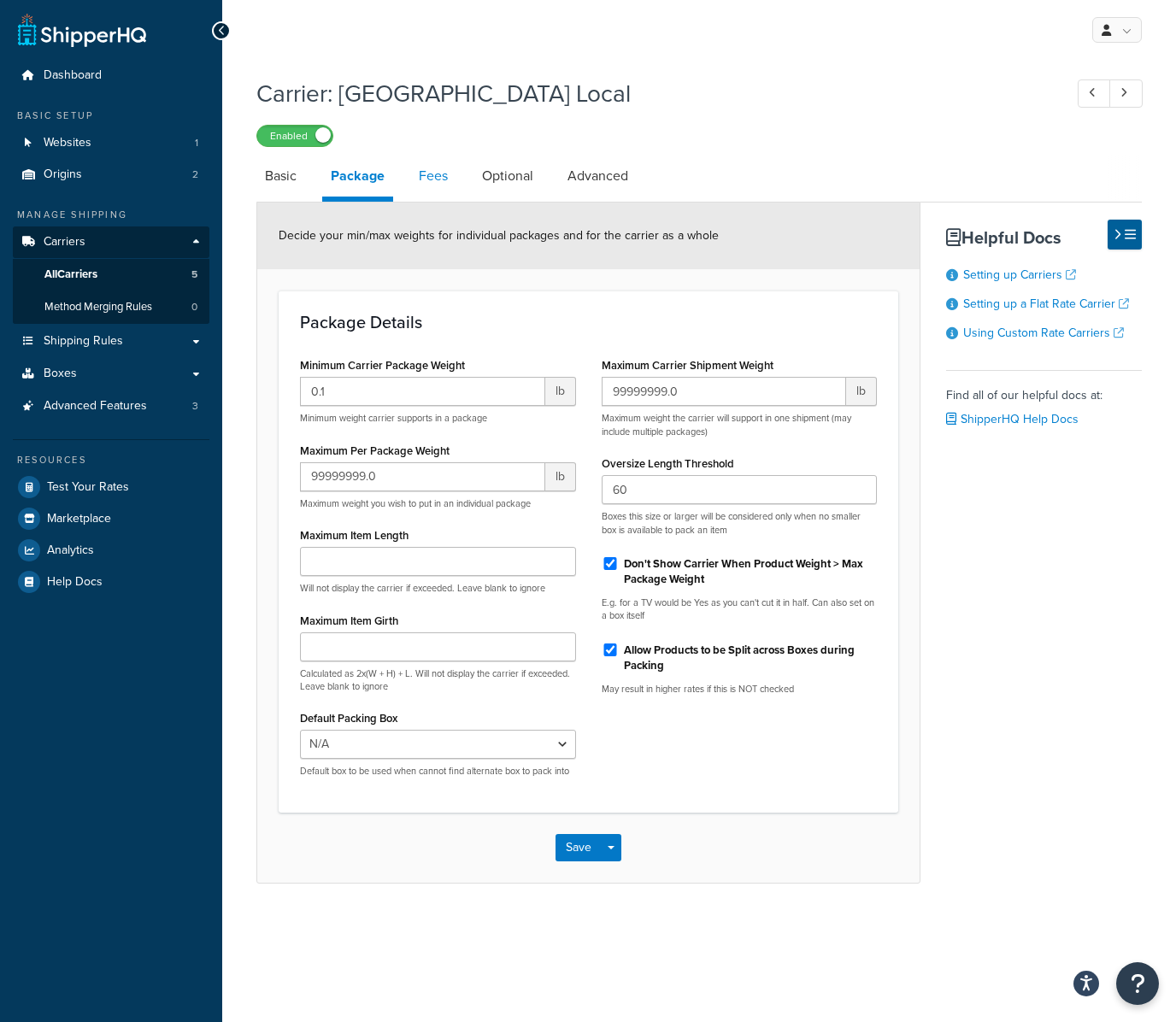
click at [439, 172] on link "Fees" at bounding box center [433, 177] width 46 height 41
select select "AFTER"
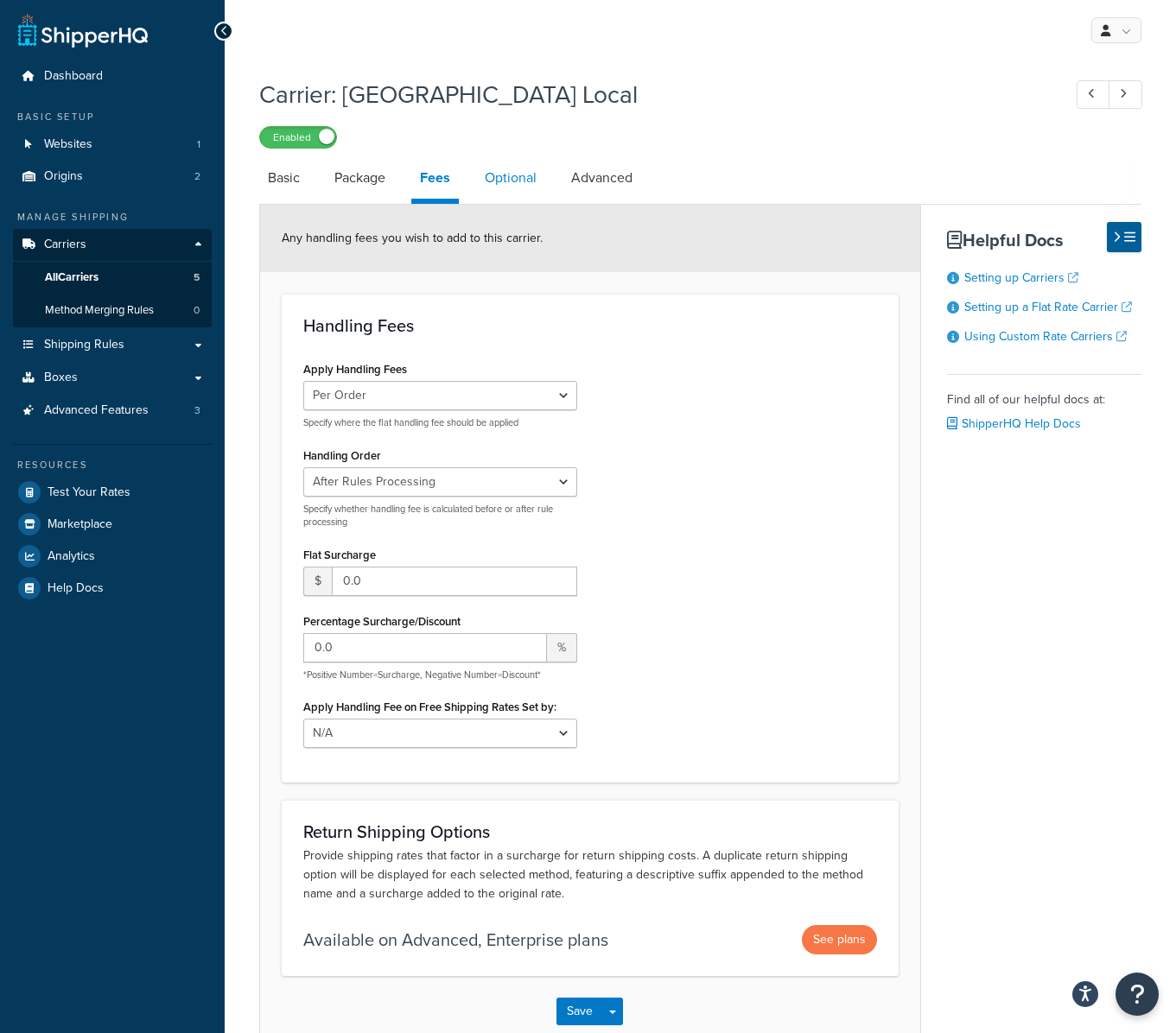
click at [516, 176] on link "Optional" at bounding box center [510, 179] width 69 height 42
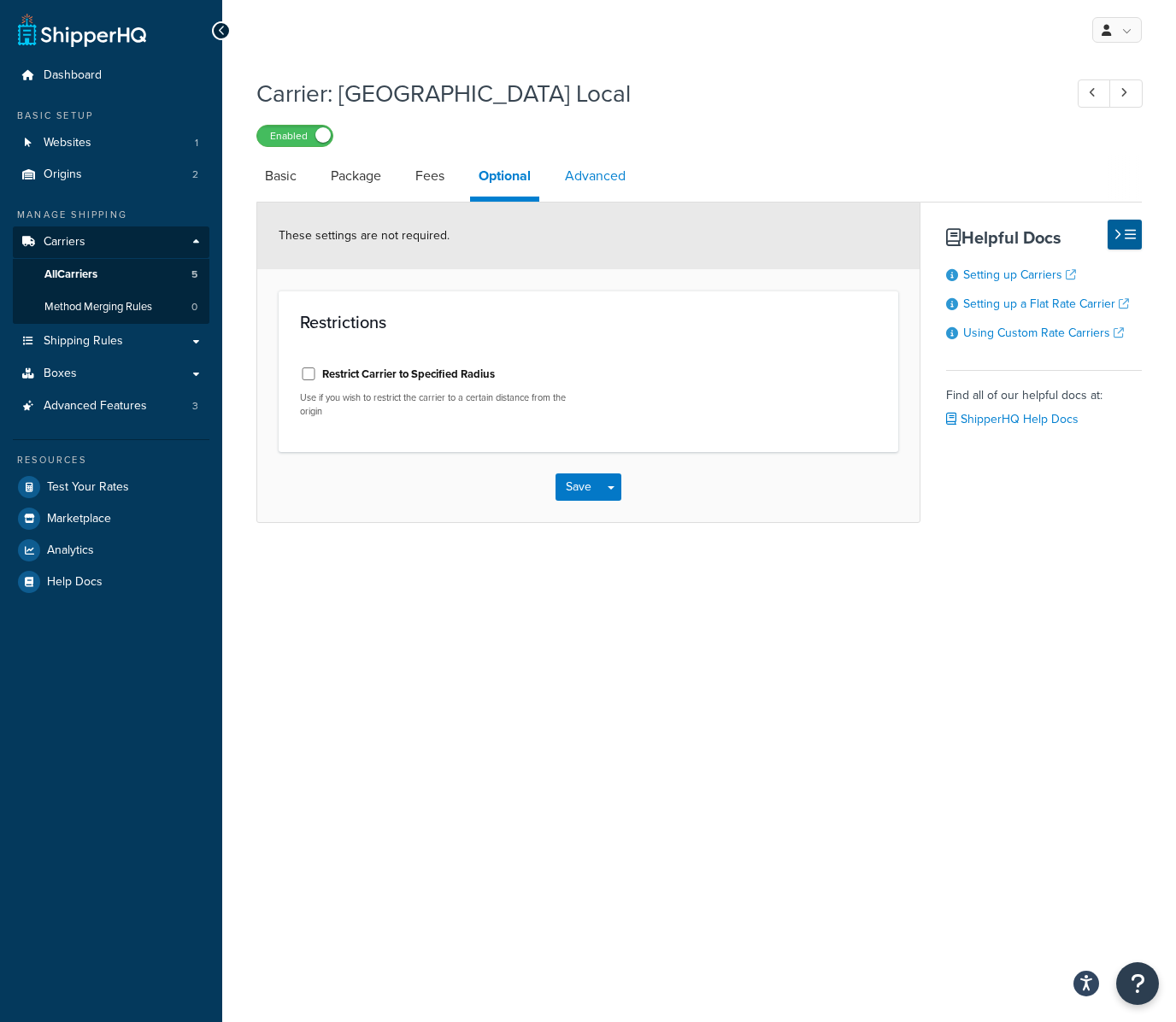
click at [609, 174] on link "Advanced" at bounding box center [595, 177] width 78 height 41
select select "false"
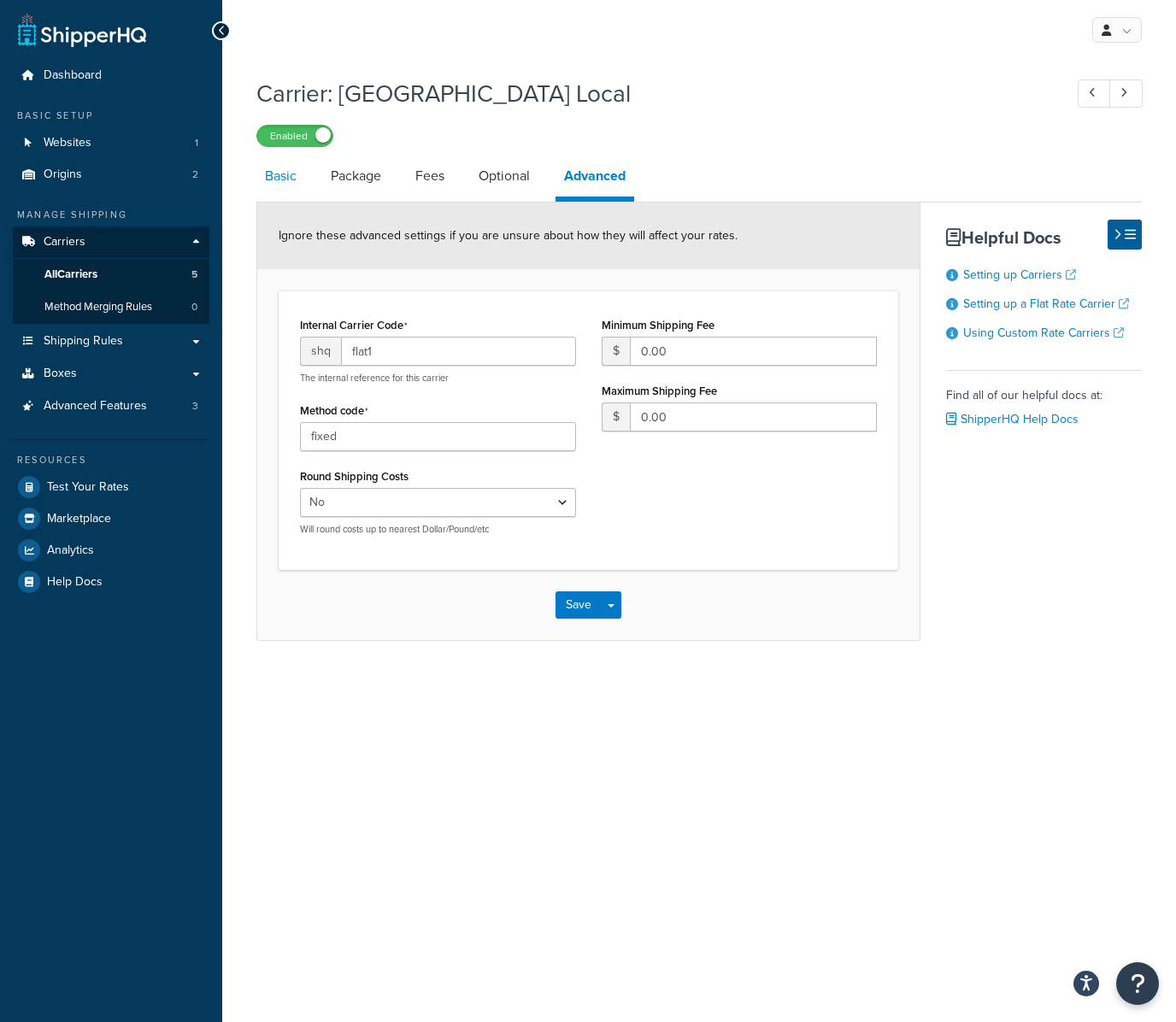
drag, startPoint x: 272, startPoint y: 174, endPoint x: 271, endPoint y: 189, distance: 15.0
click at [272, 174] on link "Basic" at bounding box center [281, 177] width 48 height 41
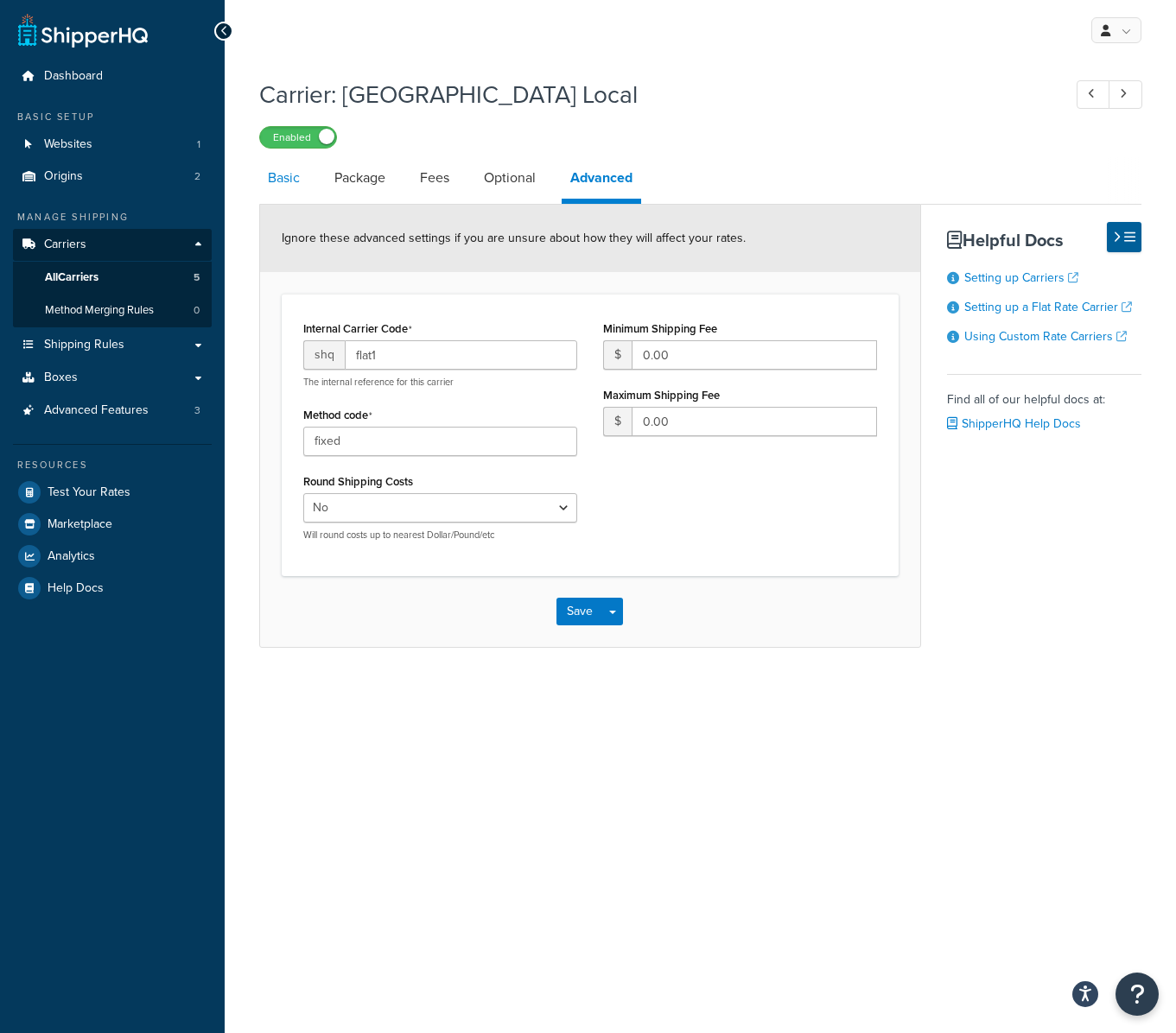
select select "flat"
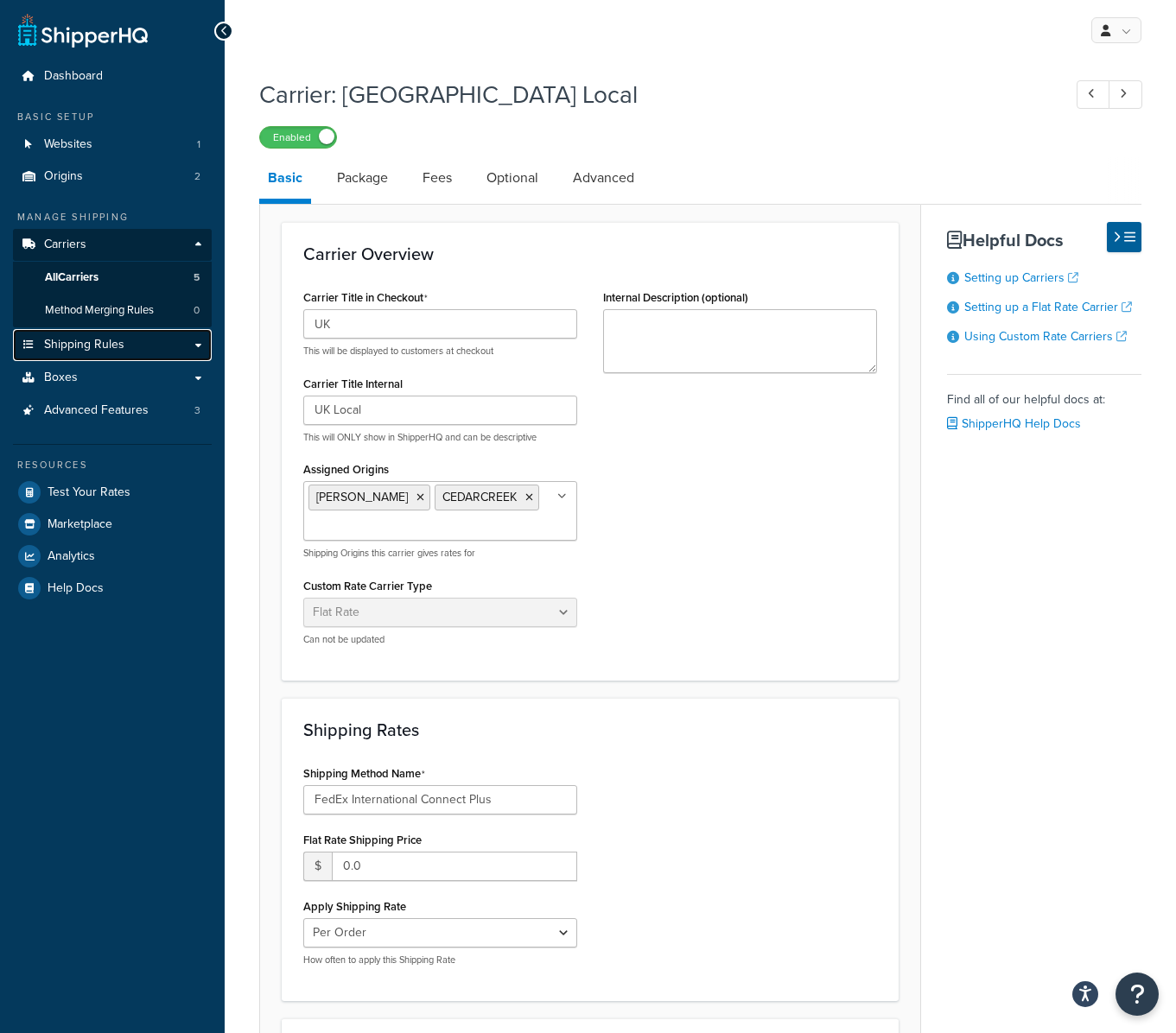
click at [99, 329] on link "Shipping Rules" at bounding box center [111, 344] width 198 height 32
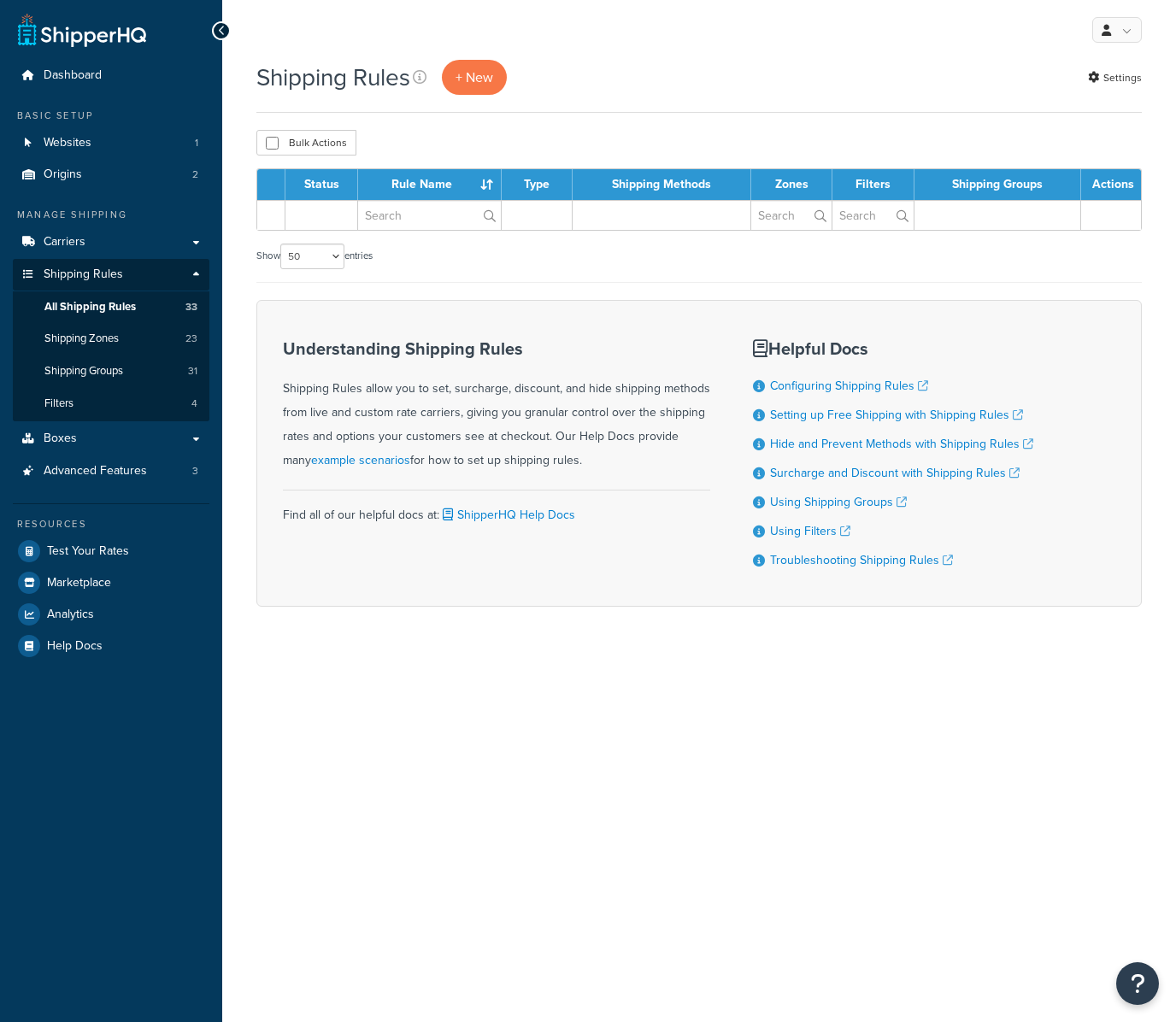
select select "50"
click at [81, 341] on span "Shipping Zones" at bounding box center [82, 339] width 74 height 14
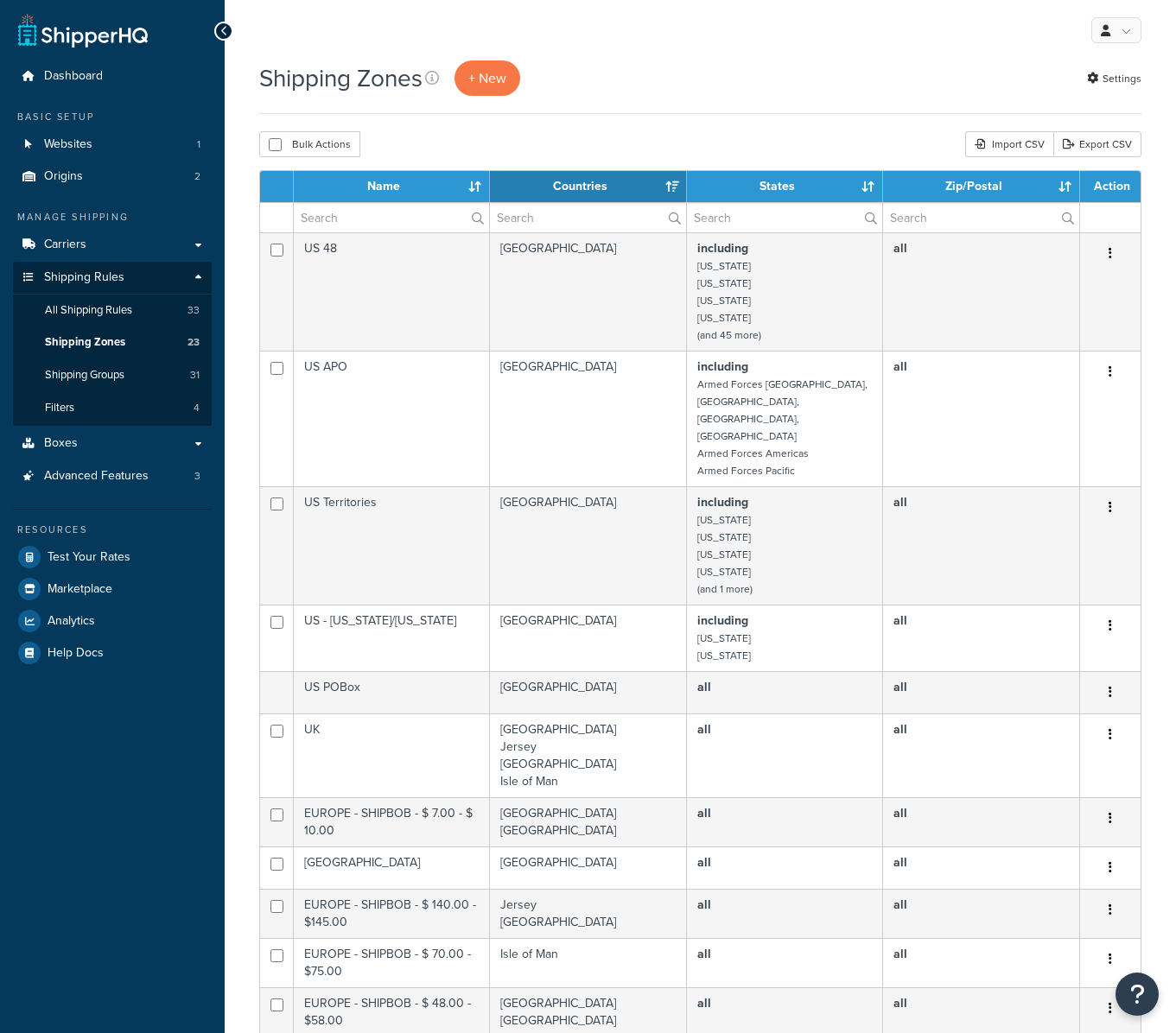
select select "15"
